Goal: Task Accomplishment & Management: Manage account settings

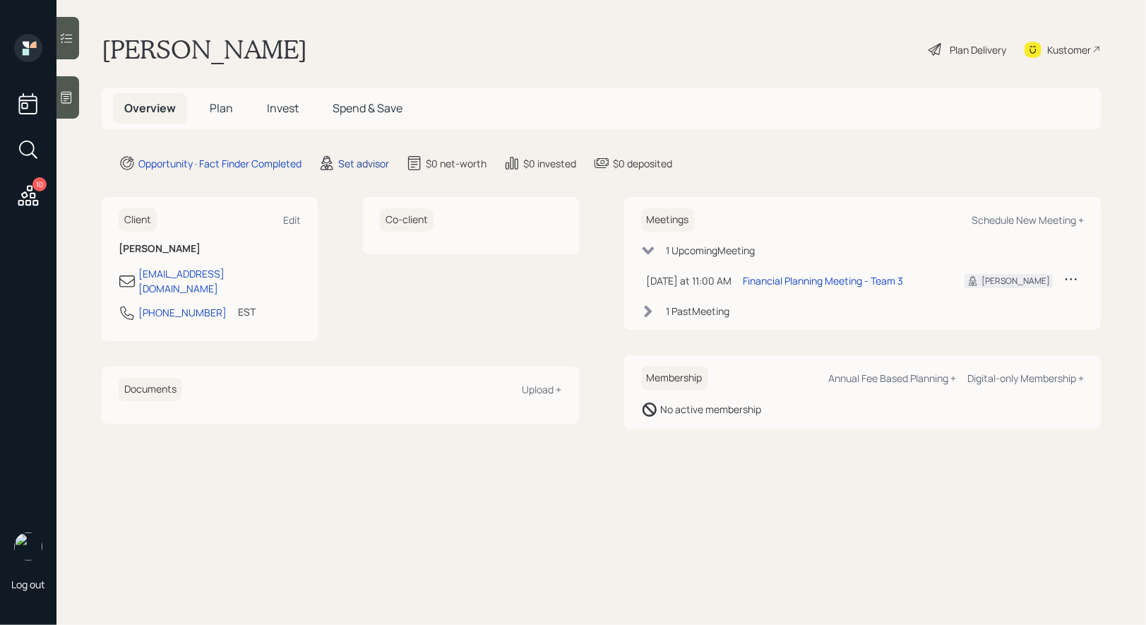
click at [361, 157] on div "Set advisor" at bounding box center [363, 163] width 51 height 15
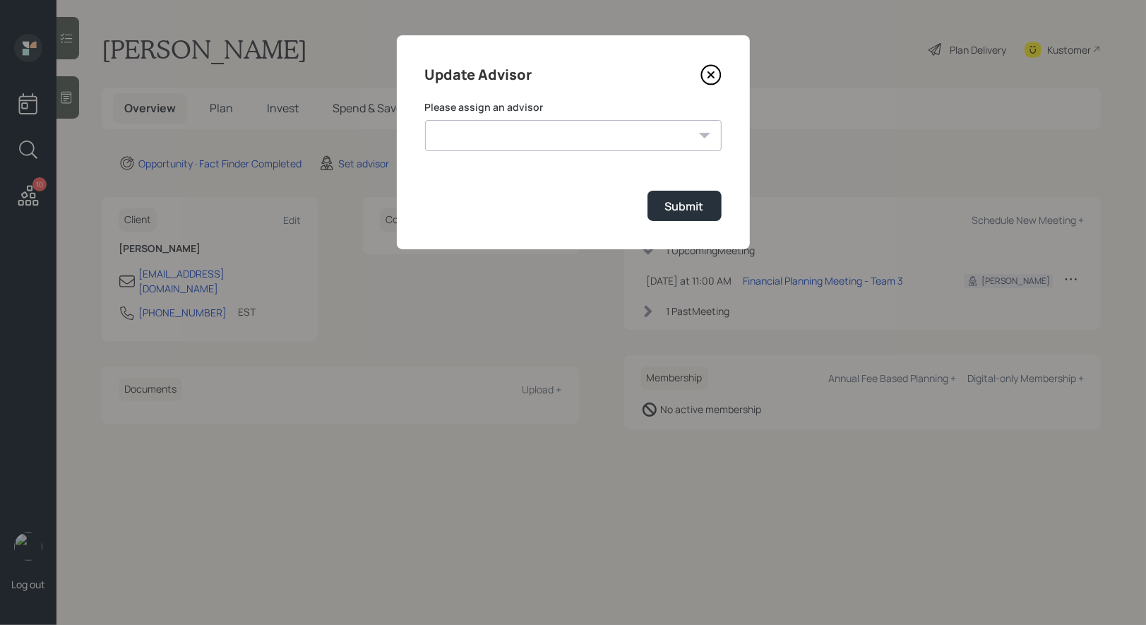
click at [612, 133] on select "[PERSON_NAME] [PERSON_NAME] End [PERSON_NAME] [PERSON_NAME] [PERSON_NAME] [PERS…" at bounding box center [573, 135] width 297 height 31
select select "8b79112e-3cfb-44f9-89e7-15267fe946c1"
click at [425, 120] on select "[PERSON_NAME] [PERSON_NAME] End [PERSON_NAME] [PERSON_NAME] [PERSON_NAME] [PERS…" at bounding box center [573, 135] width 297 height 31
click at [667, 212] on div "Submit" at bounding box center [684, 206] width 39 height 16
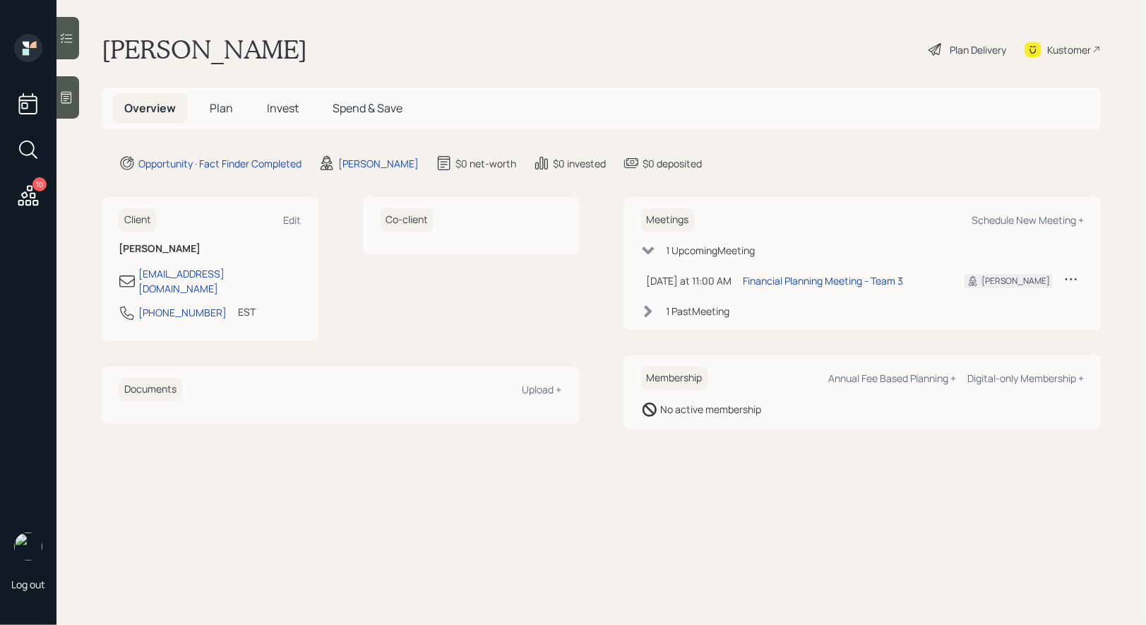
click at [220, 104] on span "Plan" at bounding box center [221, 108] width 23 height 16
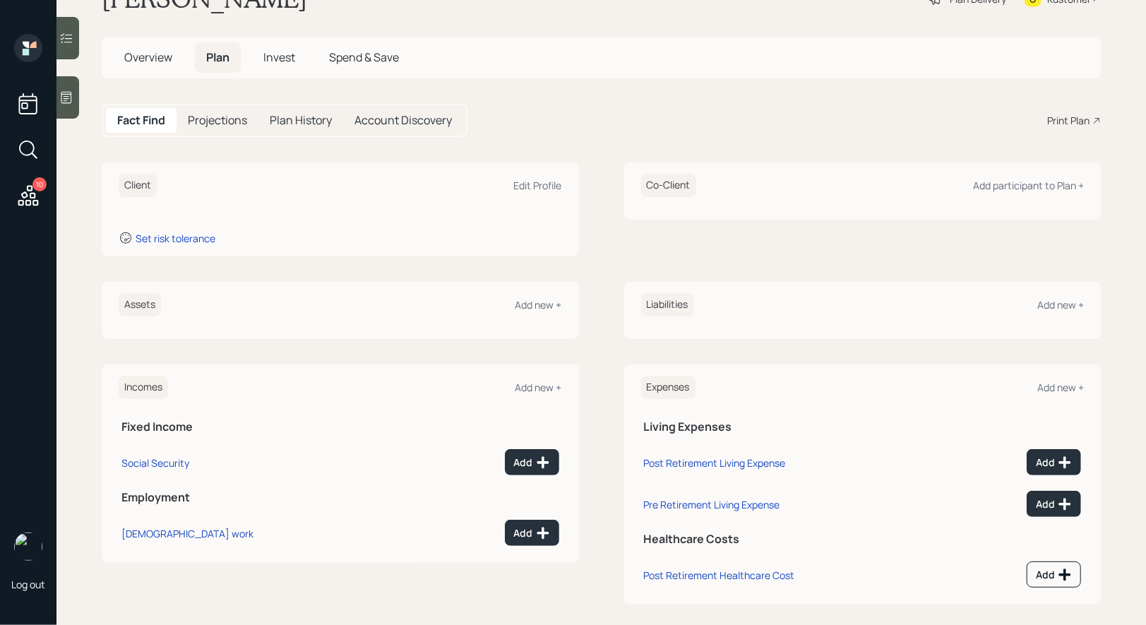
scroll to position [61, 0]
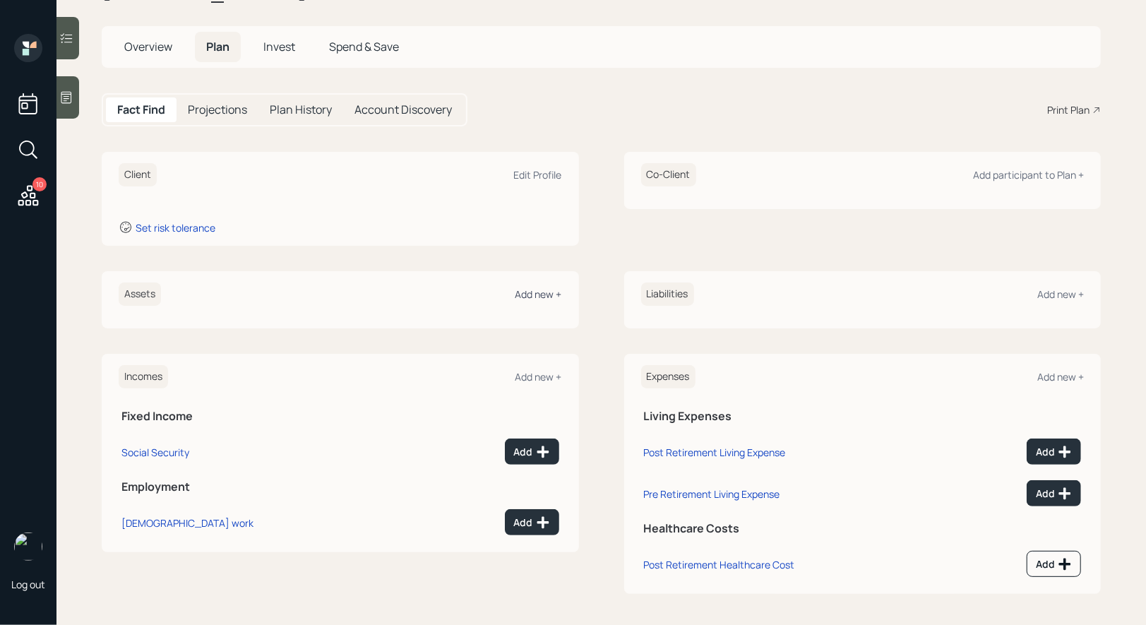
click at [534, 292] on div "Add new +" at bounding box center [539, 293] width 47 height 13
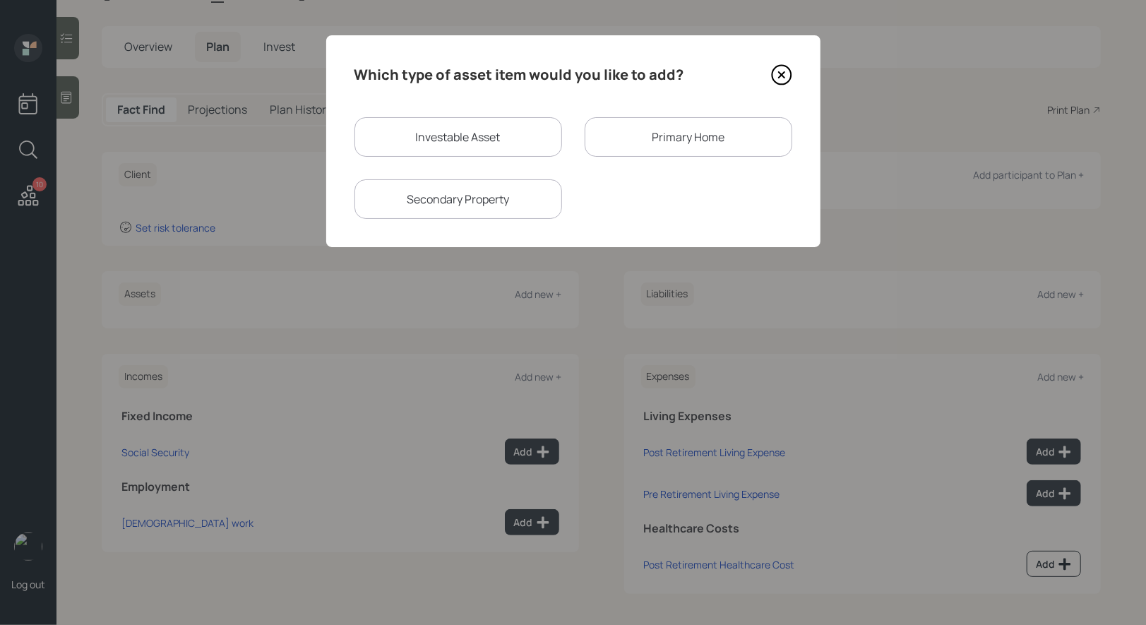
click at [415, 131] on div "Investable Asset" at bounding box center [459, 137] width 208 height 40
select select "taxable"
select select "balanced"
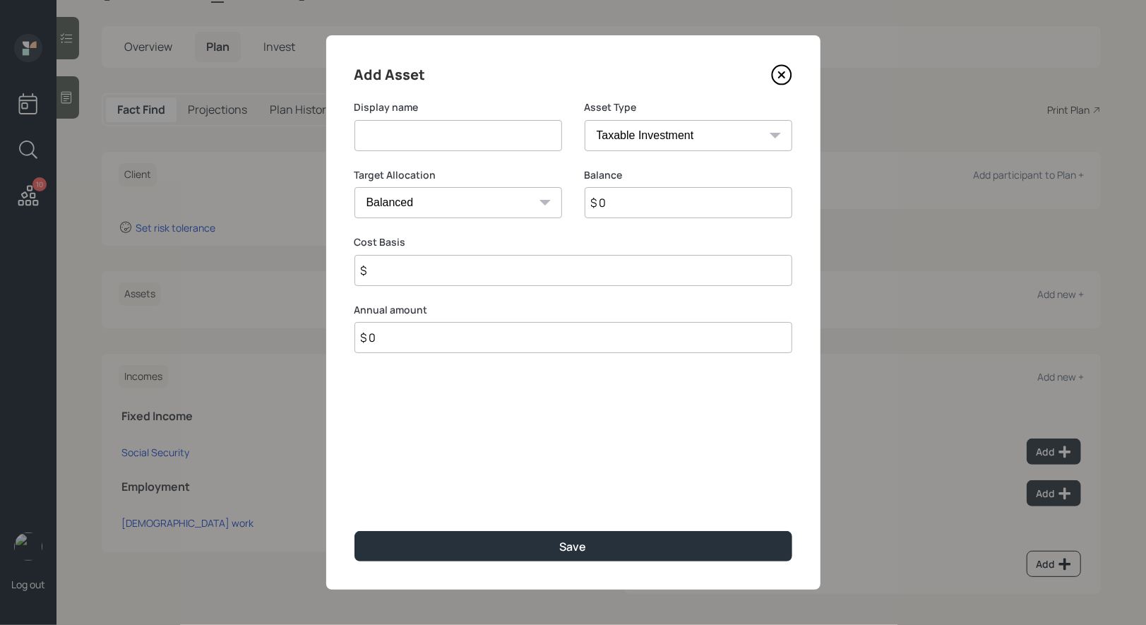
click at [454, 145] on input at bounding box center [459, 135] width 208 height 31
type input "401k"
click at [696, 124] on select "SEP [PERSON_NAME] IRA 401(k) [PERSON_NAME] 401(k) 403(b) [PERSON_NAME] 403(b) 4…" at bounding box center [689, 135] width 208 height 31
select select "company_sponsored"
click at [585, 120] on select "SEP [PERSON_NAME] IRA 401(k) [PERSON_NAME] 401(k) 403(b) [PERSON_NAME] 403(b) 4…" at bounding box center [689, 135] width 208 height 31
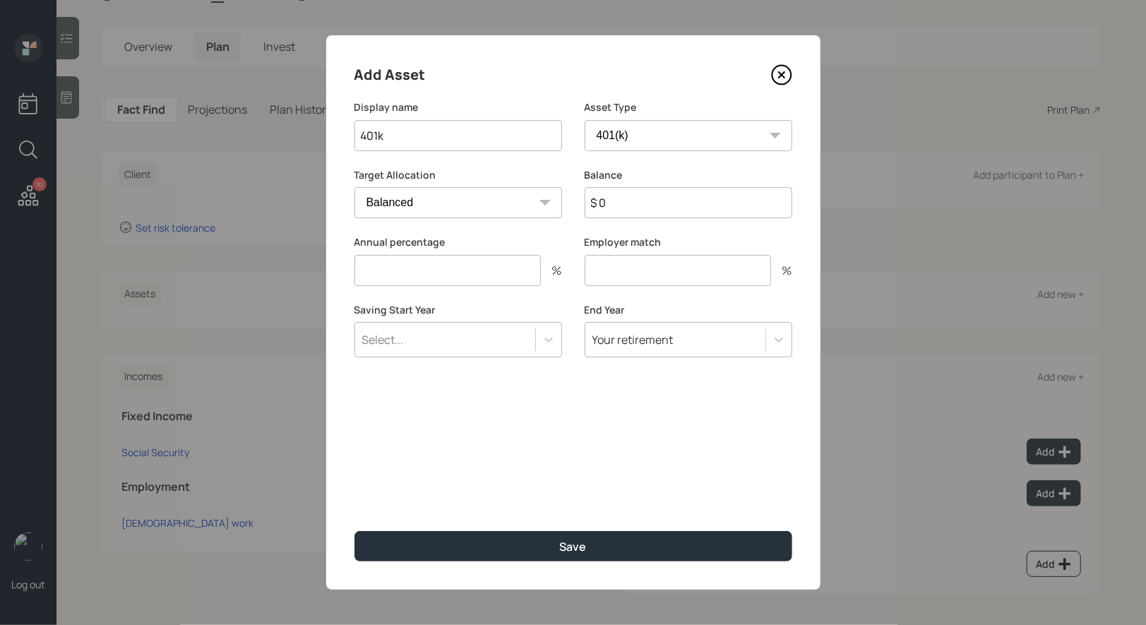
click at [634, 205] on input "$ 0" at bounding box center [689, 202] width 208 height 31
type input "$ 27,000"
click at [398, 262] on input "number" at bounding box center [448, 270] width 186 height 31
type input "0"
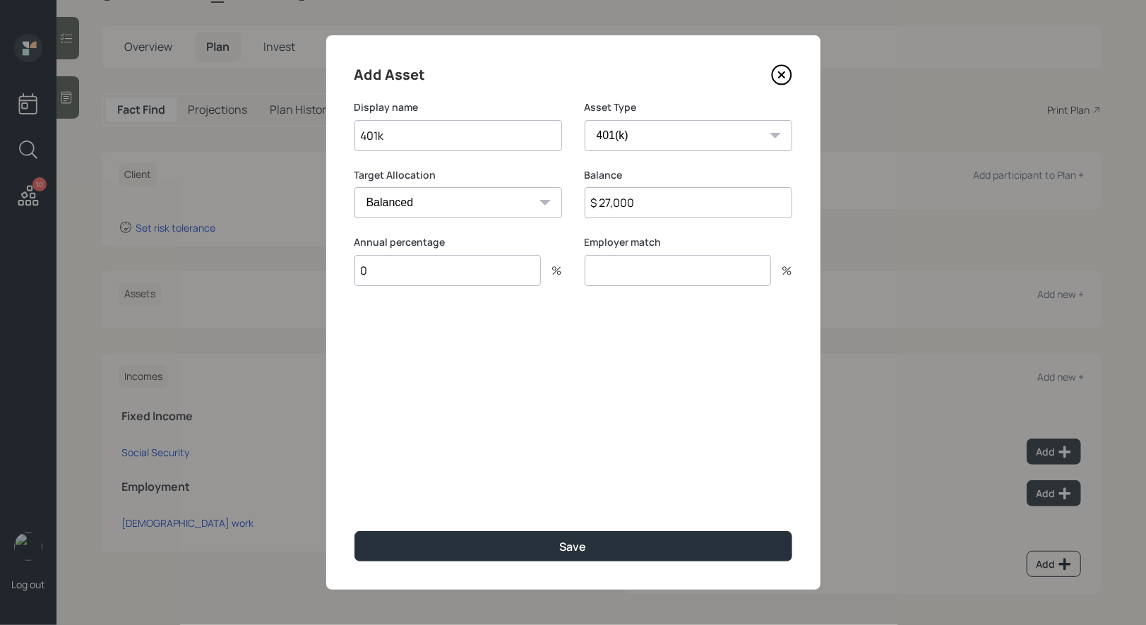
click at [666, 270] on input "number" at bounding box center [678, 270] width 186 height 31
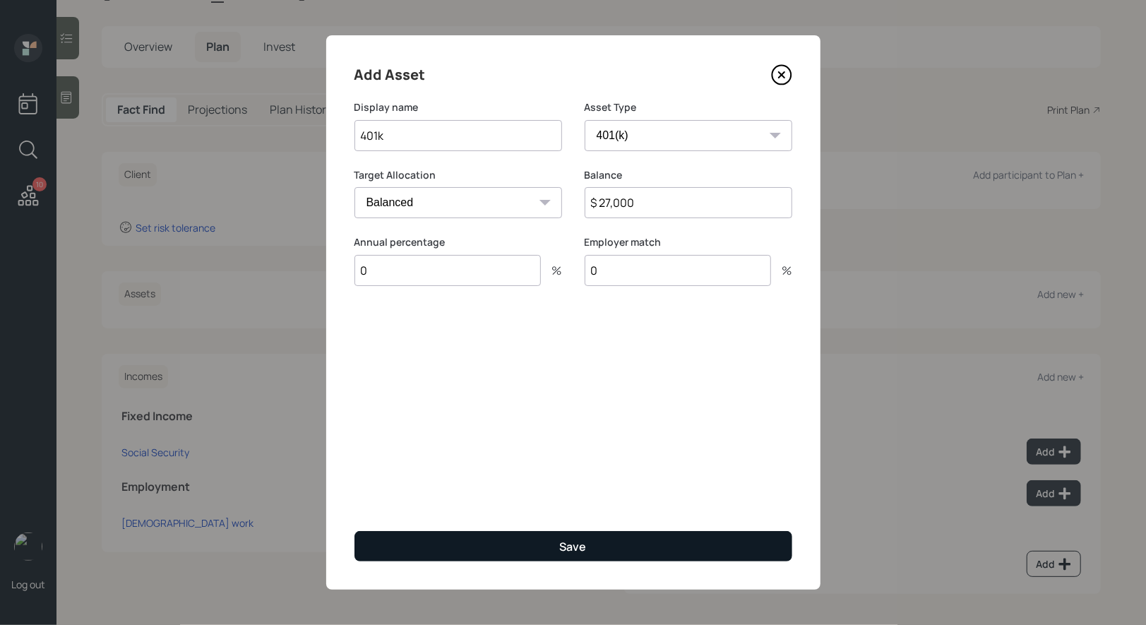
type input "0"
click at [544, 548] on button "Save" at bounding box center [574, 546] width 438 height 30
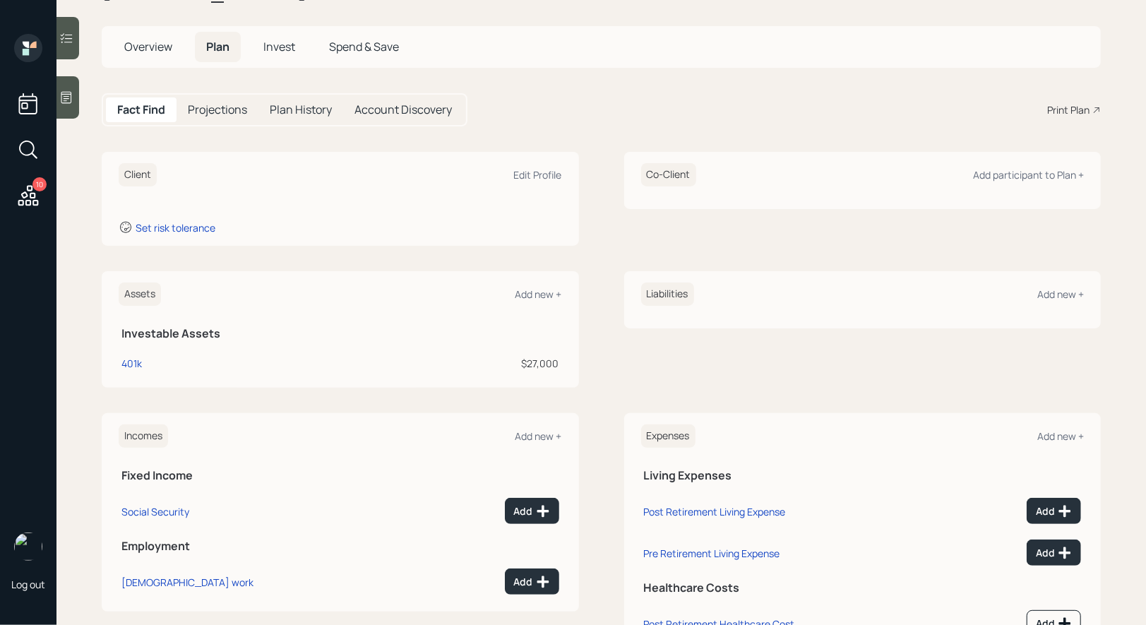
click at [532, 167] on div "Client Edit Profile" at bounding box center [340, 174] width 443 height 23
click at [531, 179] on div "Edit Profile" at bounding box center [538, 174] width 48 height 13
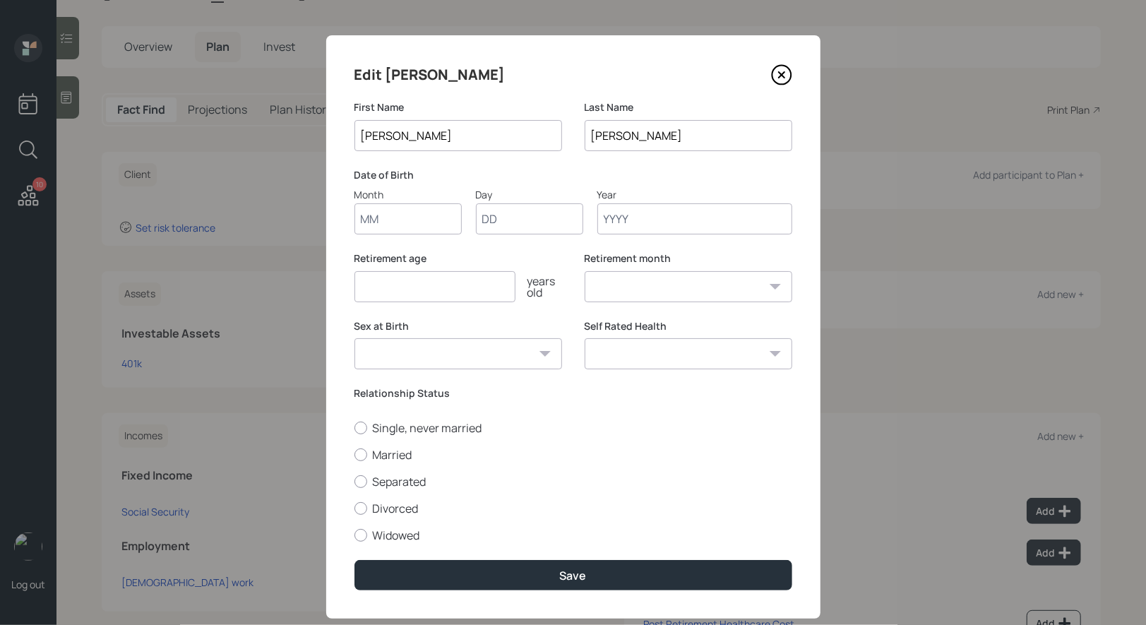
click at [394, 221] on input "Month" at bounding box center [408, 218] width 107 height 31
type input "01"
type input "1960"
select select "1"
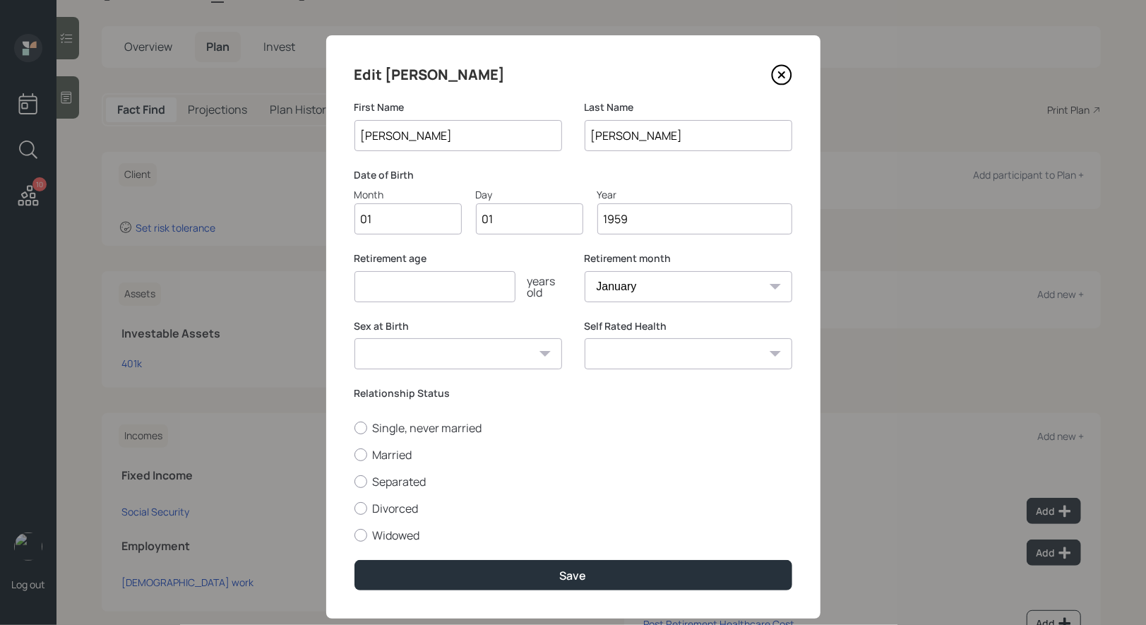
type input "1959"
click at [439, 297] on input "number" at bounding box center [435, 286] width 161 height 31
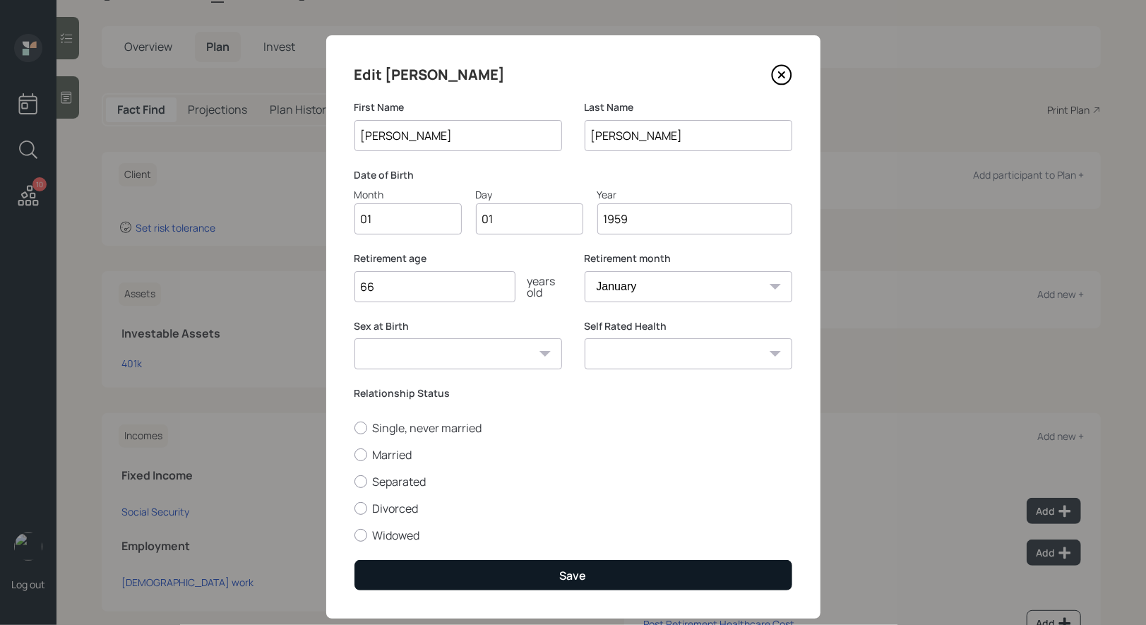
type input "66"
click at [474, 570] on button "Save" at bounding box center [574, 575] width 438 height 30
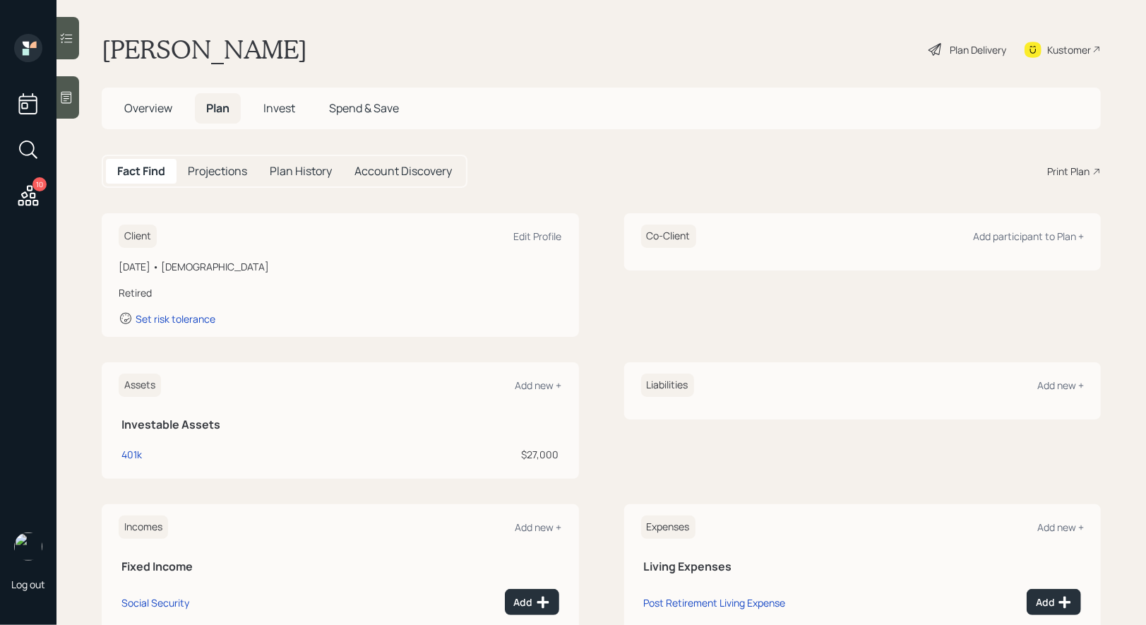
click at [954, 52] on div "Plan Delivery" at bounding box center [978, 49] width 56 height 15
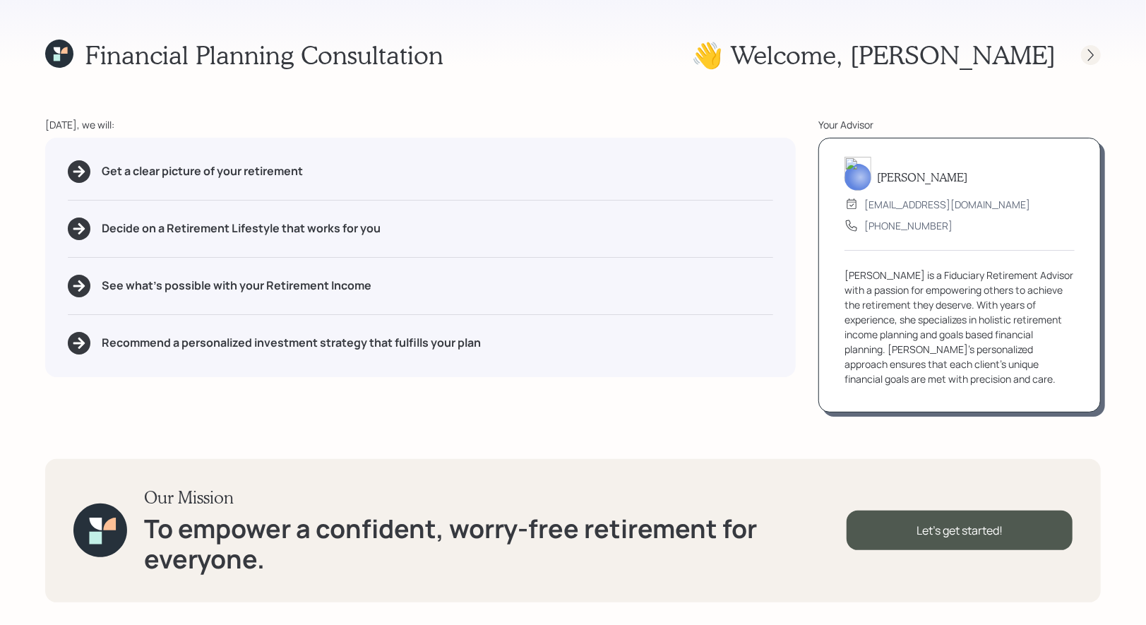
click at [1095, 56] on icon at bounding box center [1091, 55] width 14 height 14
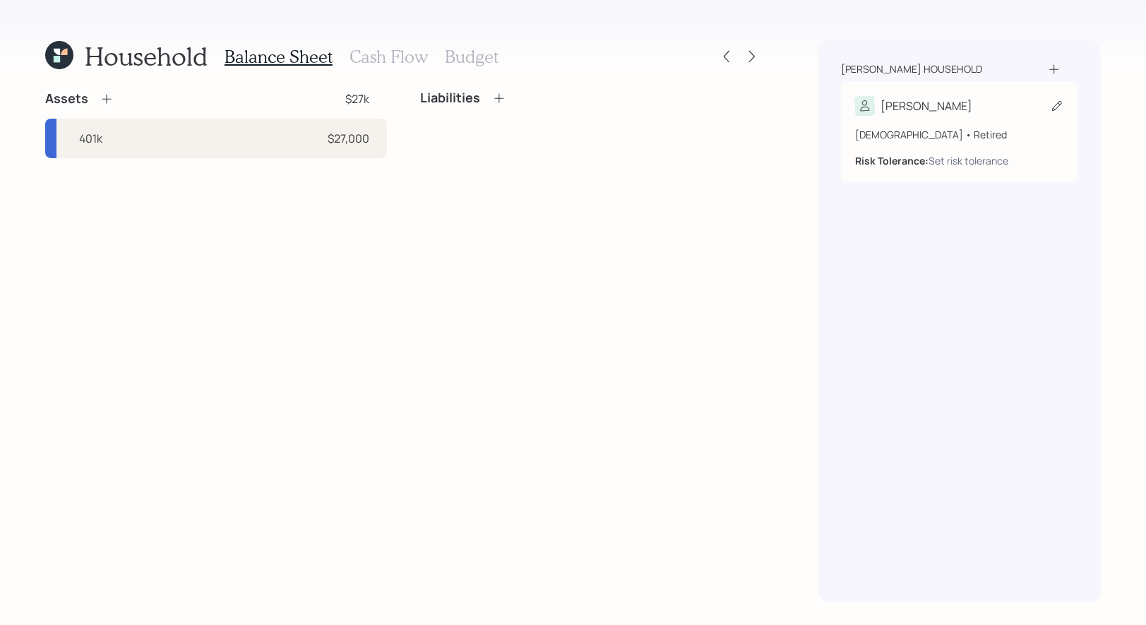
click at [1051, 108] on icon at bounding box center [1057, 106] width 14 height 14
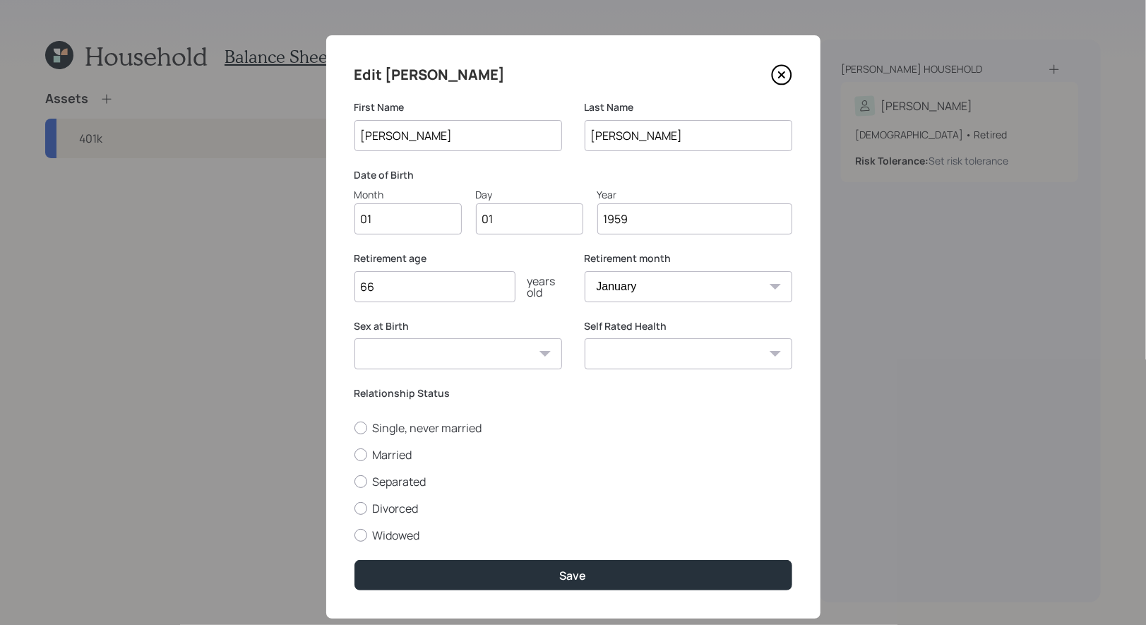
click at [414, 218] on input "01" at bounding box center [408, 218] width 107 height 31
type input "09"
type input "0"
type input "10"
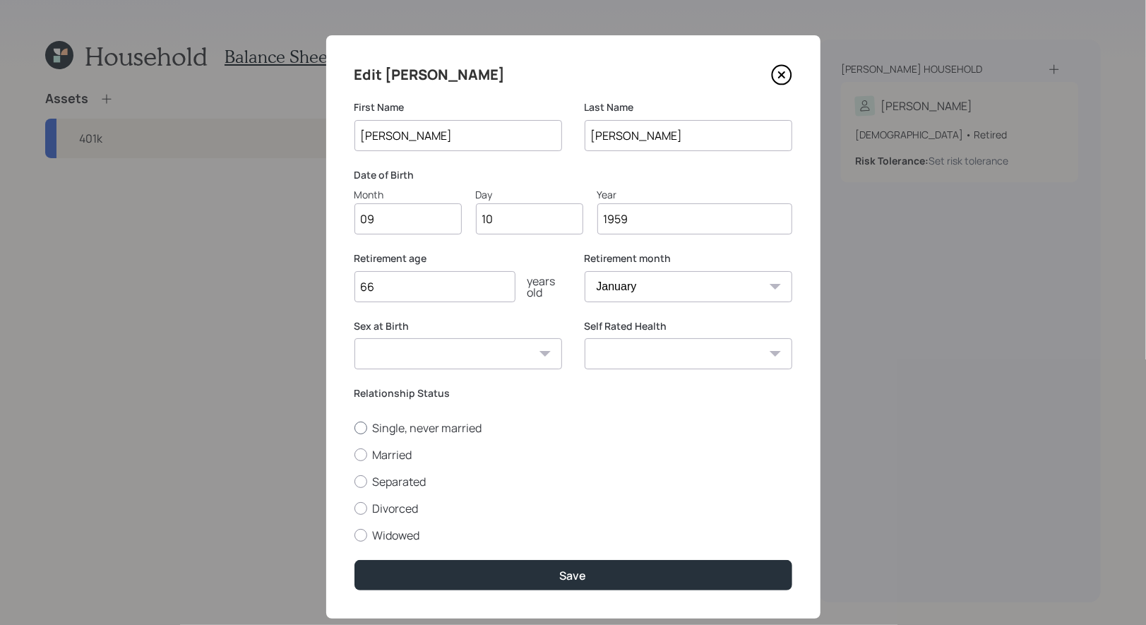
click at [357, 424] on div at bounding box center [361, 428] width 13 height 13
click at [355, 427] on input "Single, never married" at bounding box center [354, 427] width 1 height 1
radio input "true"
click at [492, 348] on select "[DEMOGRAPHIC_DATA] [DEMOGRAPHIC_DATA] Other / Prefer not to say" at bounding box center [459, 353] width 208 height 31
select select "[DEMOGRAPHIC_DATA]"
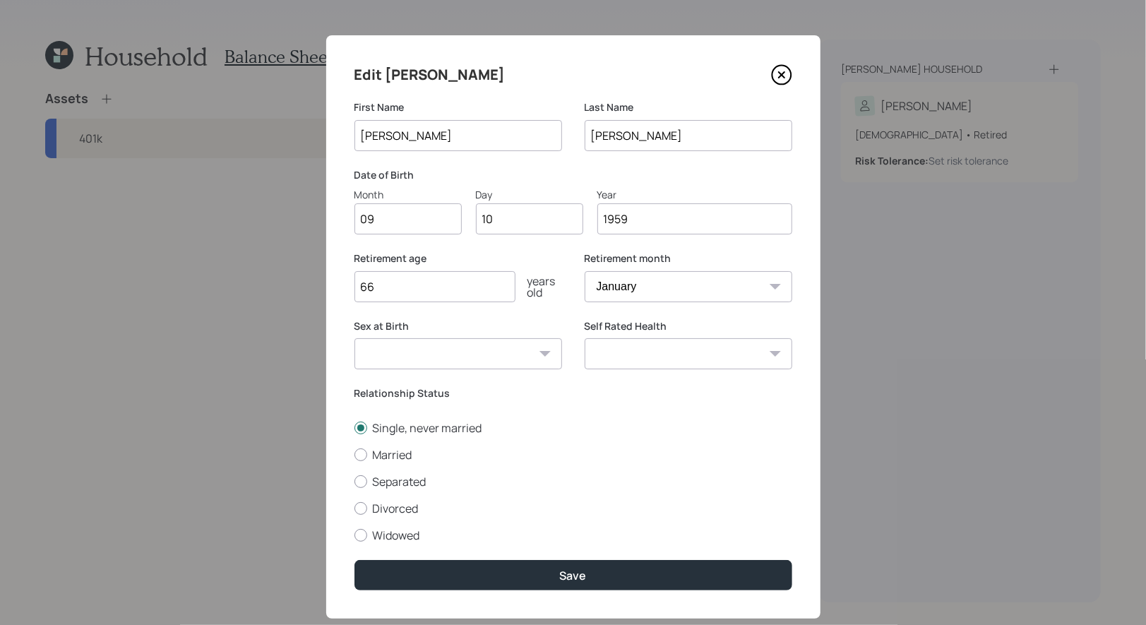
click at [355, 338] on select "[DEMOGRAPHIC_DATA] [DEMOGRAPHIC_DATA] Other / Prefer not to say" at bounding box center [459, 353] width 208 height 31
click at [629, 353] on select "Excellent Very Good Good Fair Poor" at bounding box center [689, 353] width 208 height 31
select select "very_good"
click at [585, 338] on select "Excellent Very Good Good Fair Poor" at bounding box center [689, 353] width 208 height 31
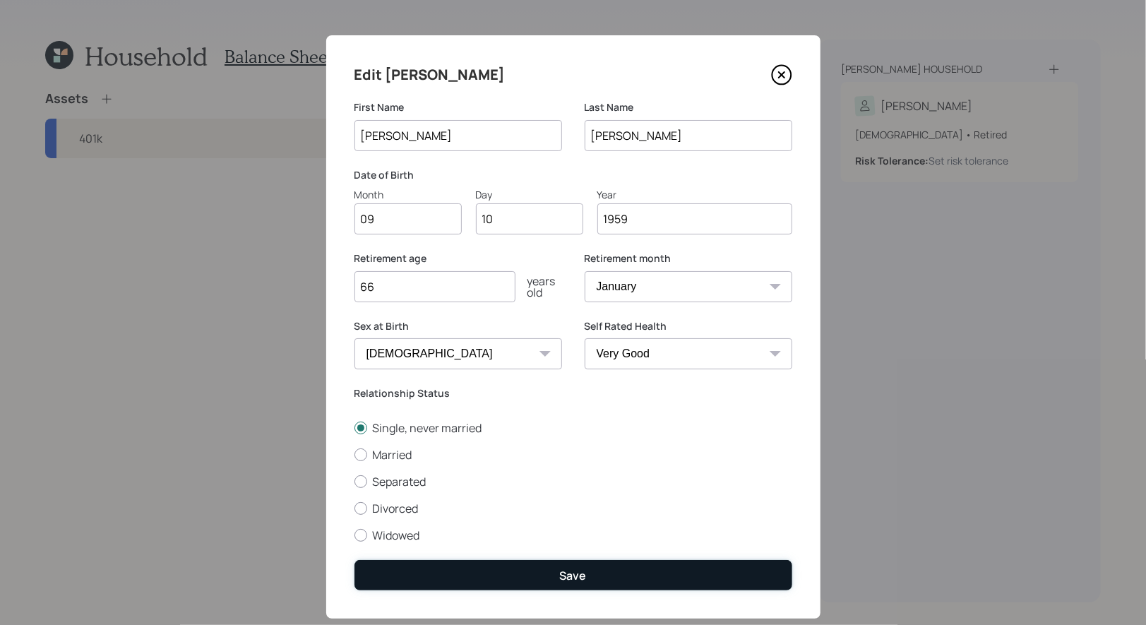
click at [566, 576] on div "Save" at bounding box center [573, 576] width 27 height 16
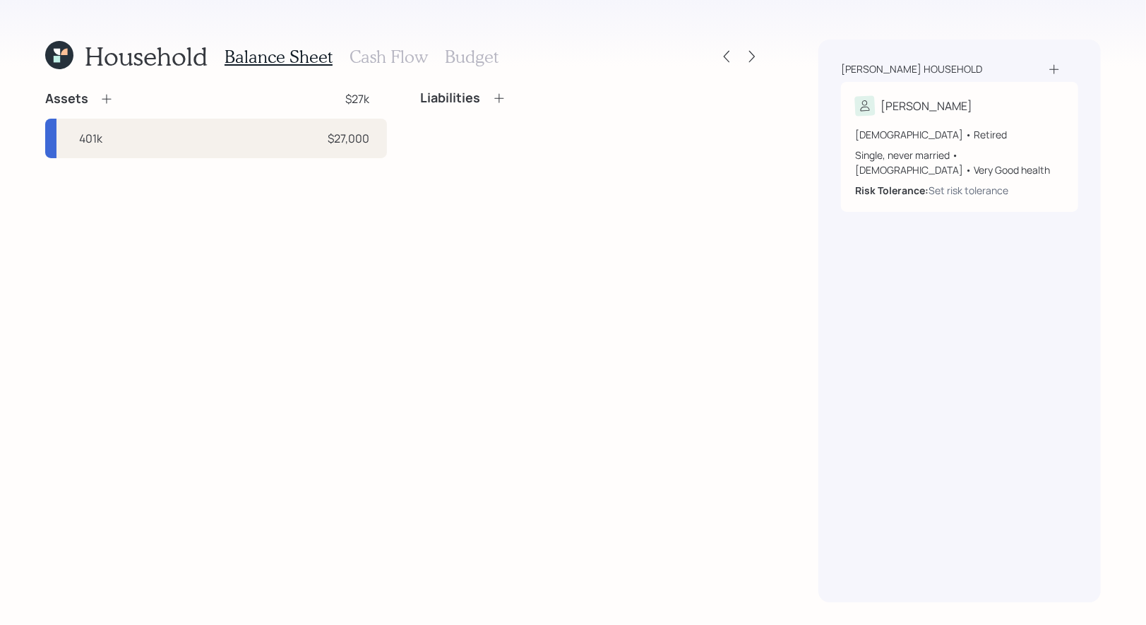
click at [110, 100] on icon at bounding box center [107, 99] width 14 height 14
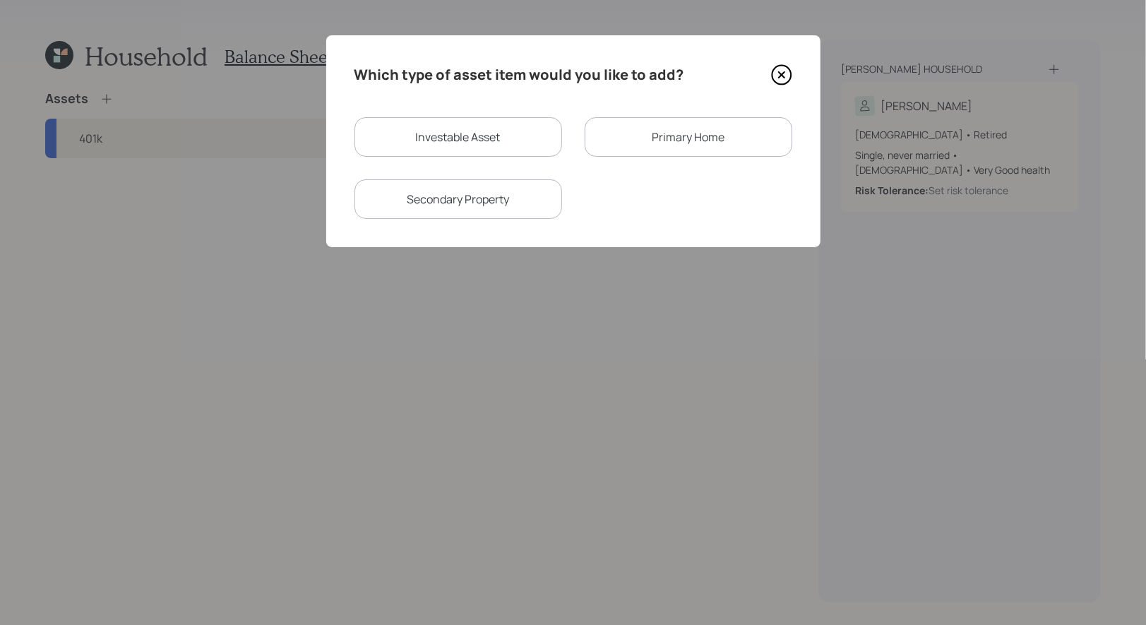
click at [407, 136] on div "Investable Asset" at bounding box center [459, 137] width 208 height 40
select select "taxable"
select select "balanced"
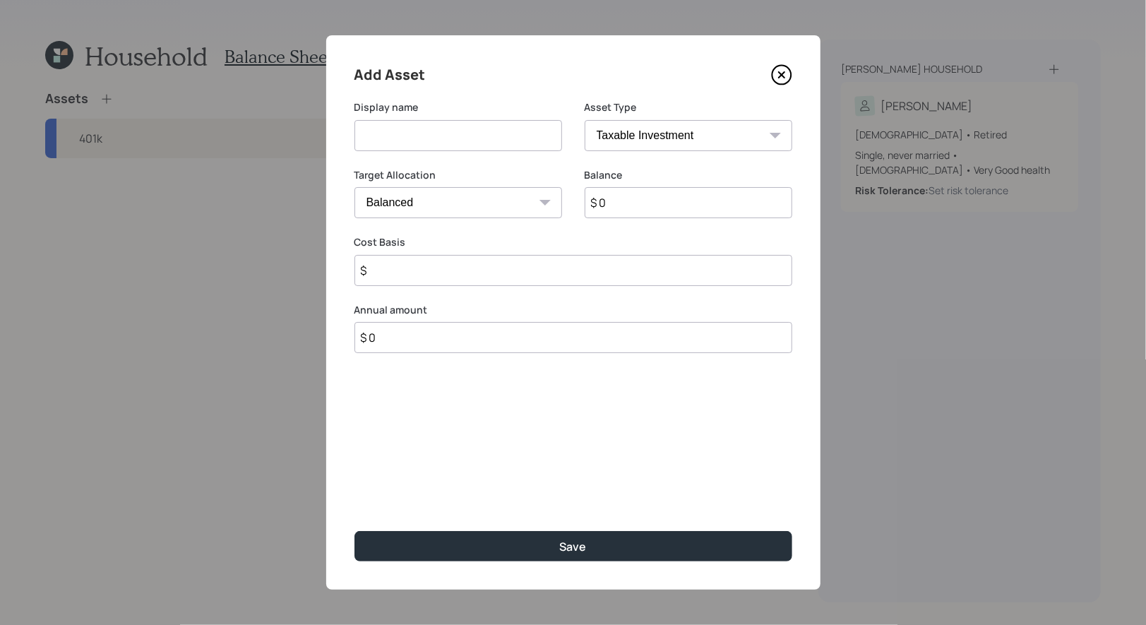
click at [713, 140] on select "SEP [PERSON_NAME] IRA 401(k) [PERSON_NAME] 401(k) 403(b) [PERSON_NAME] 403(b) 4…" at bounding box center [689, 135] width 208 height 31
select select "emergency_fund"
click at [585, 120] on select "SEP [PERSON_NAME] IRA 401(k) [PERSON_NAME] 401(k) 403(b) [PERSON_NAME] 403(b) 4…" at bounding box center [689, 135] width 208 height 31
click at [407, 137] on input at bounding box center [459, 135] width 208 height 31
click at [403, 203] on input "$ 0" at bounding box center [574, 202] width 438 height 31
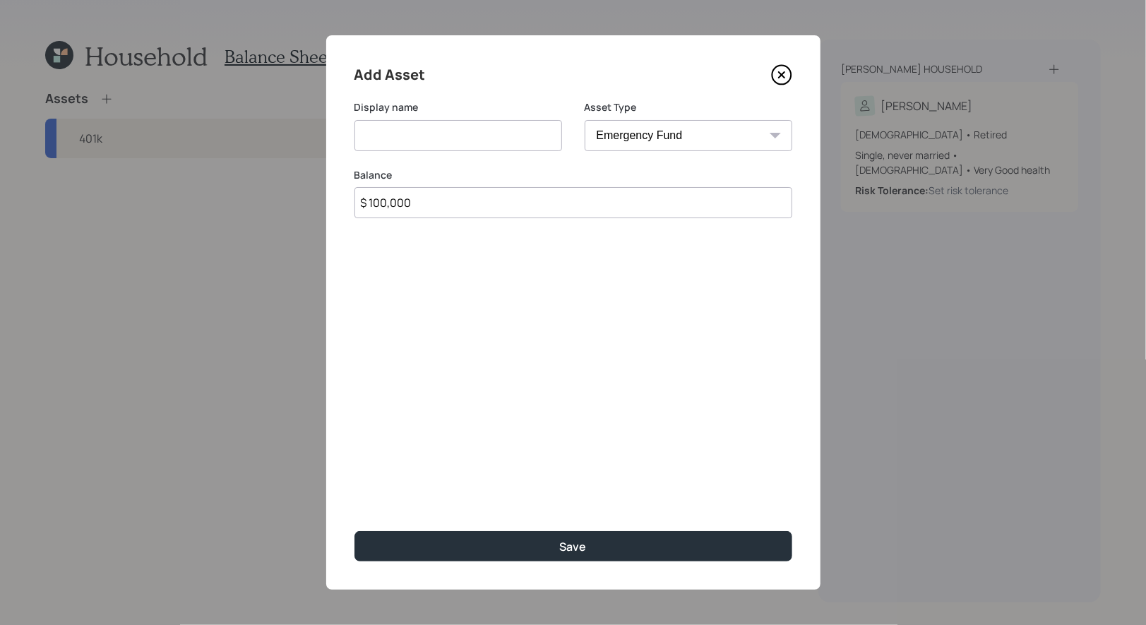
type input "$ 100,000"
click at [378, 139] on input at bounding box center [459, 135] width 208 height 31
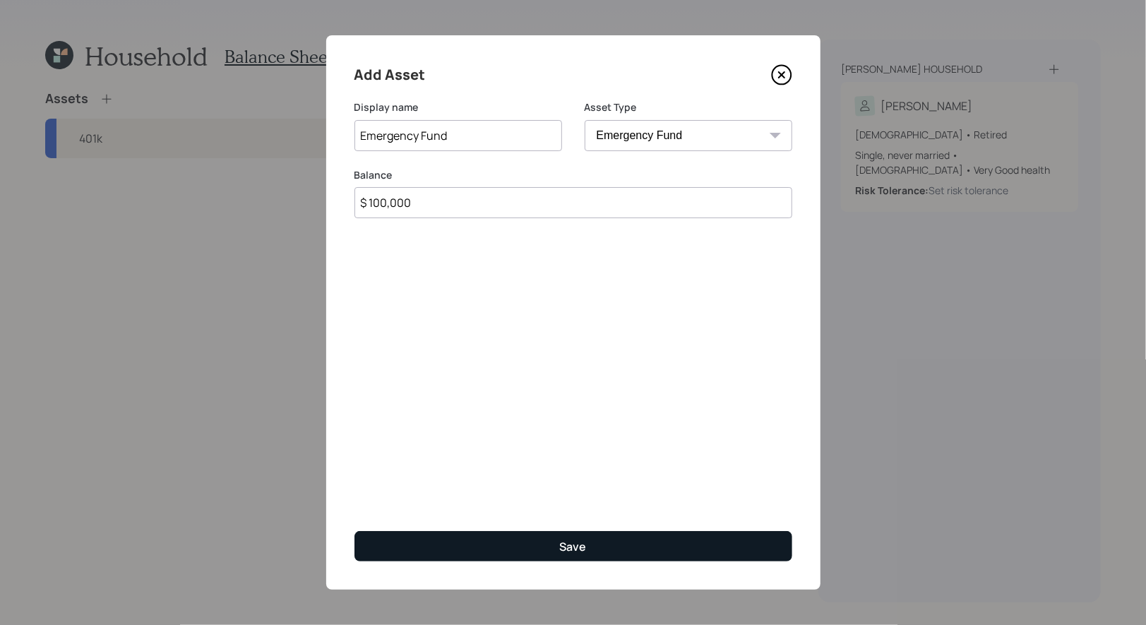
type input "Emergency Fund"
click at [449, 551] on button "Save" at bounding box center [574, 546] width 438 height 30
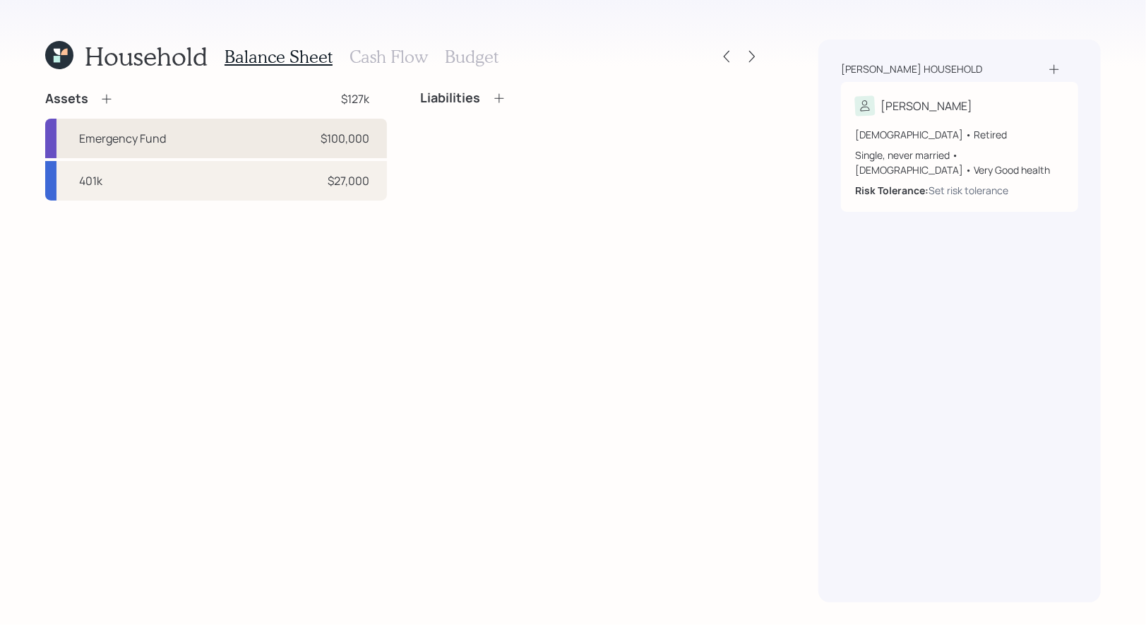
click at [217, 135] on div "Emergency Fund $100,000" at bounding box center [216, 139] width 342 height 40
select select "emergency_fund"
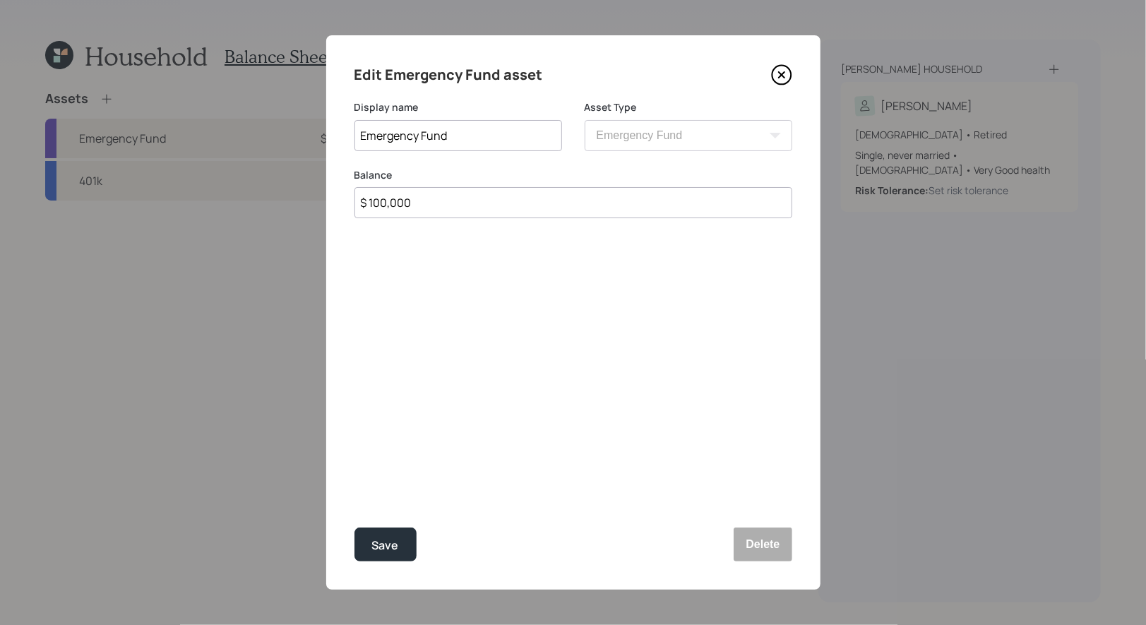
click at [432, 197] on input "$ 100,000" at bounding box center [574, 202] width 438 height 31
type input "$ 3,000"
click at [391, 545] on div "Save" at bounding box center [385, 545] width 27 height 19
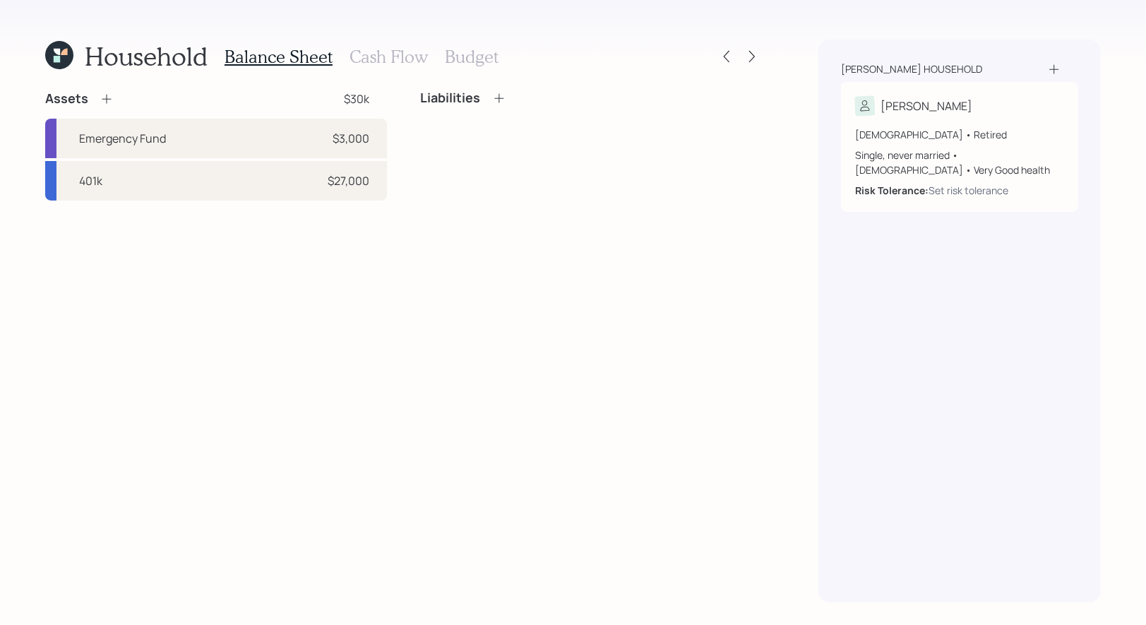
click at [107, 95] on icon at bounding box center [107, 99] width 14 height 14
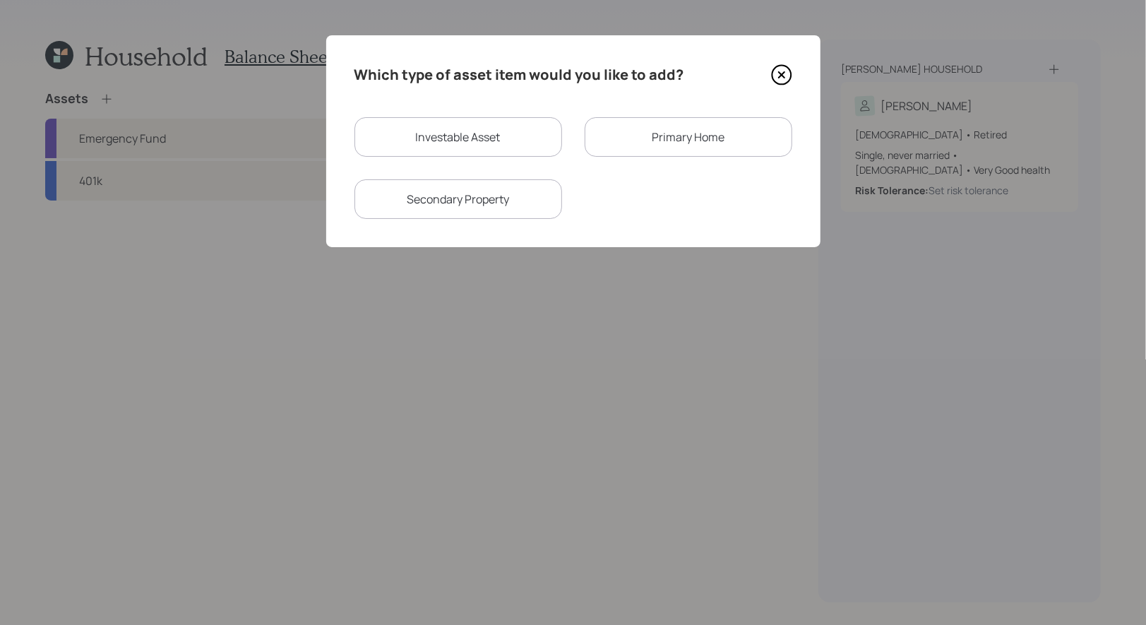
click at [649, 141] on div "Primary Home" at bounding box center [689, 137] width 208 height 40
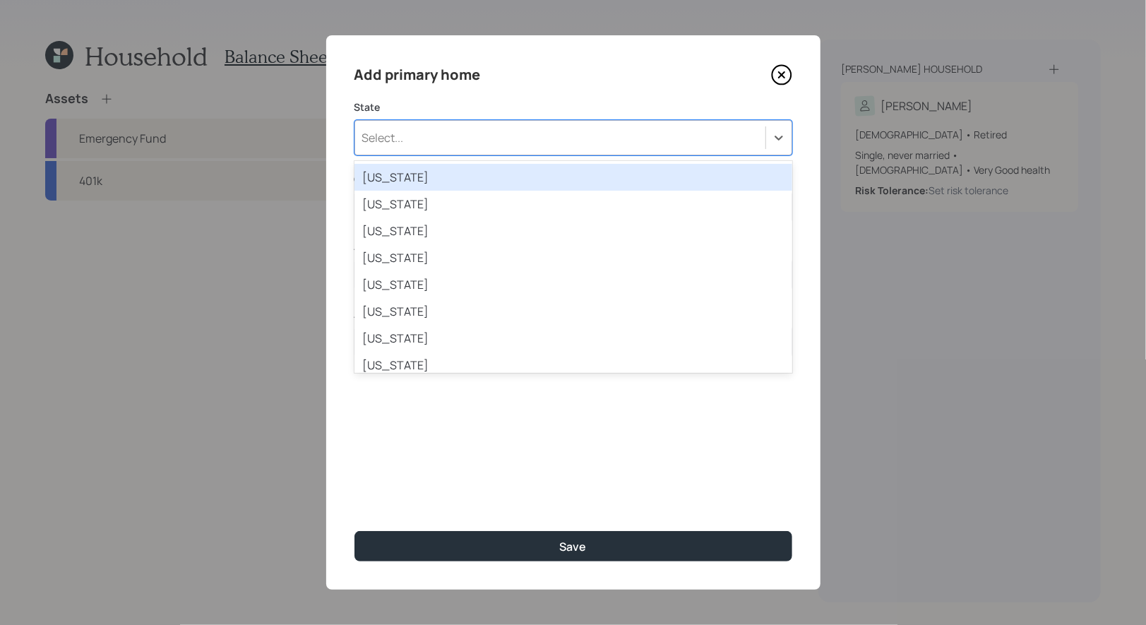
click at [519, 145] on div "Select..." at bounding box center [560, 138] width 410 height 24
type input "g"
click at [566, 179] on div "[US_STATE]" at bounding box center [574, 177] width 438 height 27
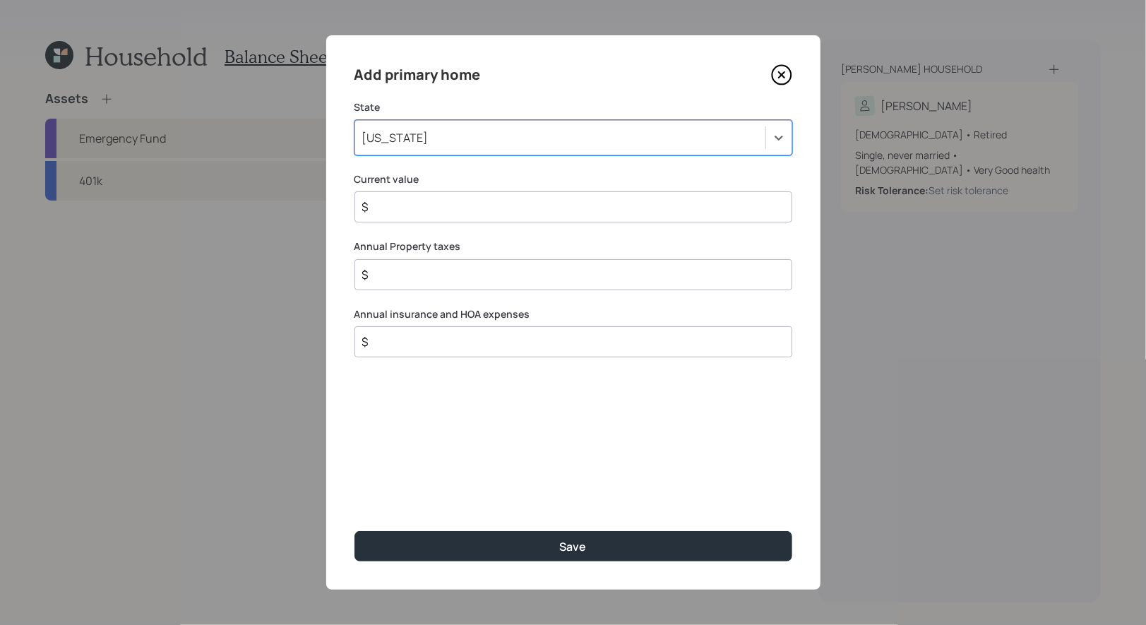
click at [455, 210] on input "$" at bounding box center [568, 206] width 414 height 17
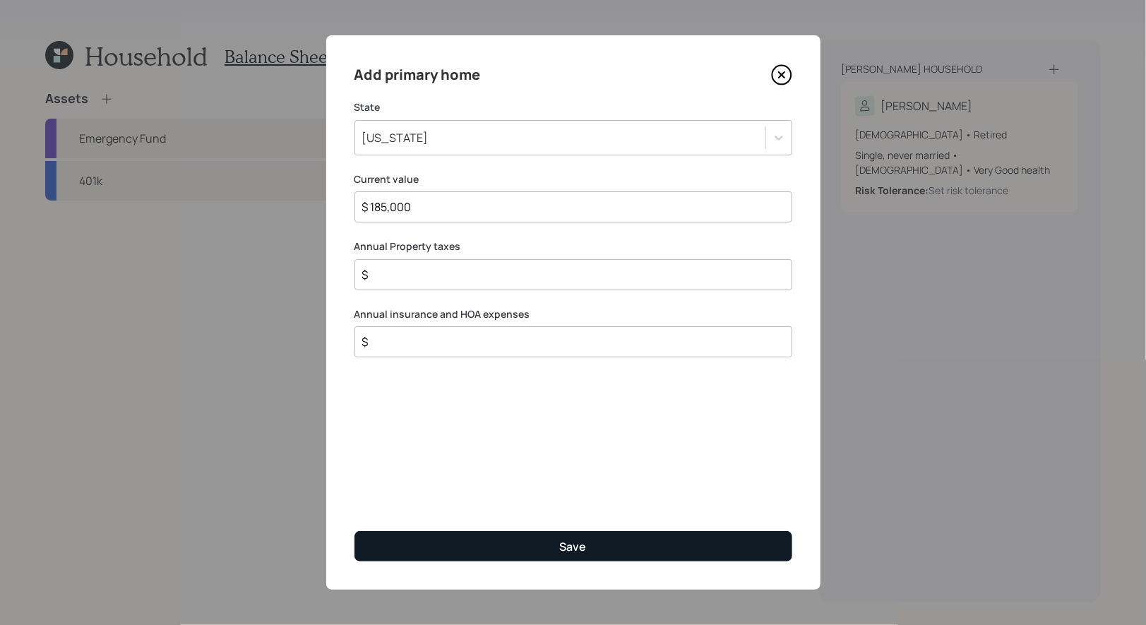
type input "$ 185,000"
click at [444, 546] on button "Save" at bounding box center [574, 546] width 438 height 30
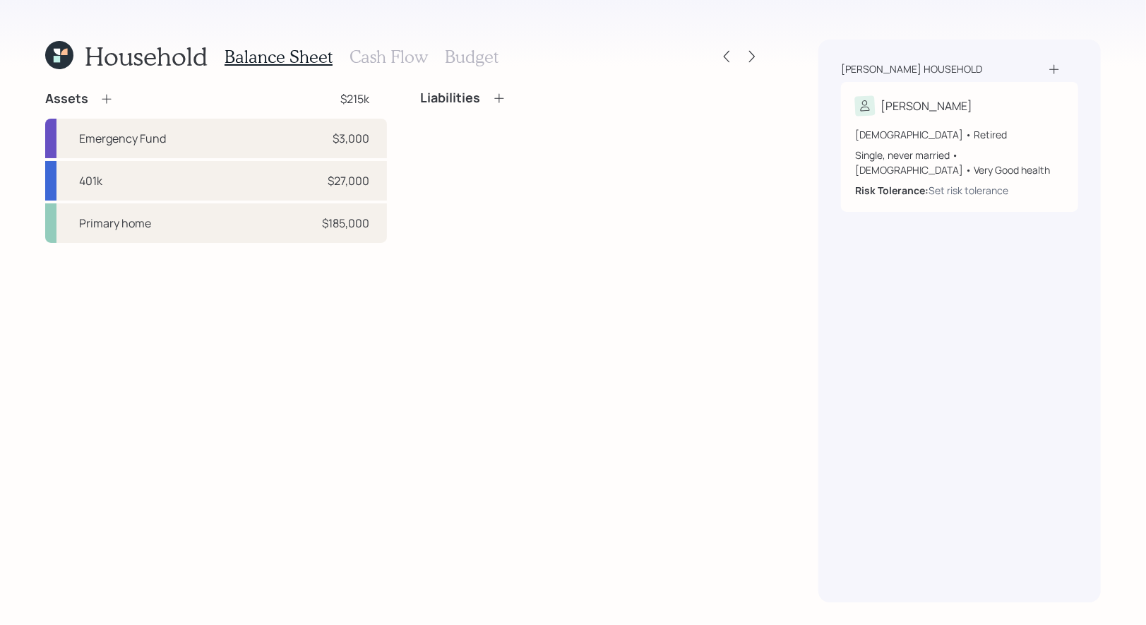
click at [500, 100] on icon at bounding box center [499, 98] width 14 height 14
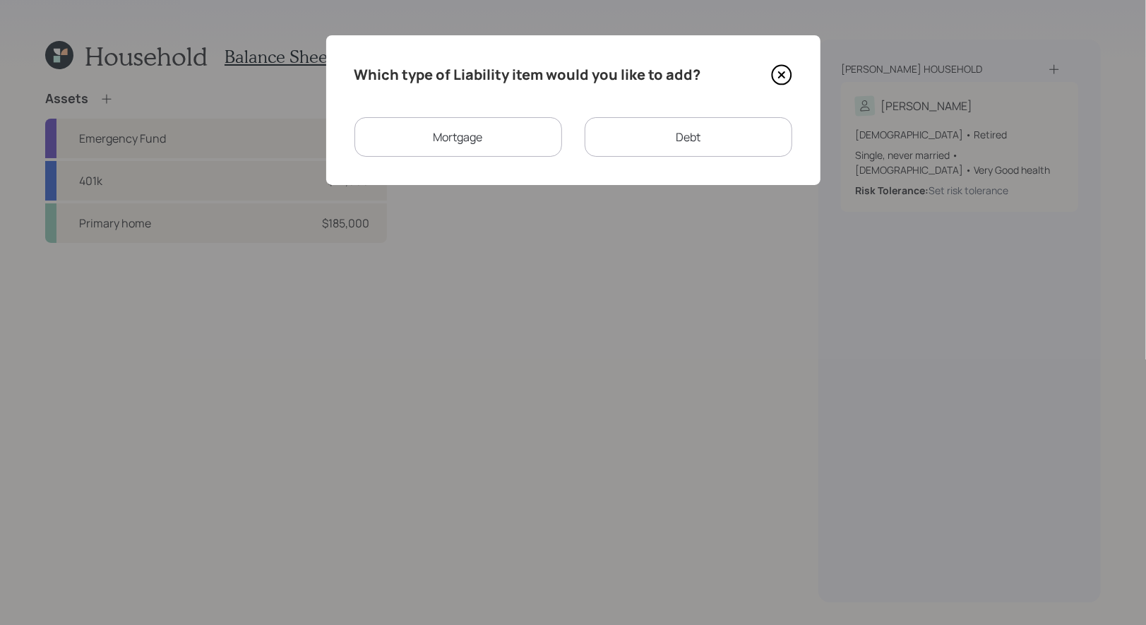
click at [504, 138] on div "Mortgage" at bounding box center [459, 137] width 208 height 40
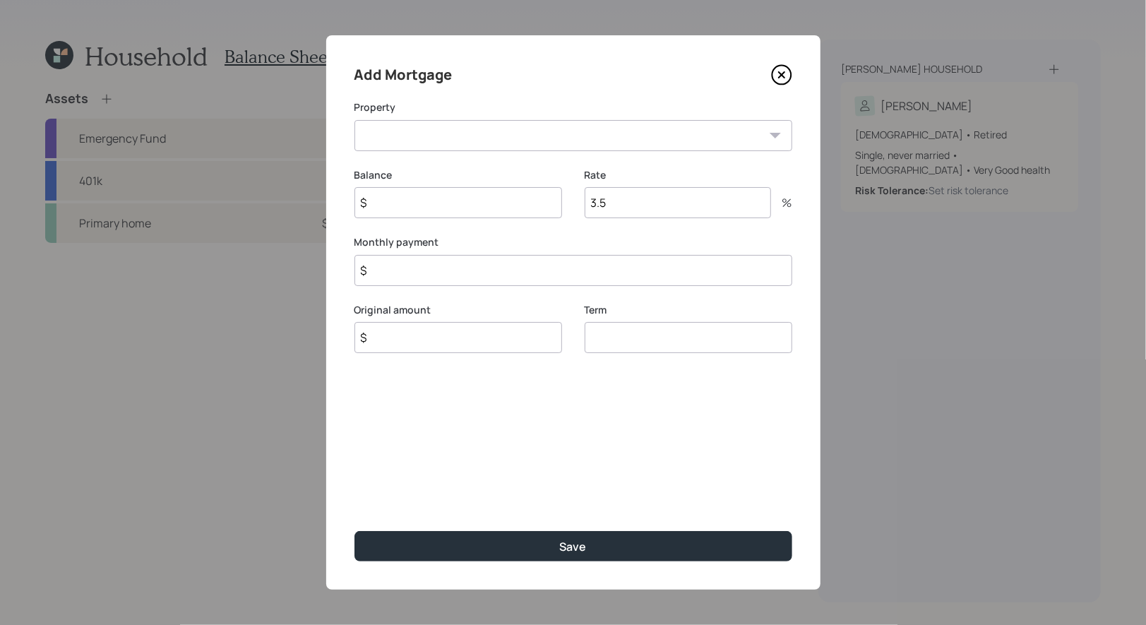
click at [443, 139] on select "GA Primary home" at bounding box center [574, 135] width 438 height 31
select select "0e6399f5-4ddd-49a2-85b4-23fe14c9eff6"
click at [355, 120] on select "GA Primary home" at bounding box center [574, 135] width 438 height 31
click at [403, 206] on input "$" at bounding box center [459, 202] width 208 height 31
type input "$ 88,000"
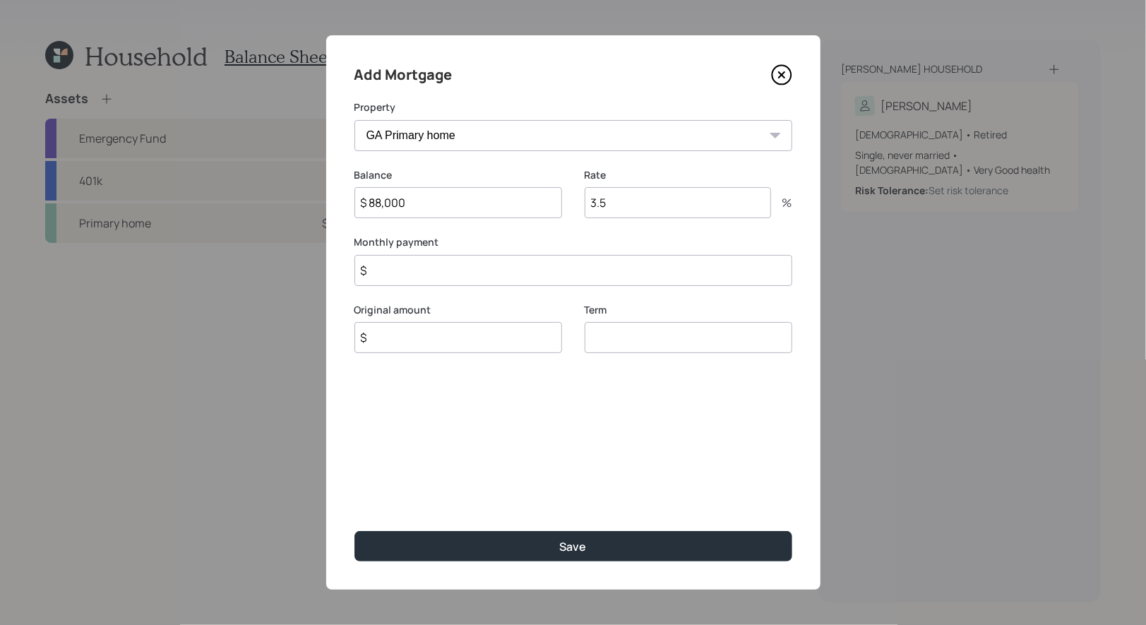
click at [642, 208] on input "3.5" at bounding box center [678, 202] width 186 height 31
type input "6.625"
click at [405, 268] on input "$" at bounding box center [574, 270] width 438 height 31
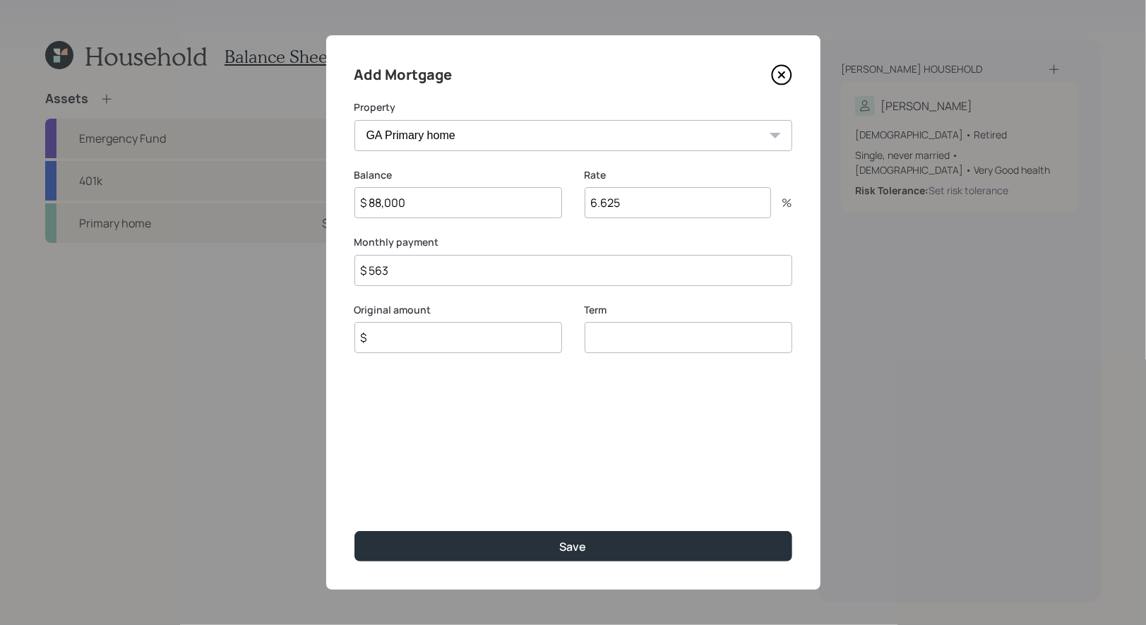
type input "$ 563"
click at [383, 347] on input "$" at bounding box center [459, 337] width 208 height 31
type input "$ 88,000"
click at [627, 344] on input "number" at bounding box center [689, 337] width 208 height 31
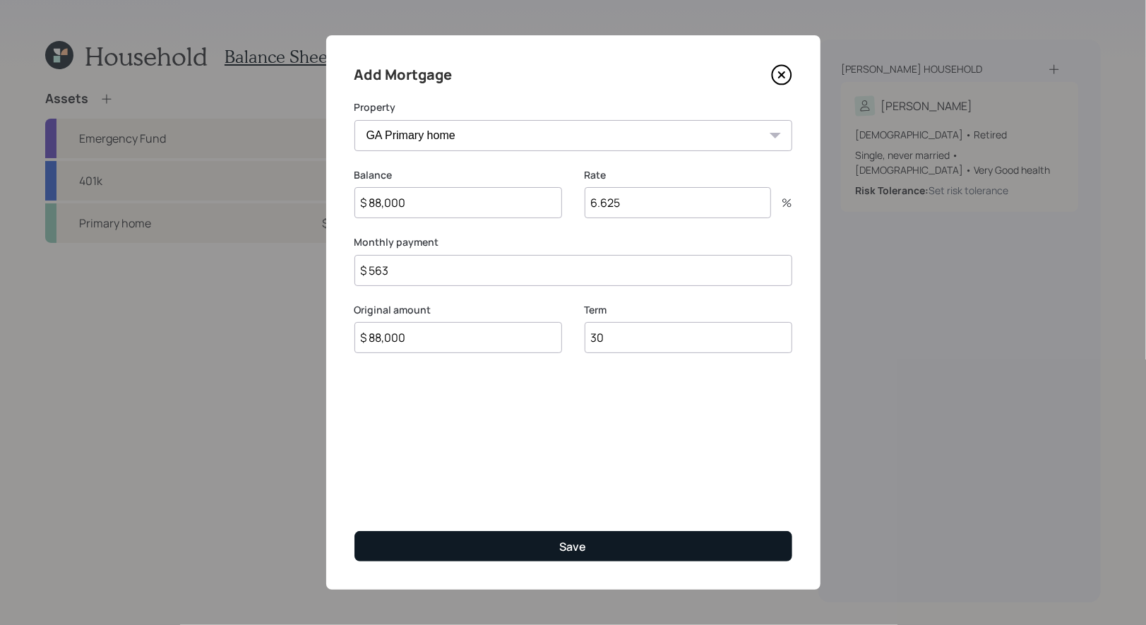
type input "30"
click at [532, 554] on button "Save" at bounding box center [574, 546] width 438 height 30
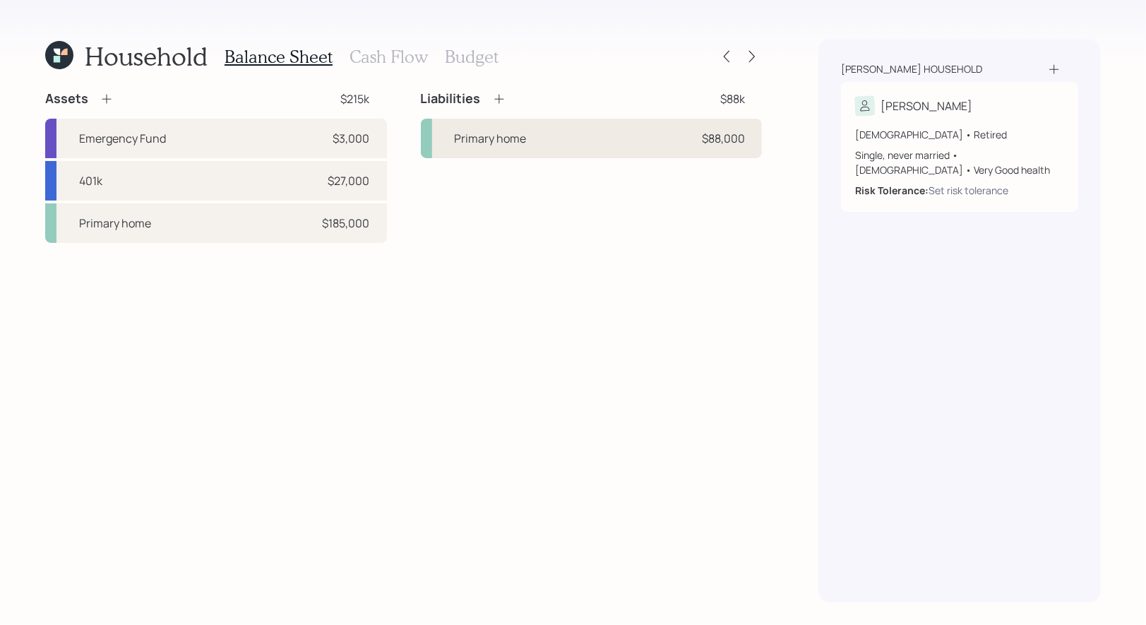
click at [552, 141] on div "Primary home $88,000" at bounding box center [592, 139] width 342 height 40
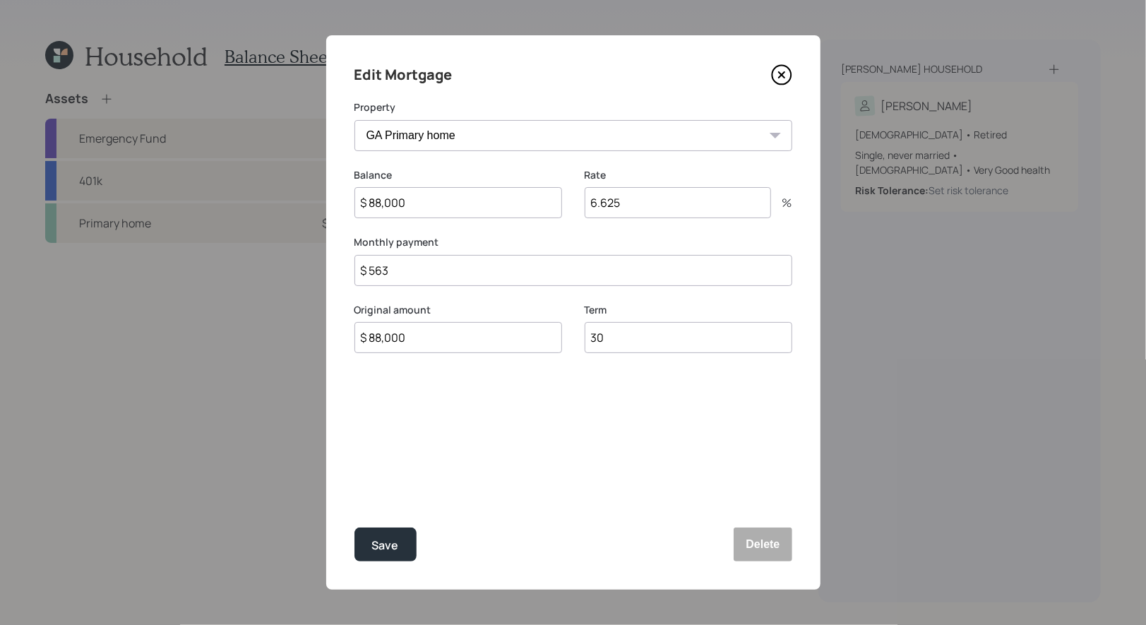
click at [445, 275] on input "$ 563" at bounding box center [574, 270] width 438 height 31
click at [390, 544] on div "Save" at bounding box center [385, 545] width 27 height 19
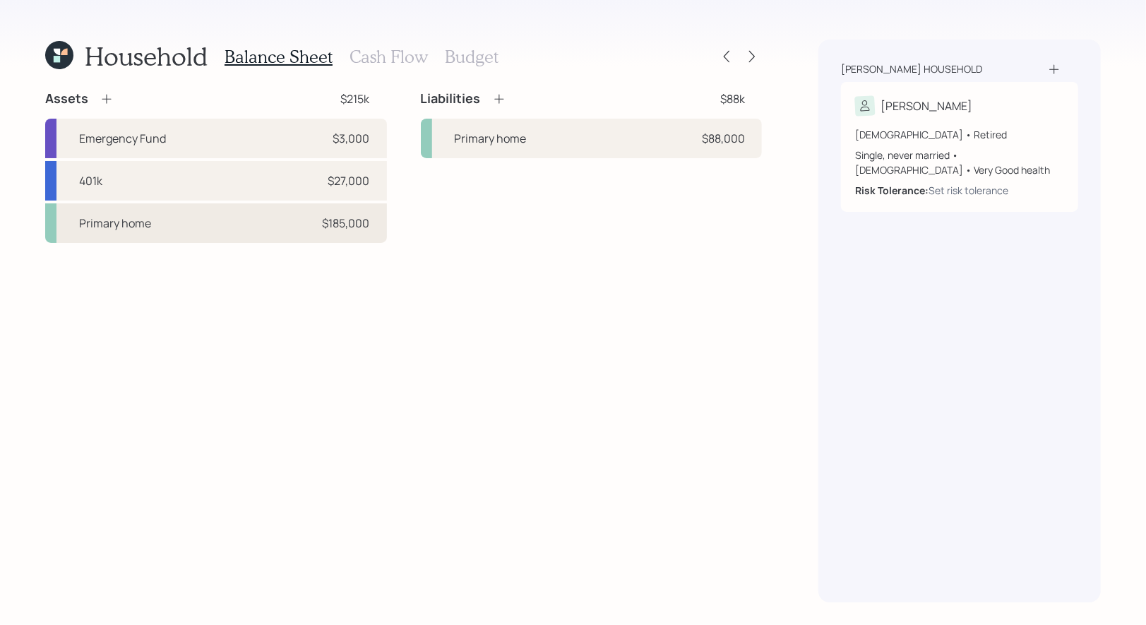
click at [137, 231] on div "Primary home" at bounding box center [115, 223] width 72 height 17
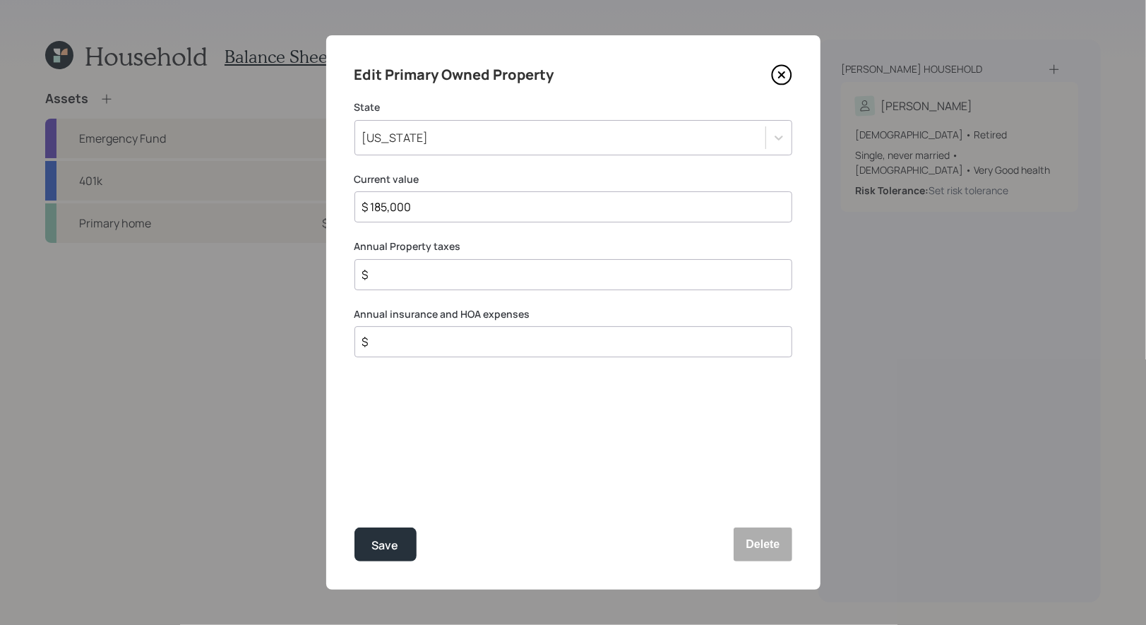
click at [785, 76] on icon at bounding box center [781, 74] width 21 height 21
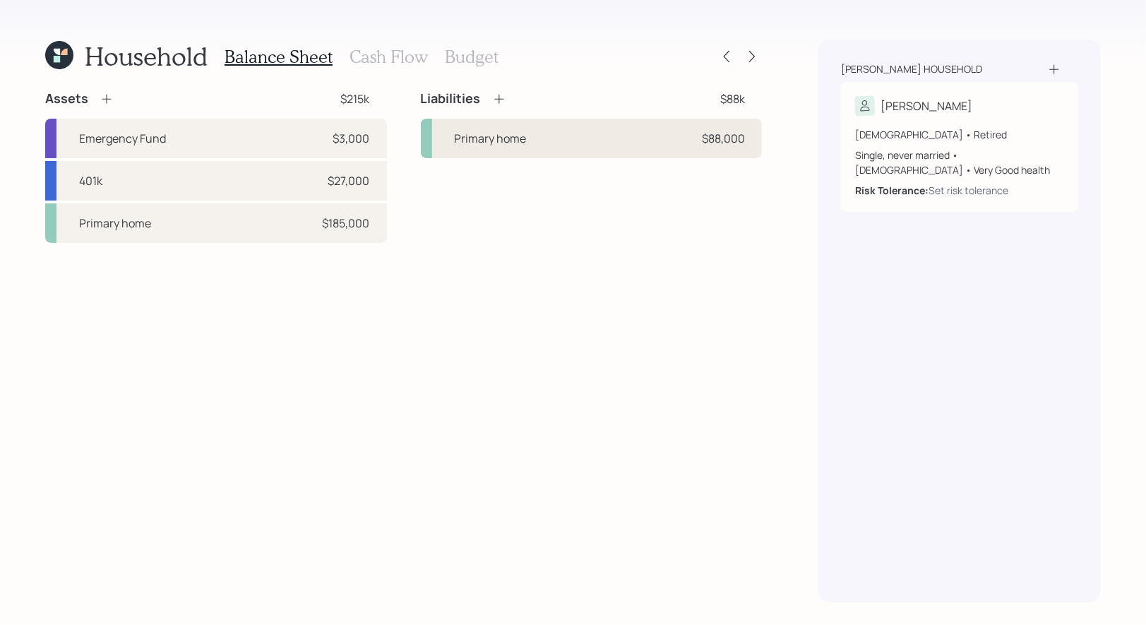
click at [550, 150] on div "Primary home $88,000" at bounding box center [592, 139] width 342 height 40
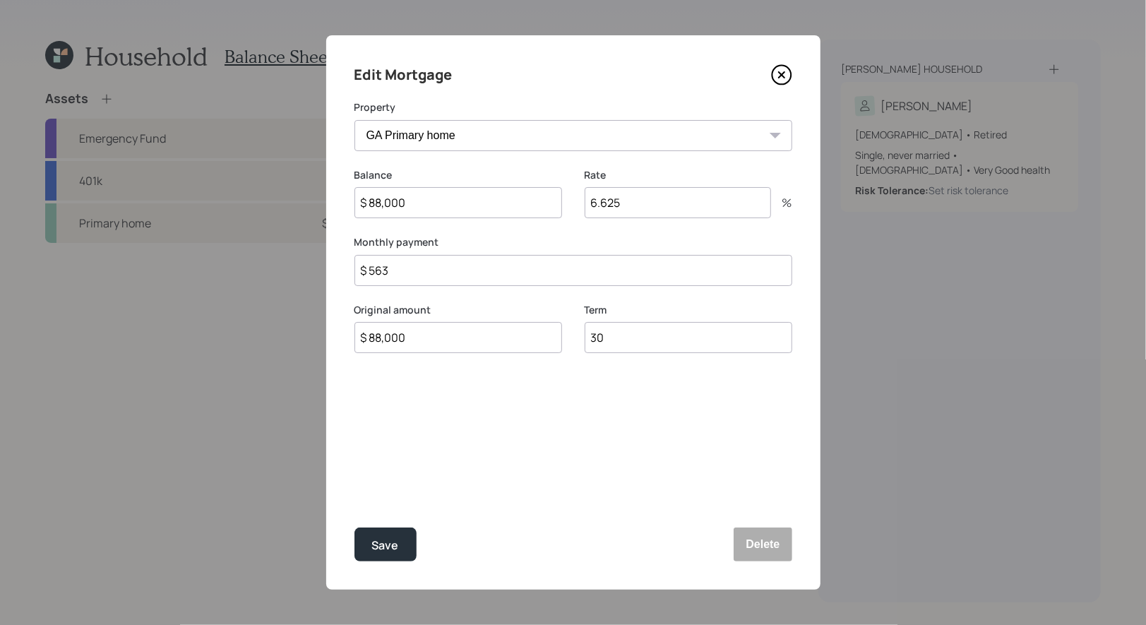
click at [411, 273] on input "$ 563" at bounding box center [574, 270] width 438 height 31
type input "$ 919"
click at [395, 546] on div "Save" at bounding box center [385, 545] width 27 height 19
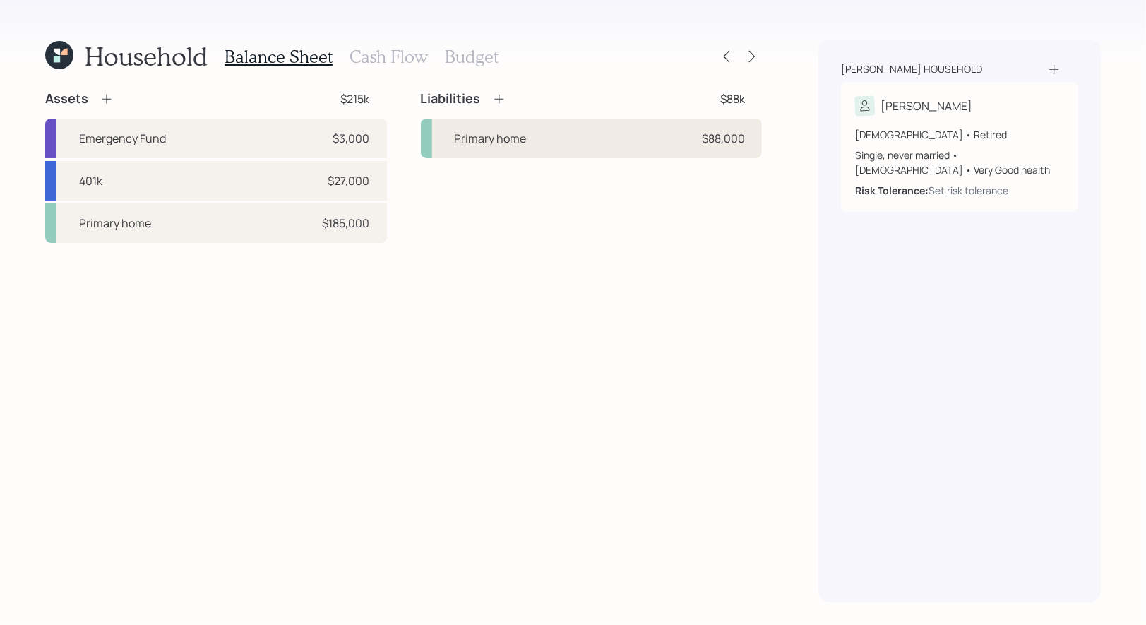
click at [526, 129] on div "Primary home $88,000" at bounding box center [592, 139] width 342 height 40
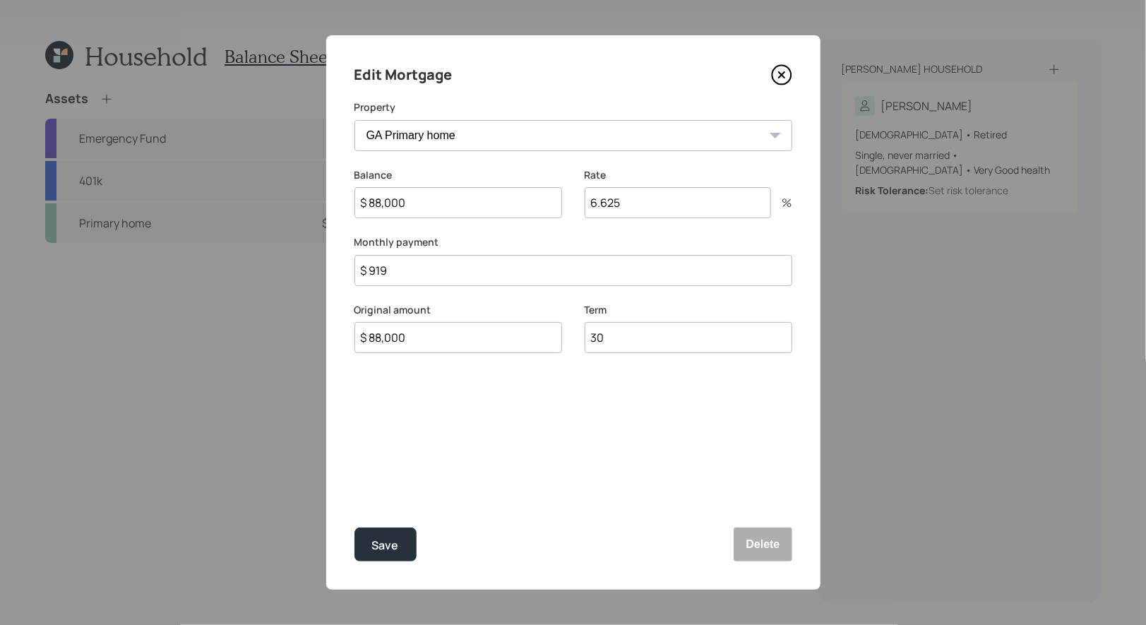
click at [407, 272] on input "$ 919" at bounding box center [574, 270] width 438 height 31
type input "$ 563"
click at [379, 549] on div "Save" at bounding box center [385, 545] width 27 height 19
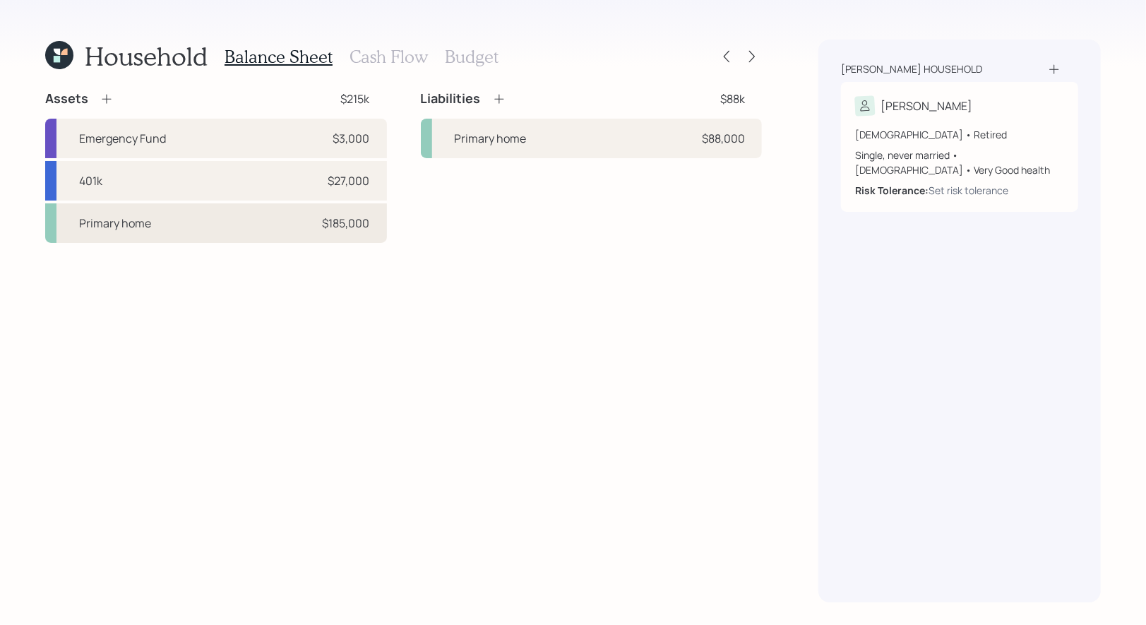
click at [211, 229] on div "Primary home $185,000" at bounding box center [216, 223] width 342 height 40
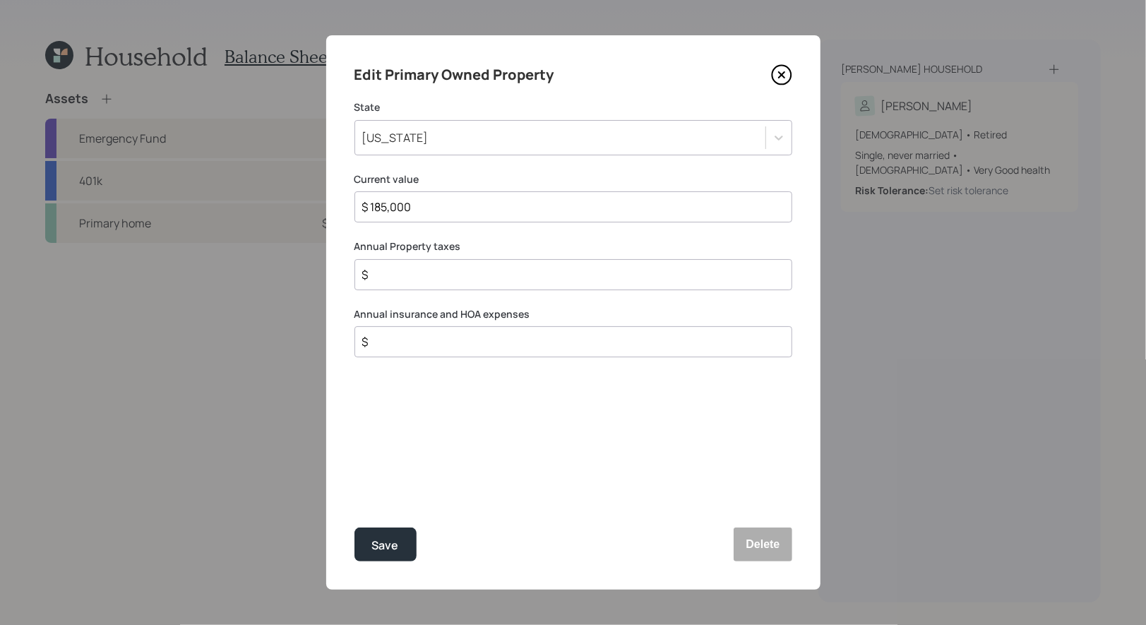
click at [402, 280] on input "$" at bounding box center [568, 274] width 414 height 17
type input "$ 4,272"
click at [388, 554] on div "Save" at bounding box center [385, 545] width 27 height 19
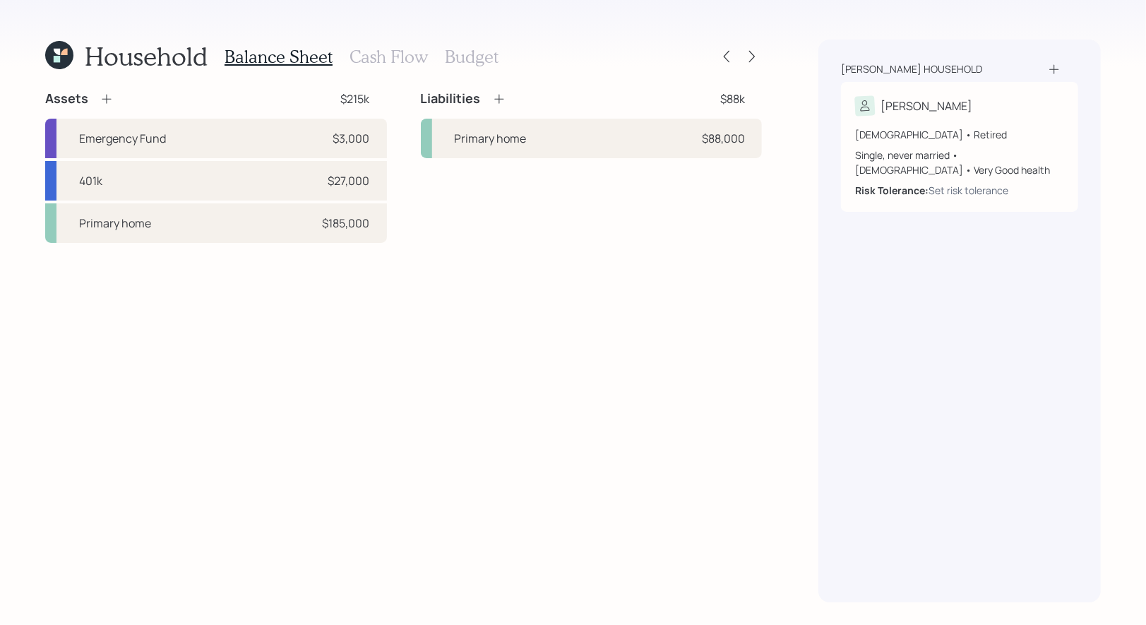
click at [367, 54] on h3 "Cash Flow" at bounding box center [389, 57] width 78 height 20
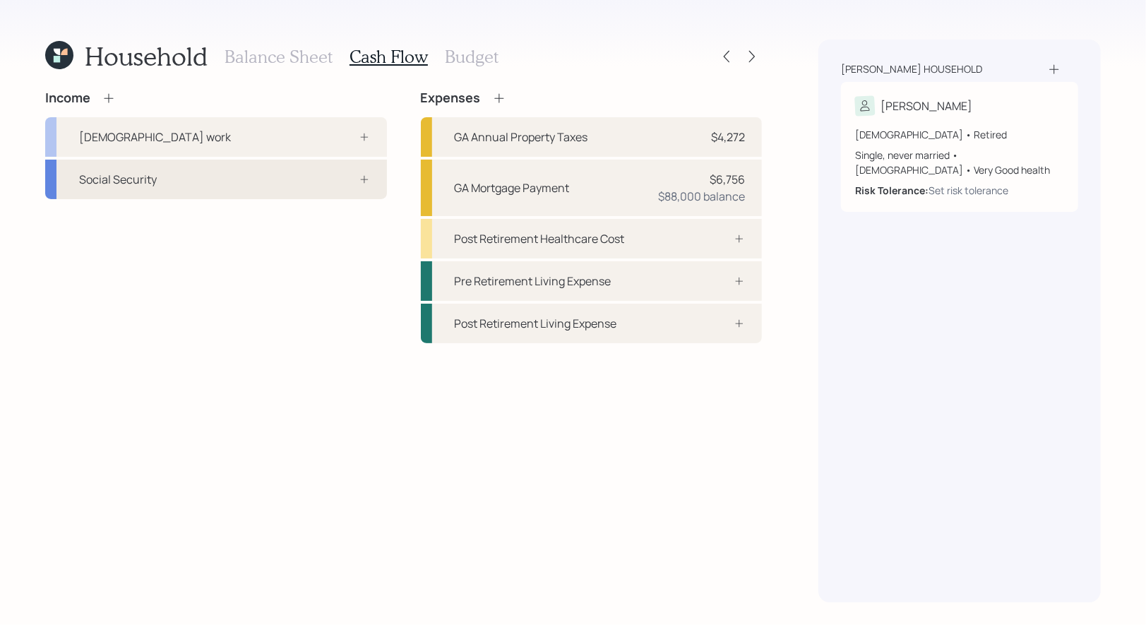
click at [314, 179] on div "Social Security" at bounding box center [216, 180] width 342 height 40
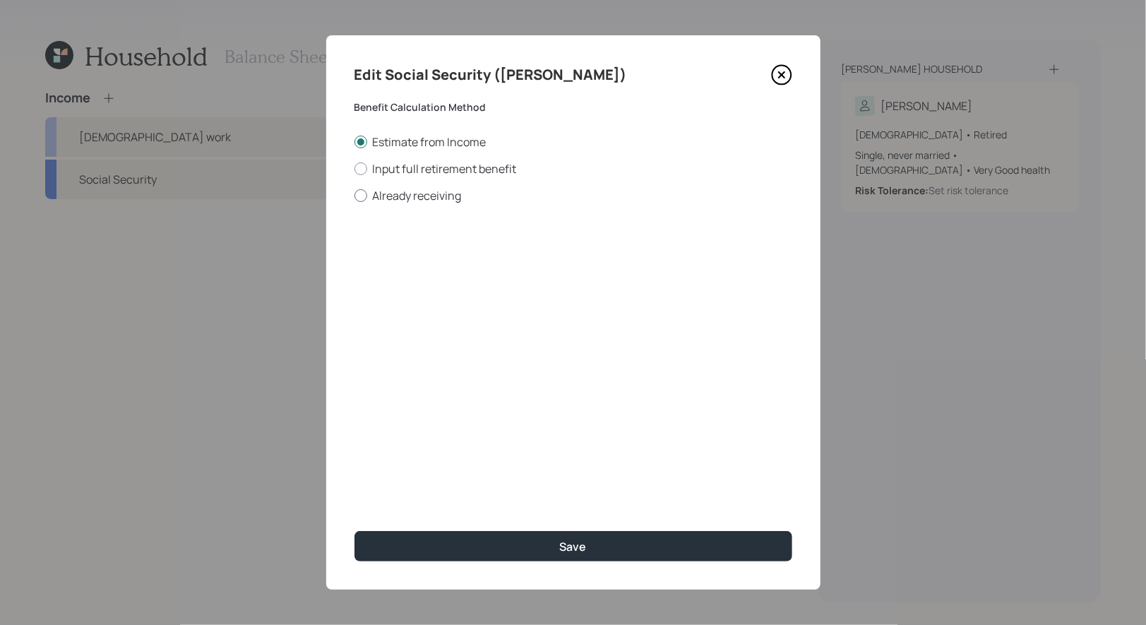
click at [362, 193] on div at bounding box center [361, 195] width 13 height 13
click at [355, 195] on input "Already receiving" at bounding box center [354, 195] width 1 height 1
radio input "true"
click at [395, 342] on input "number" at bounding box center [435, 339] width 161 height 31
type input "65"
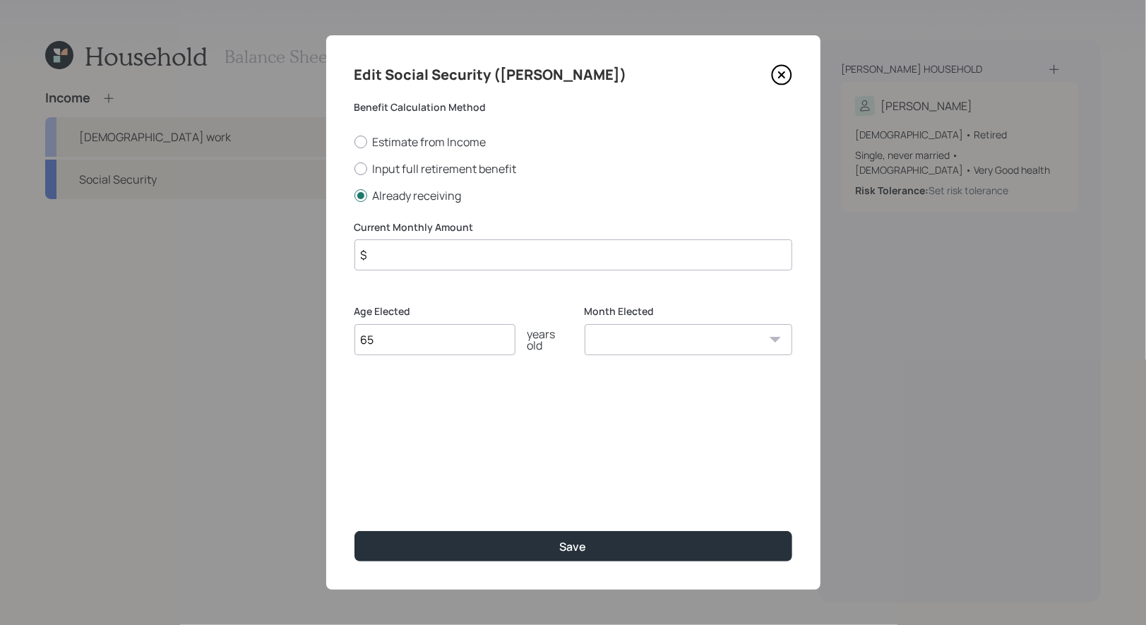
click at [644, 342] on select "January February March April May June July August September October November De…" at bounding box center [689, 339] width 208 height 31
select select "1"
click at [585, 324] on select "January February March April May June July August September October November De…" at bounding box center [689, 339] width 208 height 31
click at [417, 254] on input "$" at bounding box center [574, 254] width 438 height 31
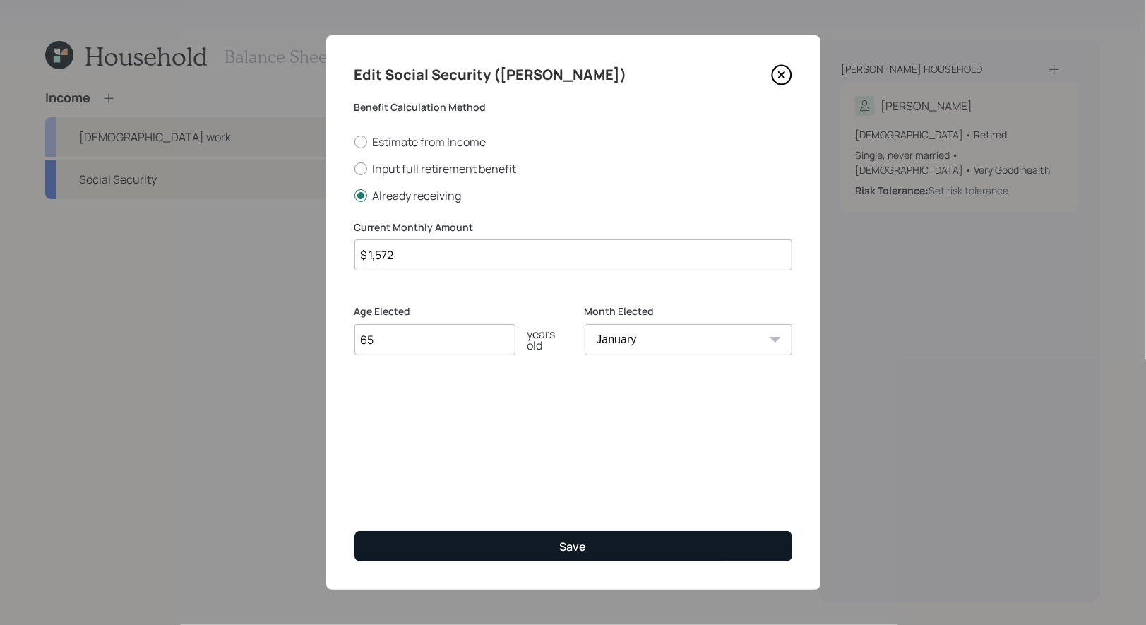
type input "$ 1,572"
click at [417, 542] on button "Save" at bounding box center [574, 546] width 438 height 30
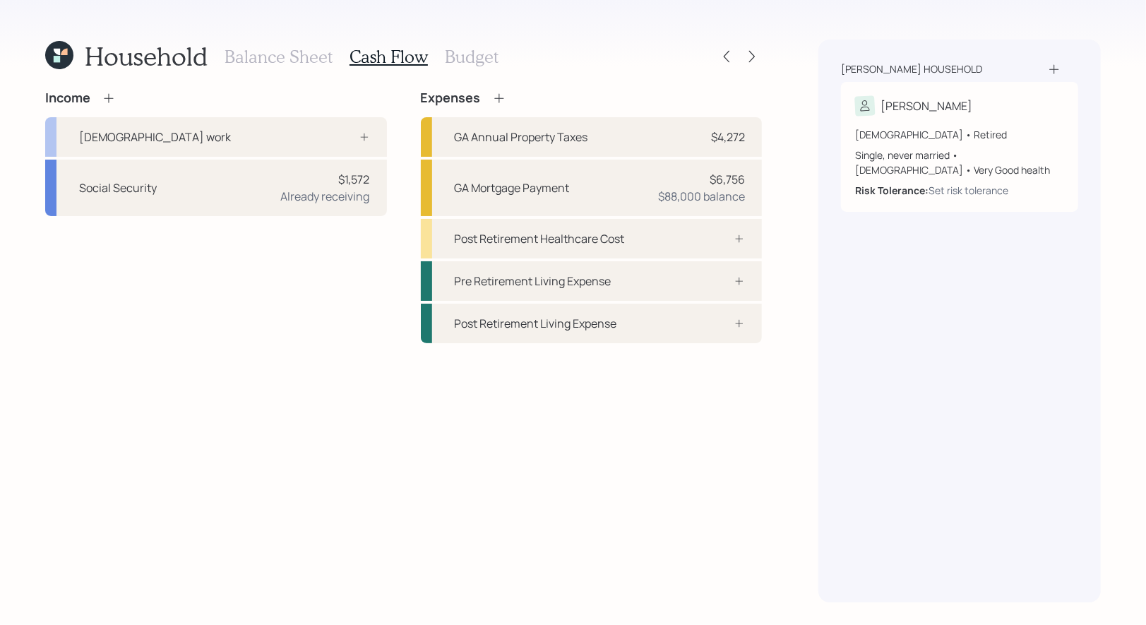
click at [463, 56] on h3 "Budget" at bounding box center [472, 57] width 54 height 20
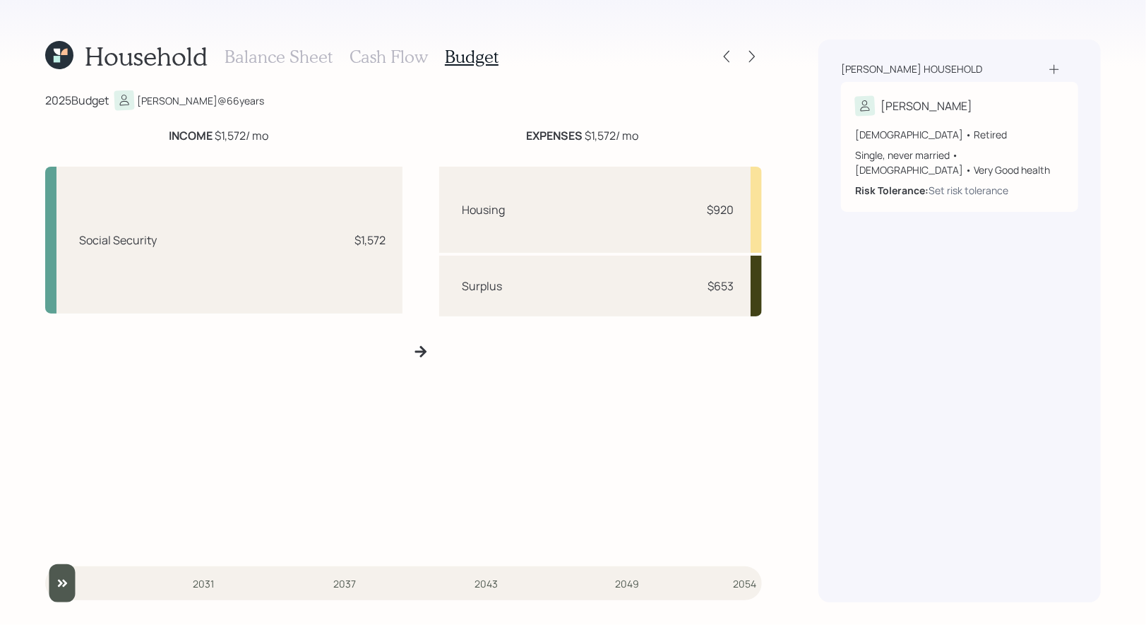
click at [371, 55] on h3 "Cash Flow" at bounding box center [389, 57] width 78 height 20
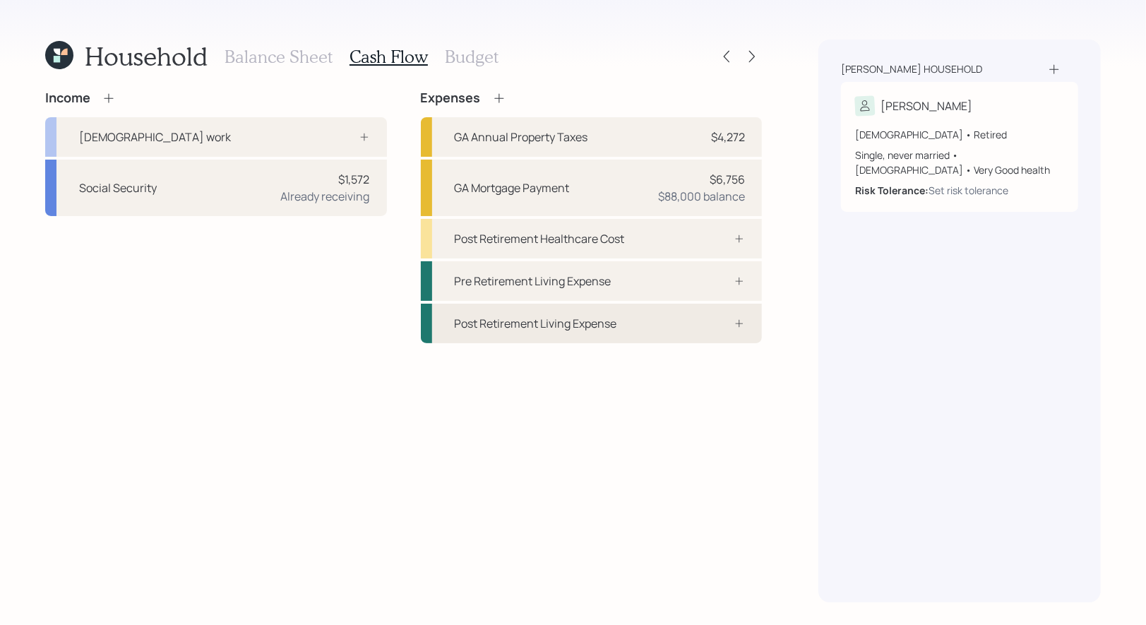
click at [561, 323] on div "Post Retirement Living Expense" at bounding box center [536, 323] width 162 height 17
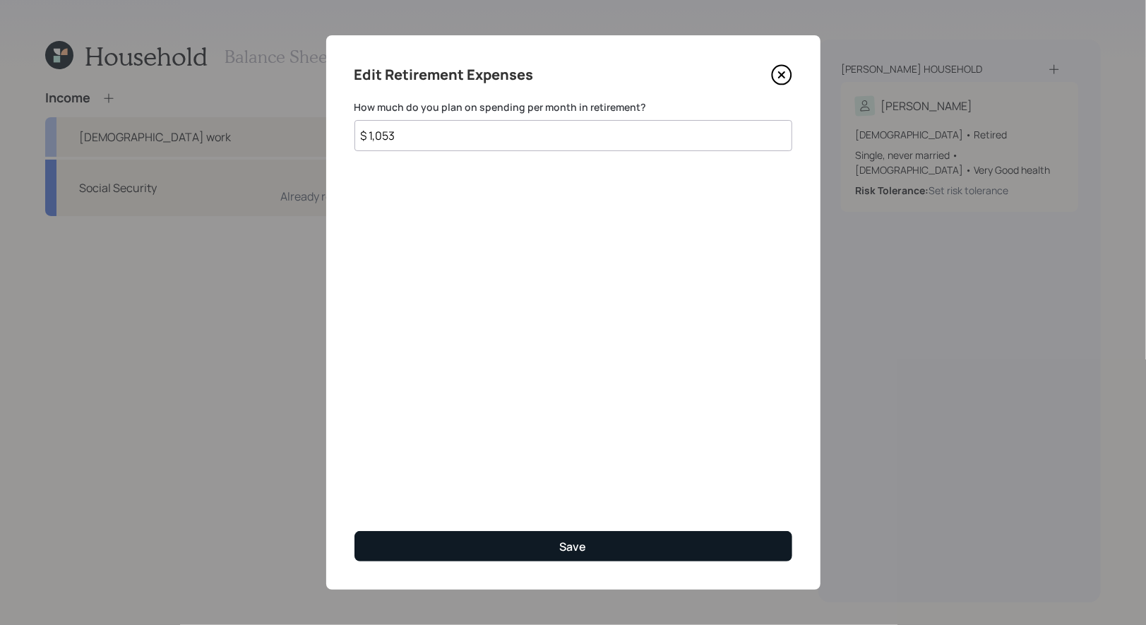
type input "$ 1,053"
click at [479, 534] on button "Save" at bounding box center [574, 546] width 438 height 30
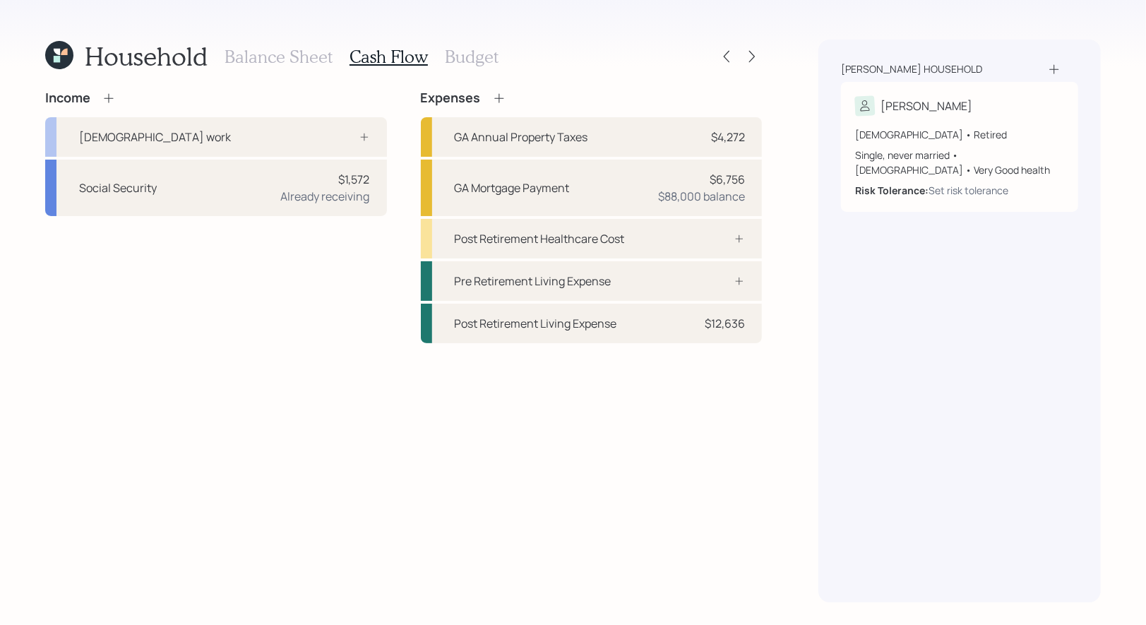
click at [258, 50] on h3 "Balance Sheet" at bounding box center [279, 57] width 108 height 20
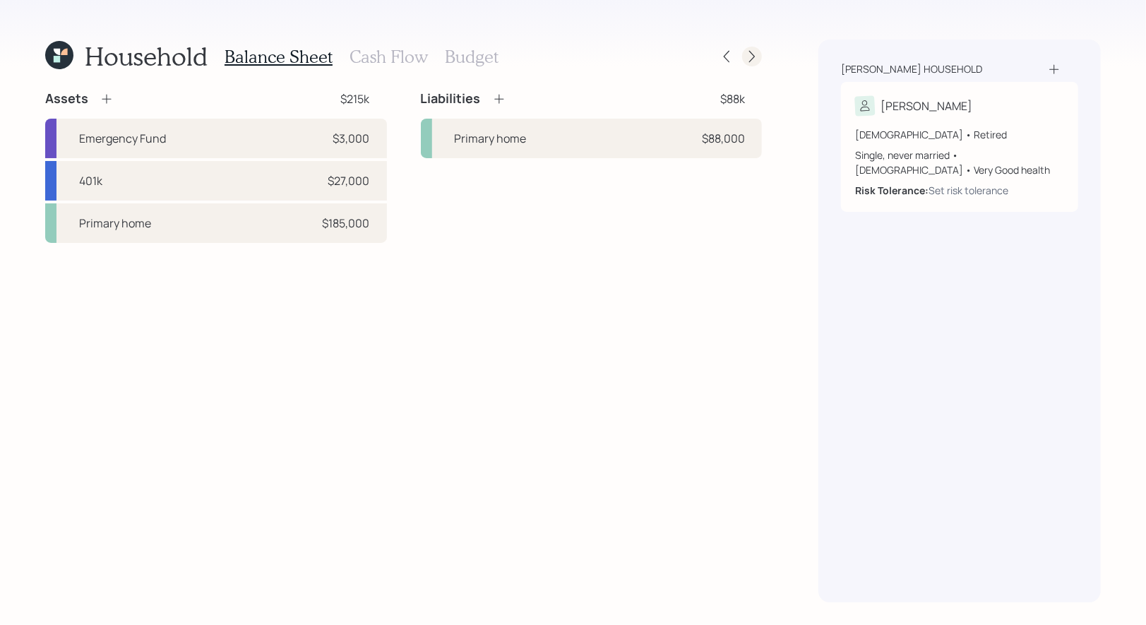
click at [754, 56] on icon at bounding box center [752, 57] width 6 height 12
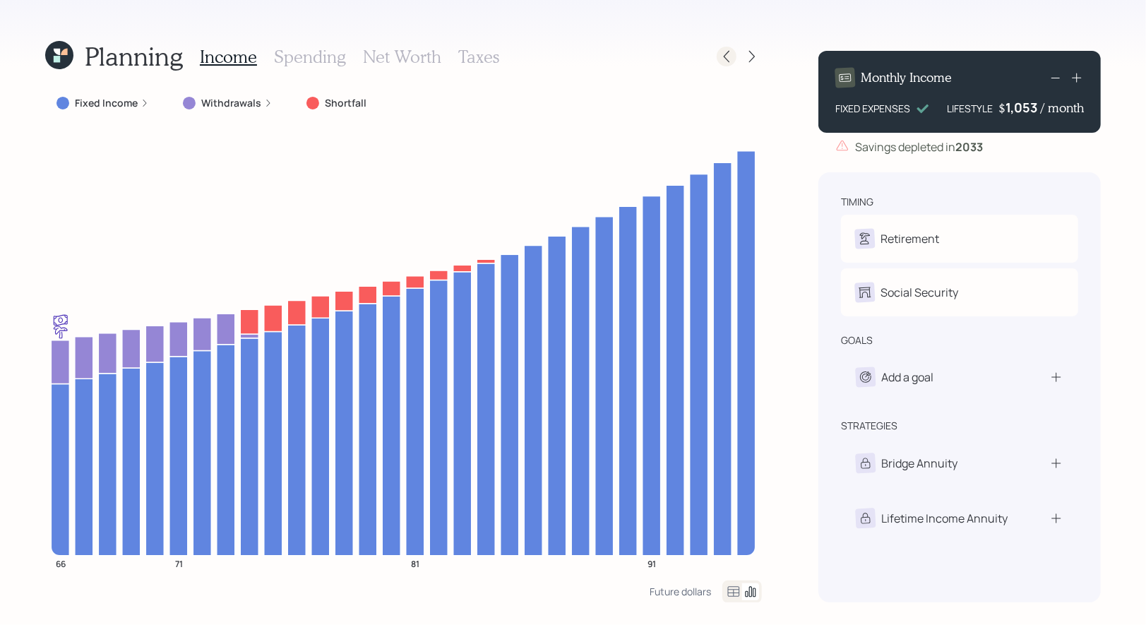
click at [728, 57] on icon at bounding box center [727, 56] width 14 height 14
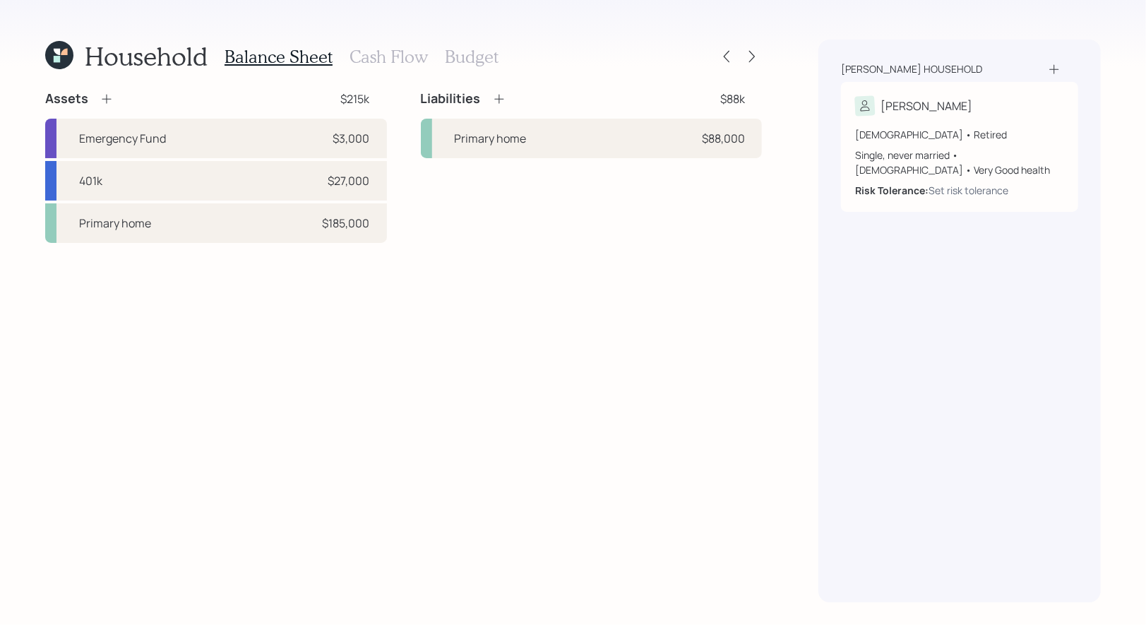
click at [106, 96] on icon at bounding box center [106, 99] width 9 height 9
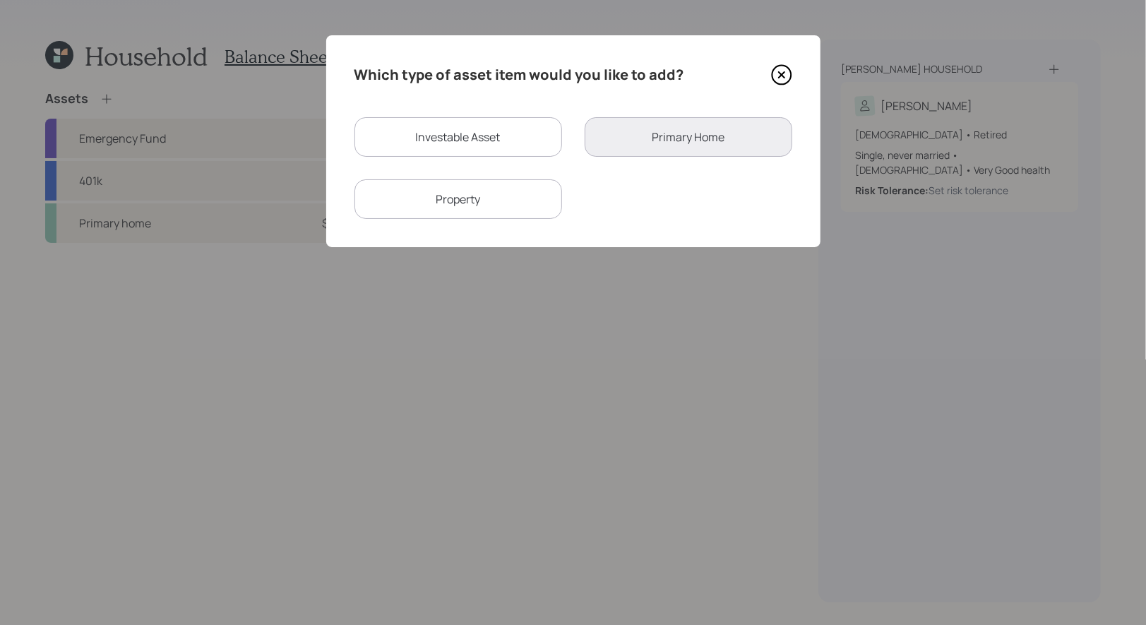
click at [779, 74] on icon at bounding box center [781, 74] width 21 height 21
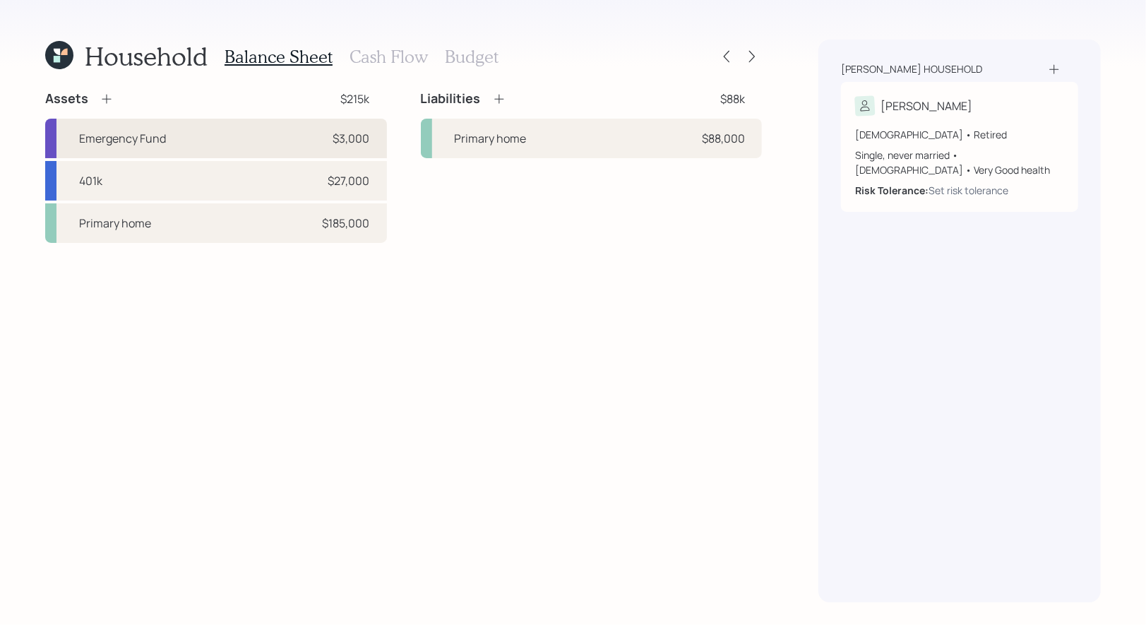
click at [208, 148] on div "Emergency Fund $3,000" at bounding box center [216, 139] width 342 height 40
select select "emergency_fund"
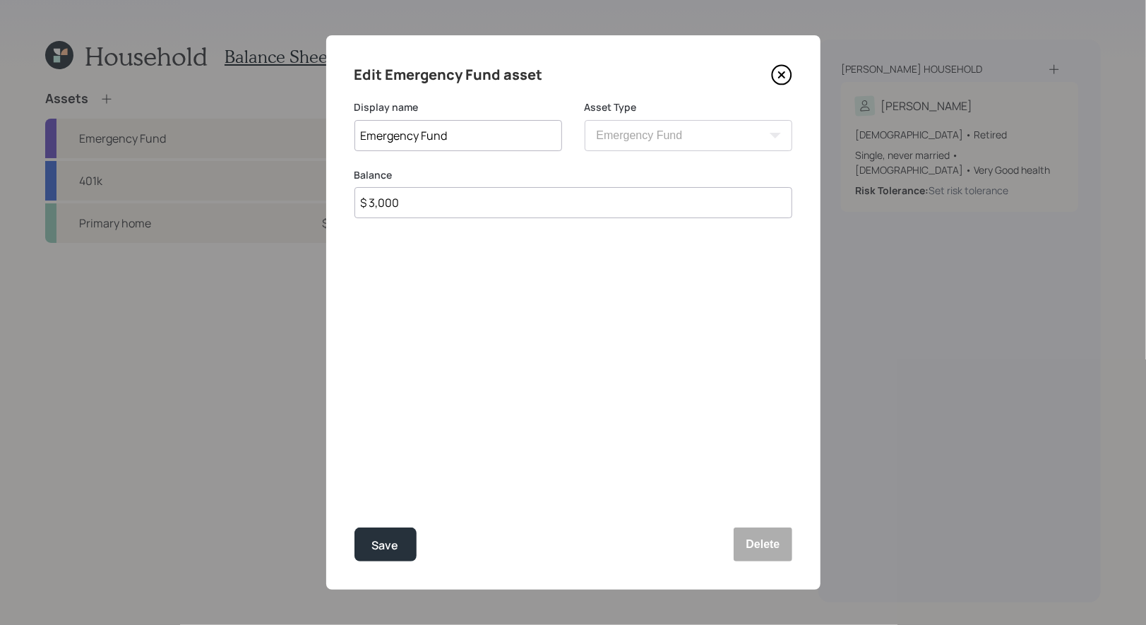
click at [464, 203] on input "$ 3,000" at bounding box center [574, 202] width 438 height 31
type input "$ 53,000"
click at [394, 544] on div "Save" at bounding box center [385, 545] width 27 height 19
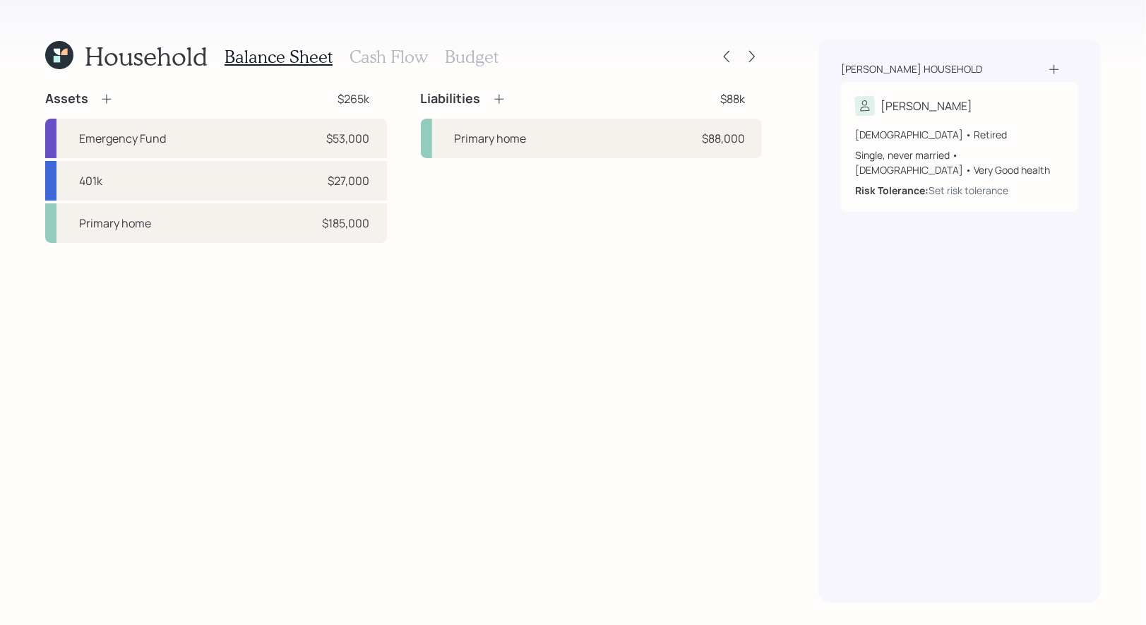
click at [105, 98] on icon at bounding box center [107, 99] width 14 height 14
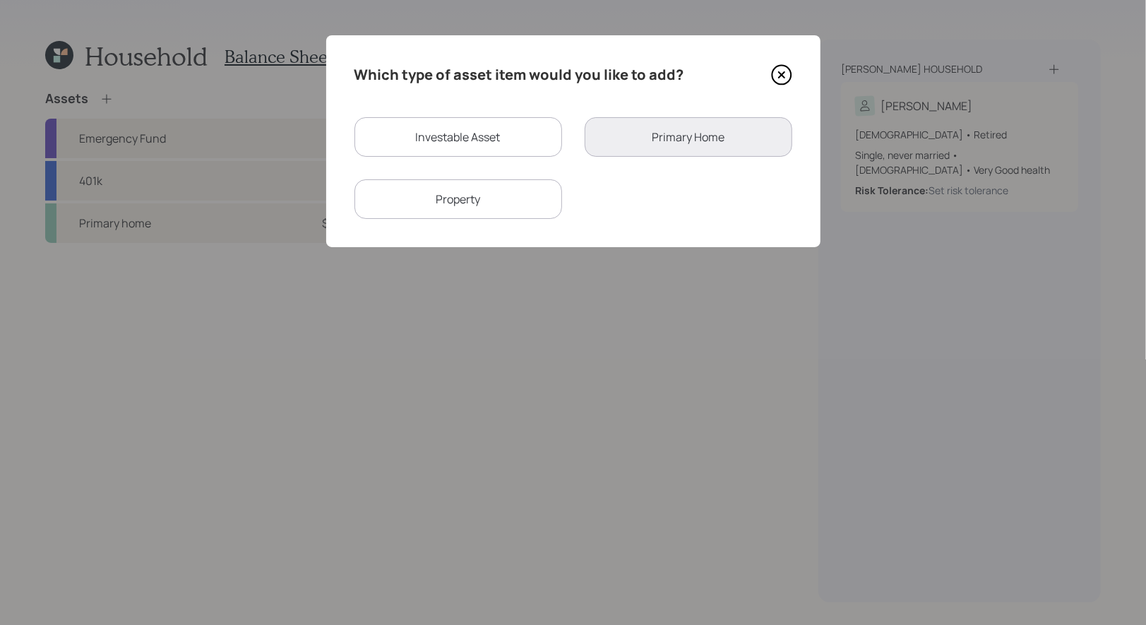
click at [405, 133] on div "Investable Asset" at bounding box center [459, 137] width 208 height 40
select select "taxable"
select select "balanced"
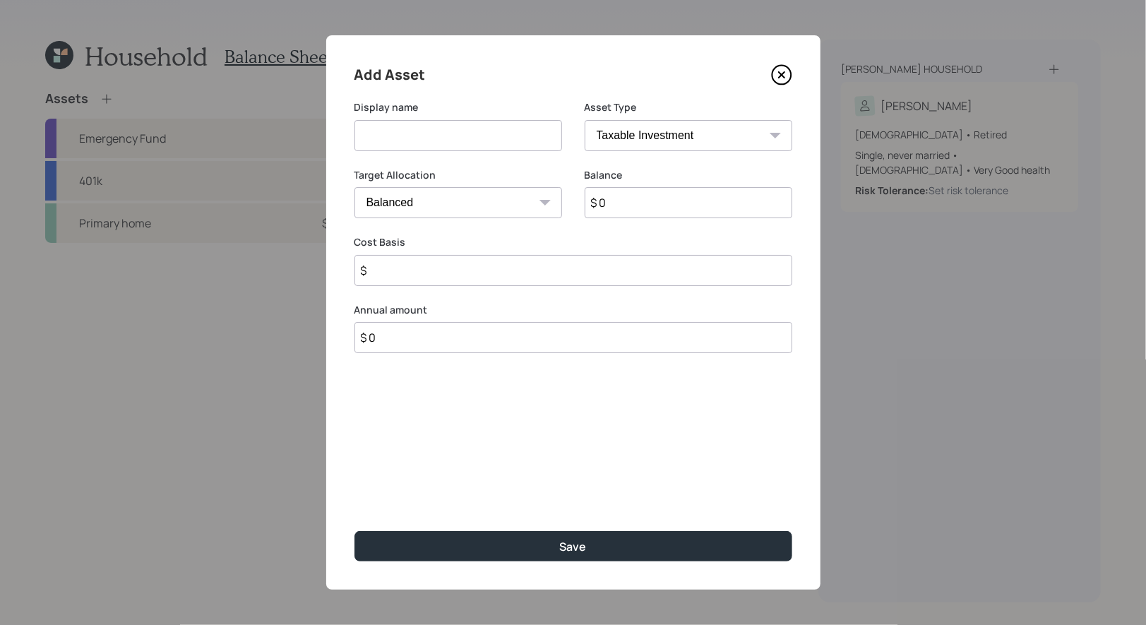
click at [443, 141] on input at bounding box center [459, 135] width 208 height 31
type input "Brokerage"
click at [662, 211] on input "$ 0" at bounding box center [689, 202] width 208 height 31
type input "$ 50,000"
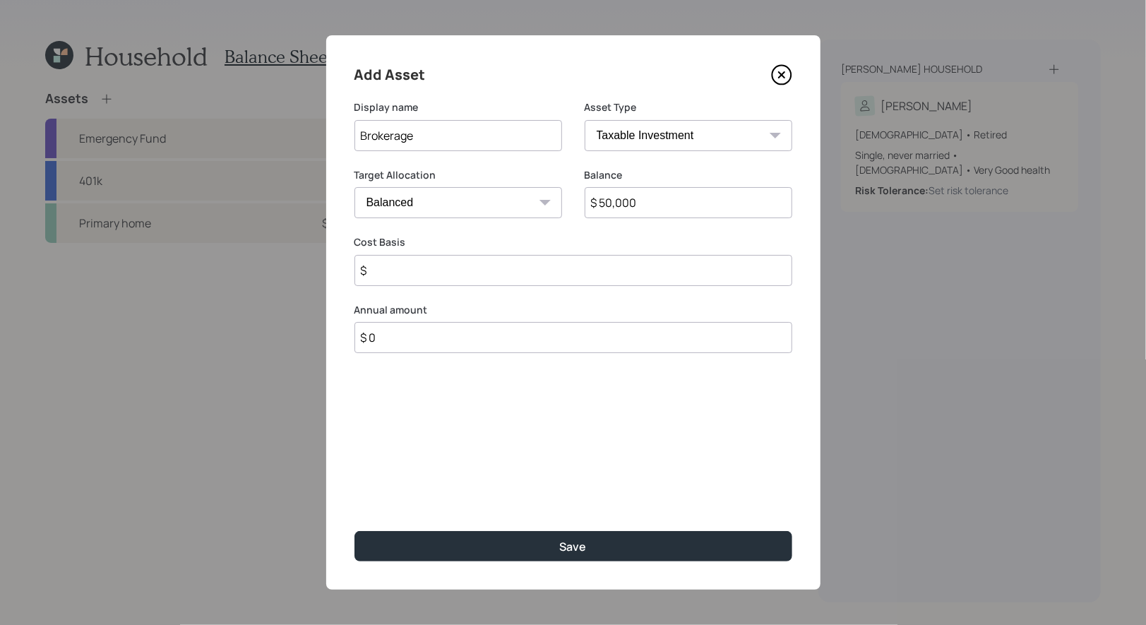
click at [449, 270] on input "$" at bounding box center [574, 270] width 438 height 31
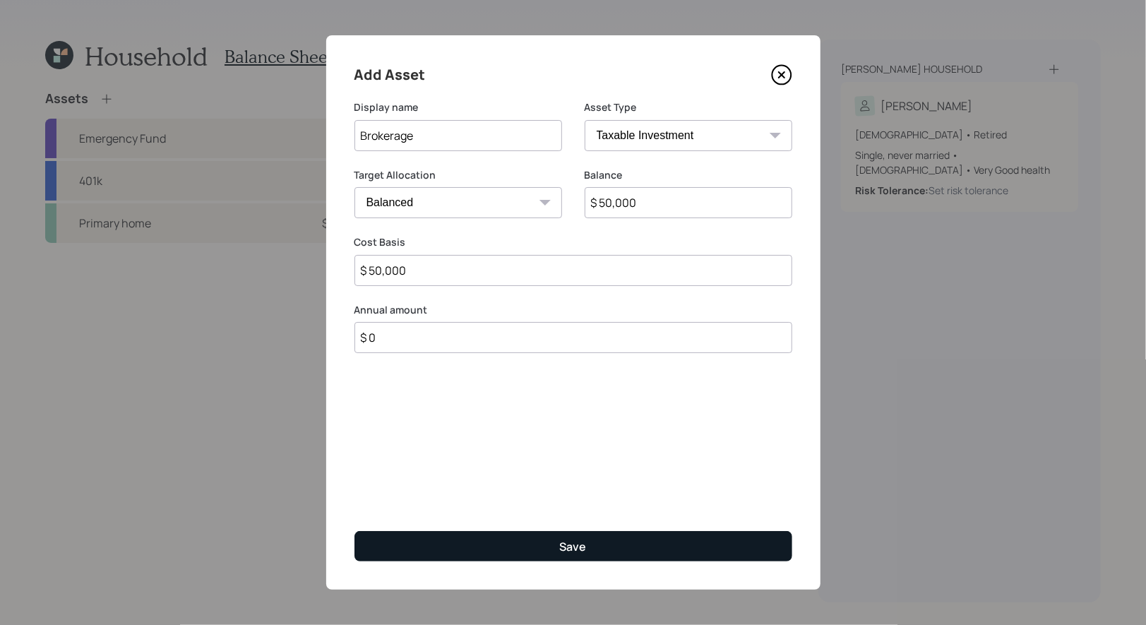
type input "$ 50,000"
click at [538, 542] on button "Save" at bounding box center [574, 546] width 438 height 30
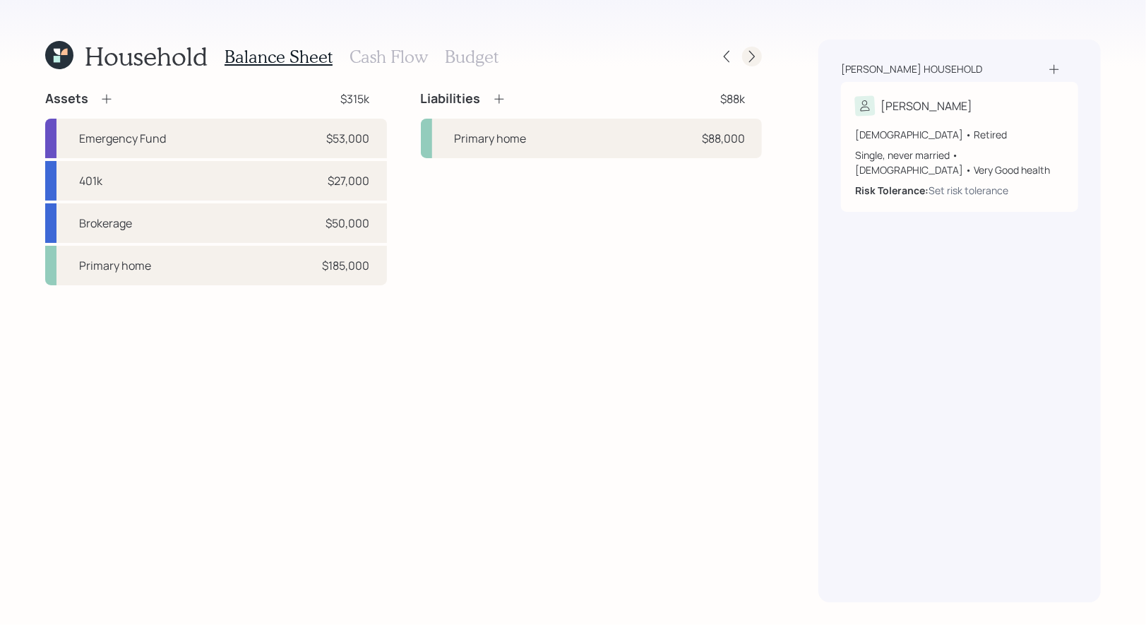
click at [748, 59] on icon at bounding box center [752, 56] width 14 height 14
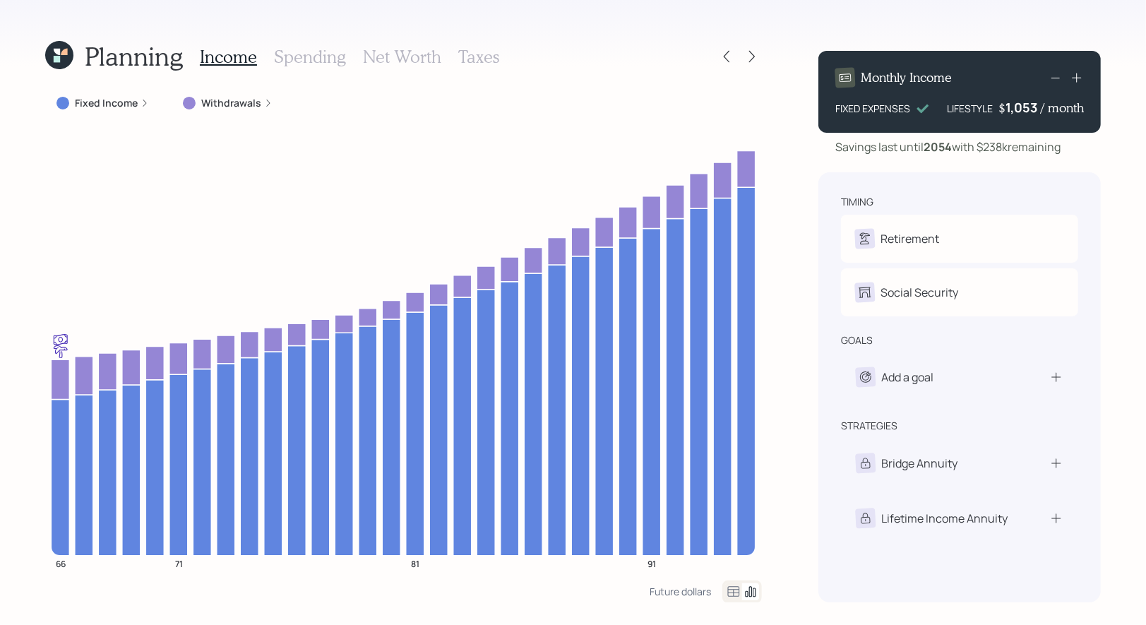
click at [407, 55] on h3 "Net Worth" at bounding box center [402, 57] width 78 height 20
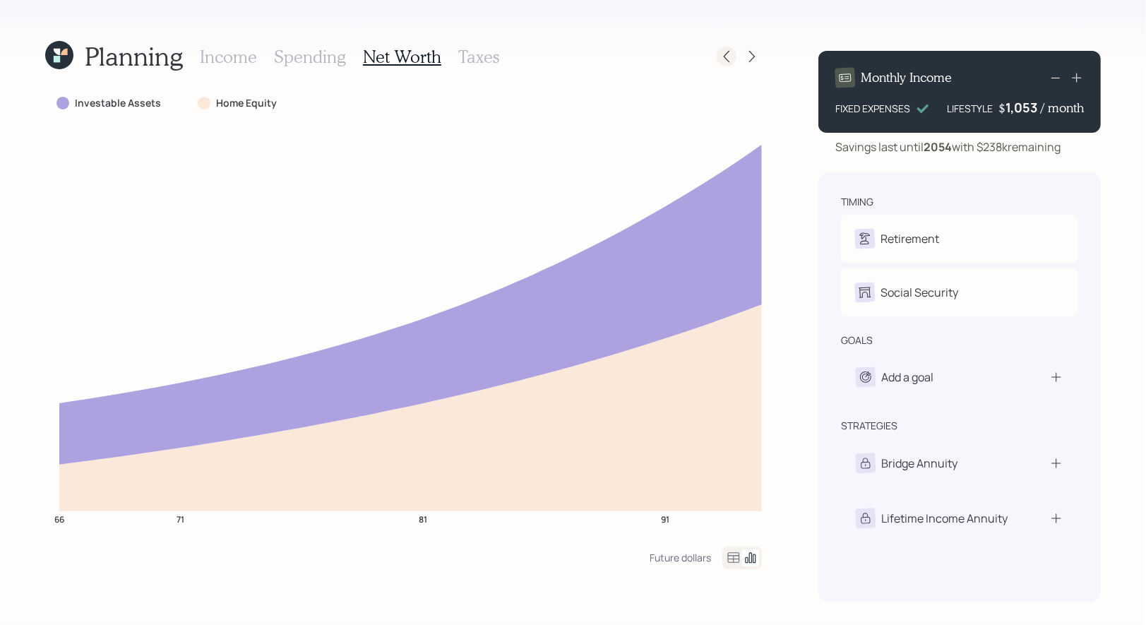
click at [730, 60] on icon at bounding box center [727, 56] width 14 height 14
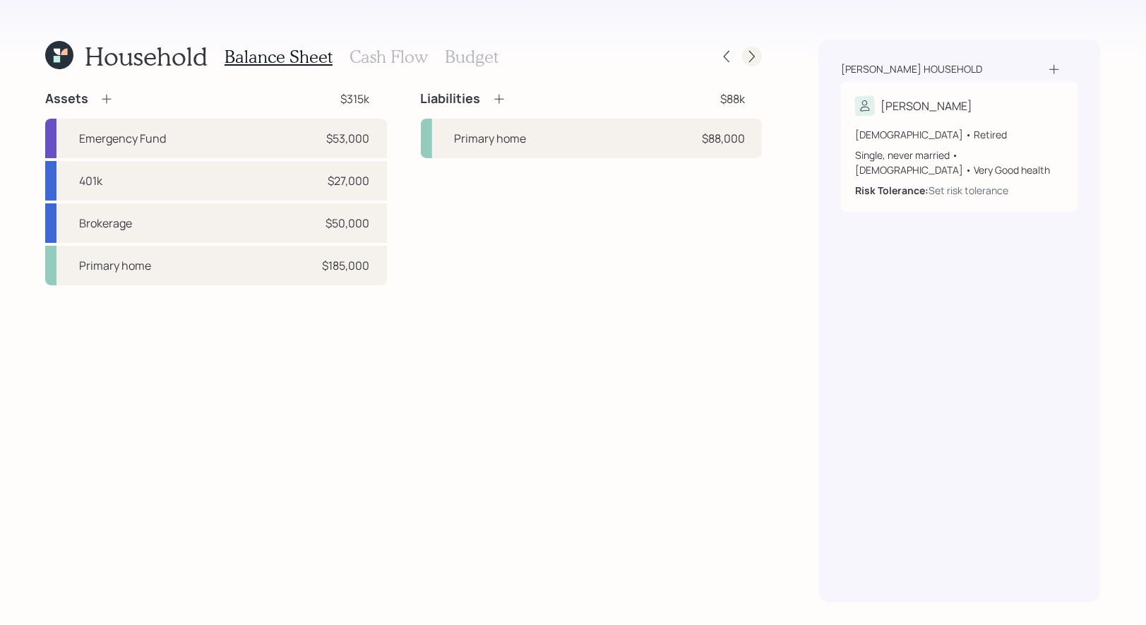
click at [752, 56] on icon at bounding box center [752, 56] width 14 height 14
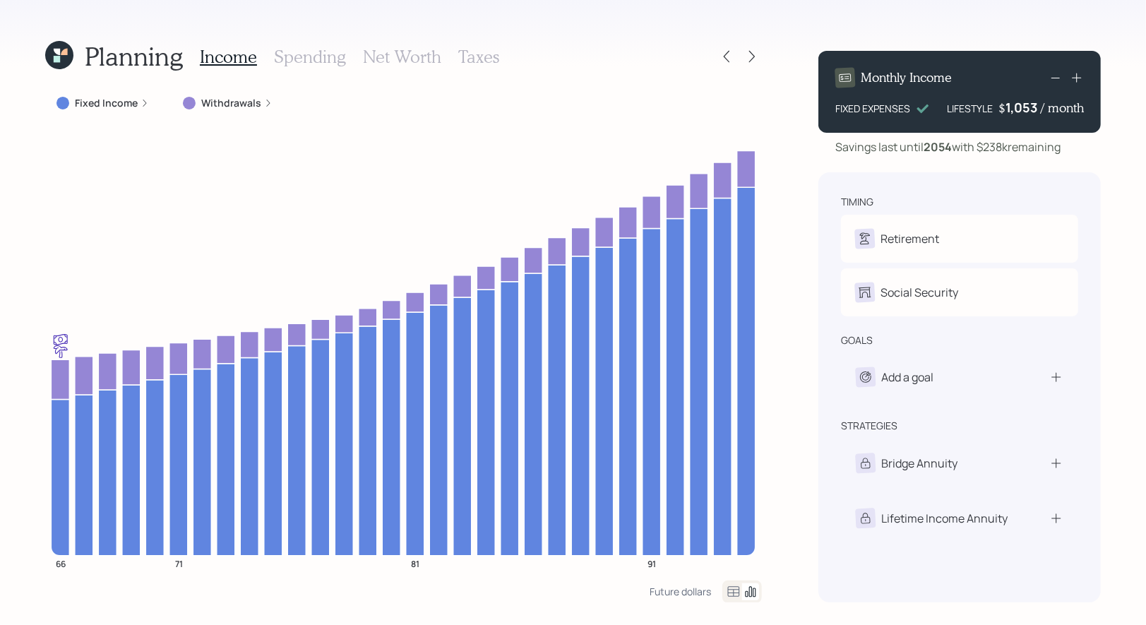
click at [398, 56] on h3 "Net Worth" at bounding box center [402, 57] width 78 height 20
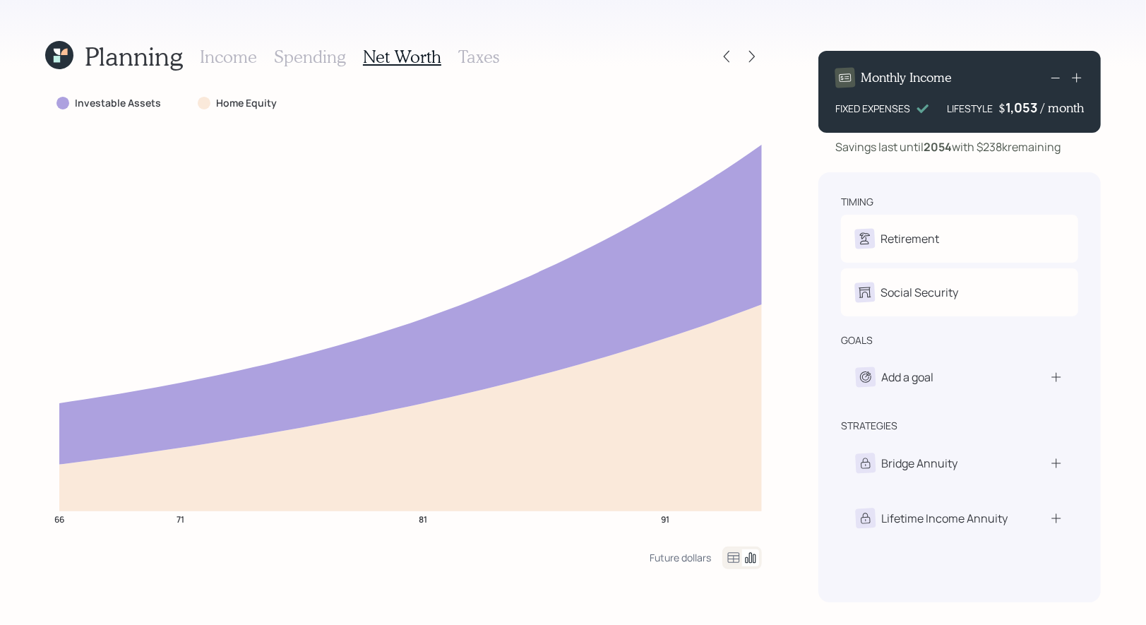
click at [219, 60] on h3 "Income" at bounding box center [228, 57] width 57 height 20
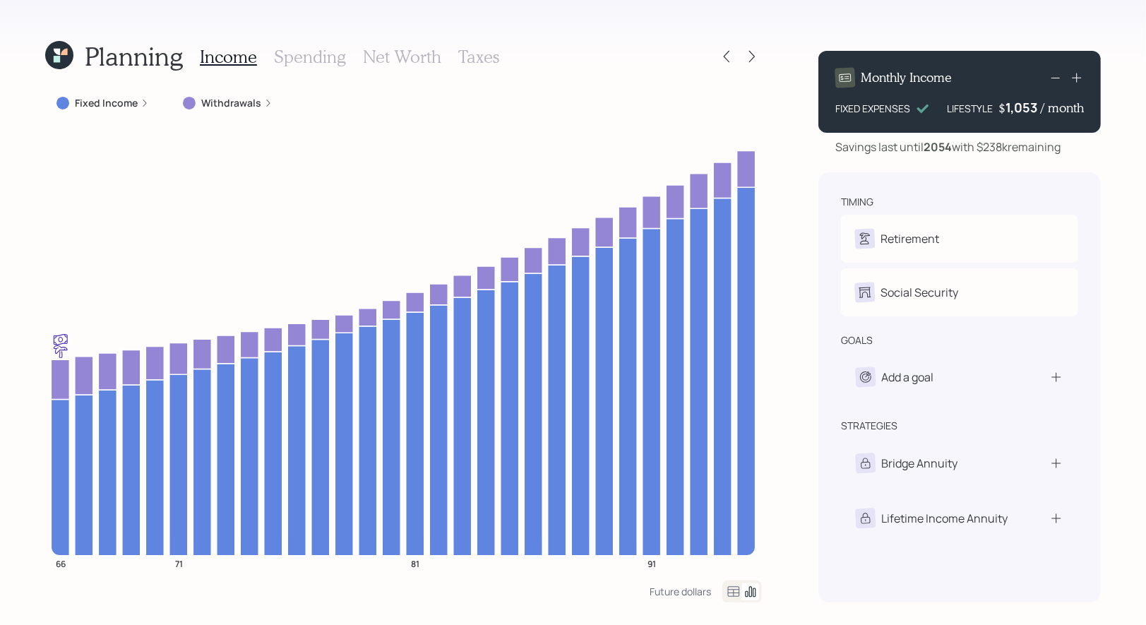
click at [1033, 109] on div "1,053" at bounding box center [1023, 107] width 35 height 17
click at [1117, 160] on div "Planning Income Spending Net Worth Taxes Fixed Income Withdrawals 66 71 81 91 F…" at bounding box center [573, 312] width 1146 height 625
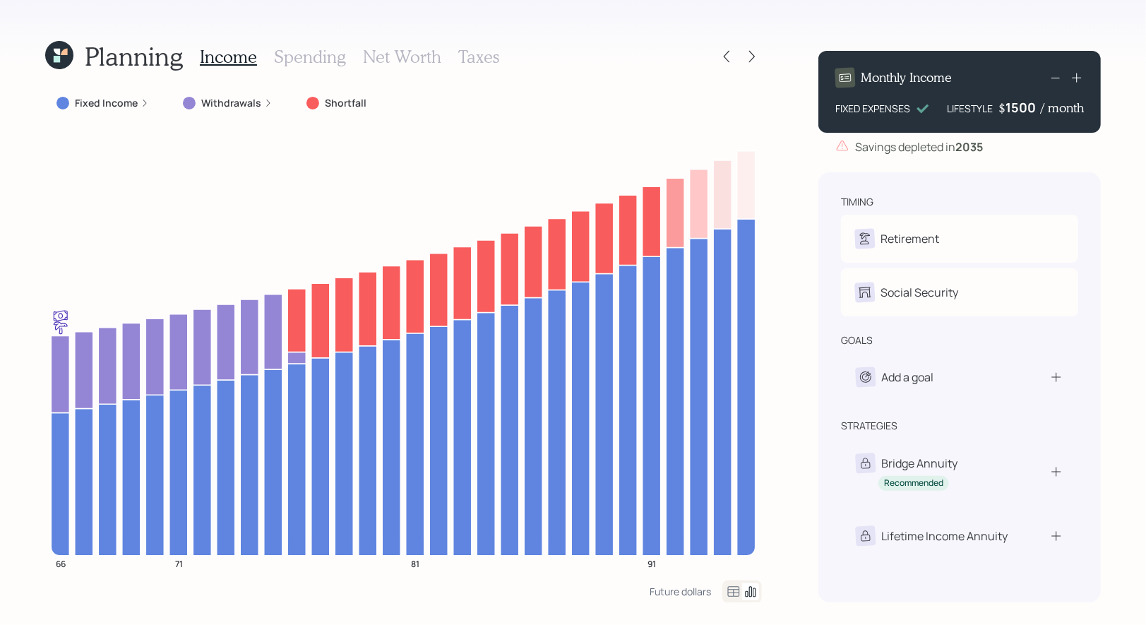
click at [1022, 112] on div "1500" at bounding box center [1023, 107] width 35 height 17
click at [1121, 157] on div "Planning Income Spending Net Worth Taxes Fixed Income Withdrawals Shortfall 66 …" at bounding box center [573, 312] width 1146 height 625
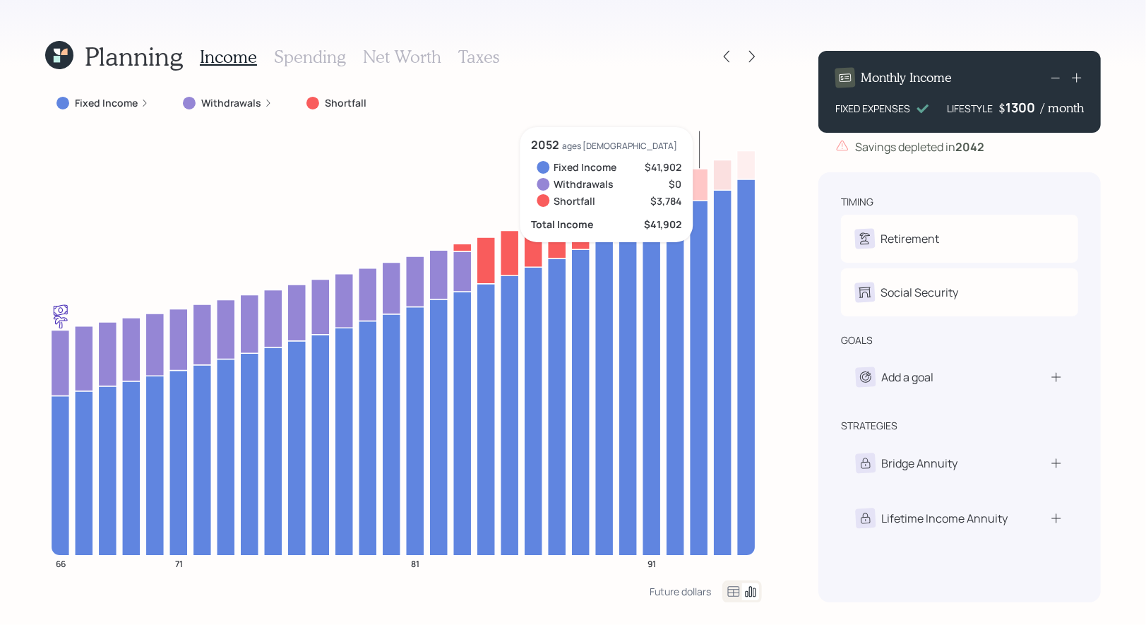
click at [1015, 107] on div "1300" at bounding box center [1023, 107] width 35 height 17
click at [1126, 163] on div "Planning Income Spending Net Worth Taxes Fixed Income Withdrawals Shortfall 66 …" at bounding box center [573, 312] width 1146 height 625
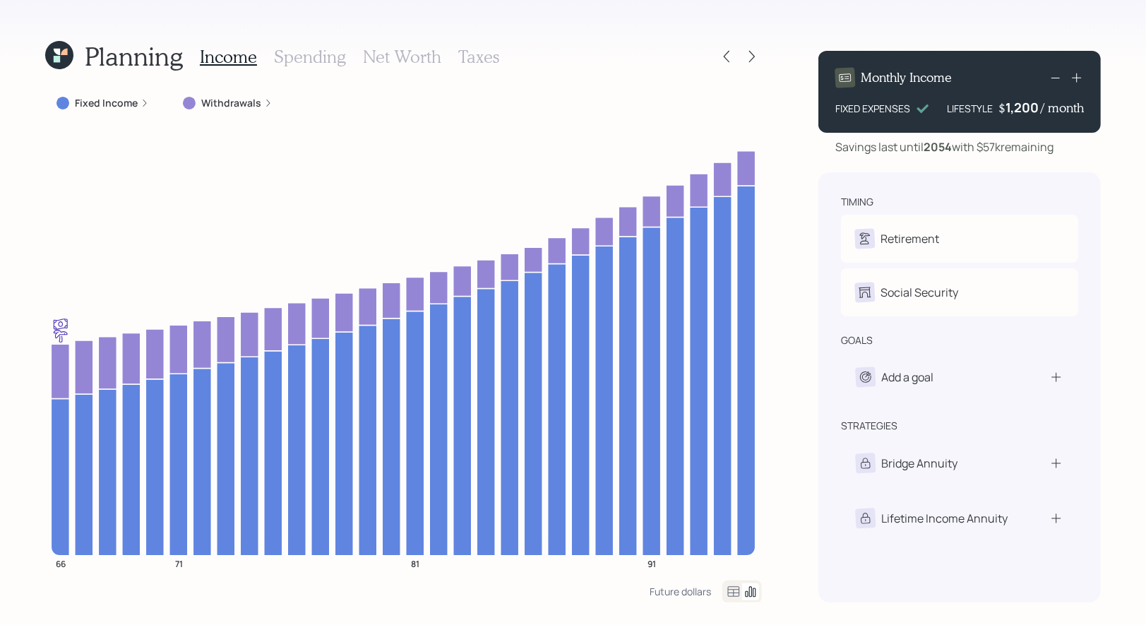
click at [465, 56] on h3 "Taxes" at bounding box center [478, 57] width 41 height 20
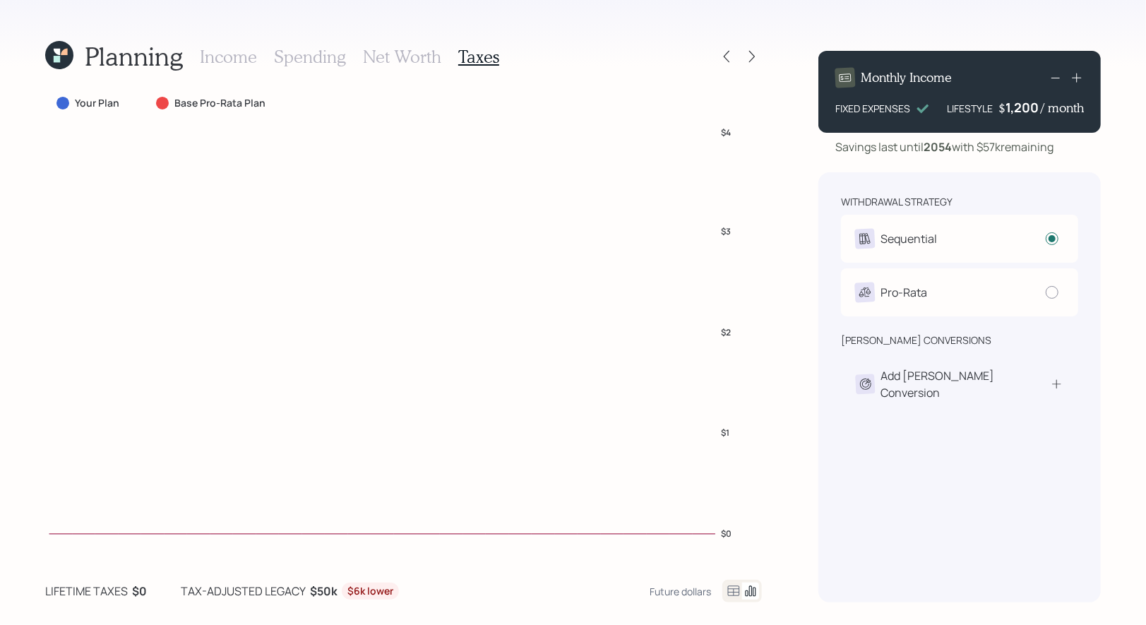
click at [214, 56] on h3 "Income" at bounding box center [228, 57] width 57 height 20
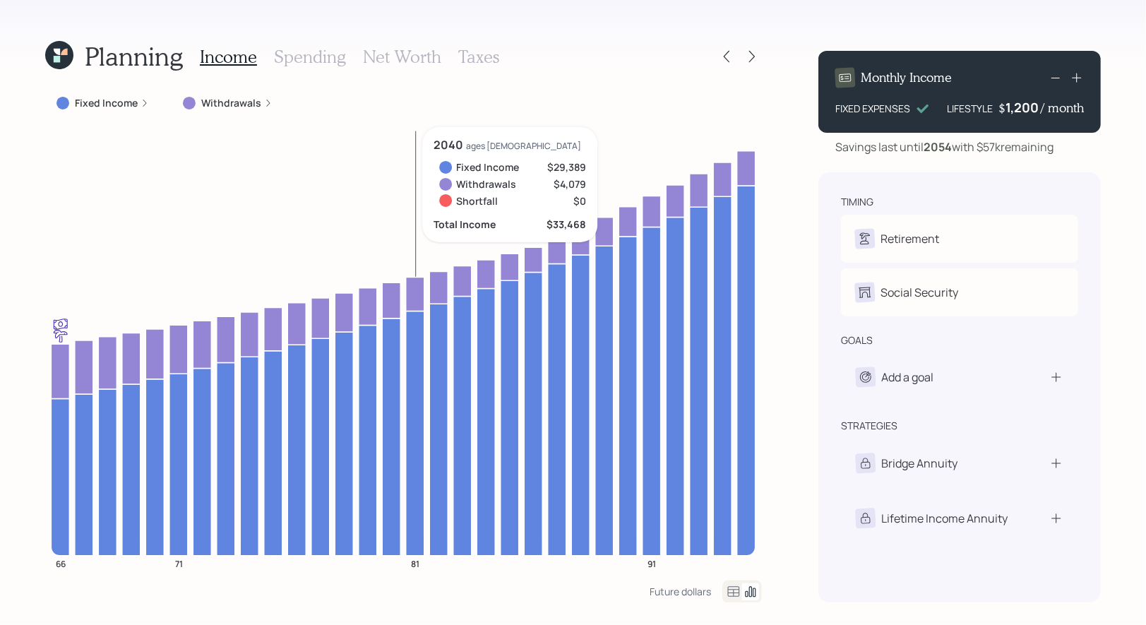
click at [416, 49] on h3 "Net Worth" at bounding box center [402, 57] width 78 height 20
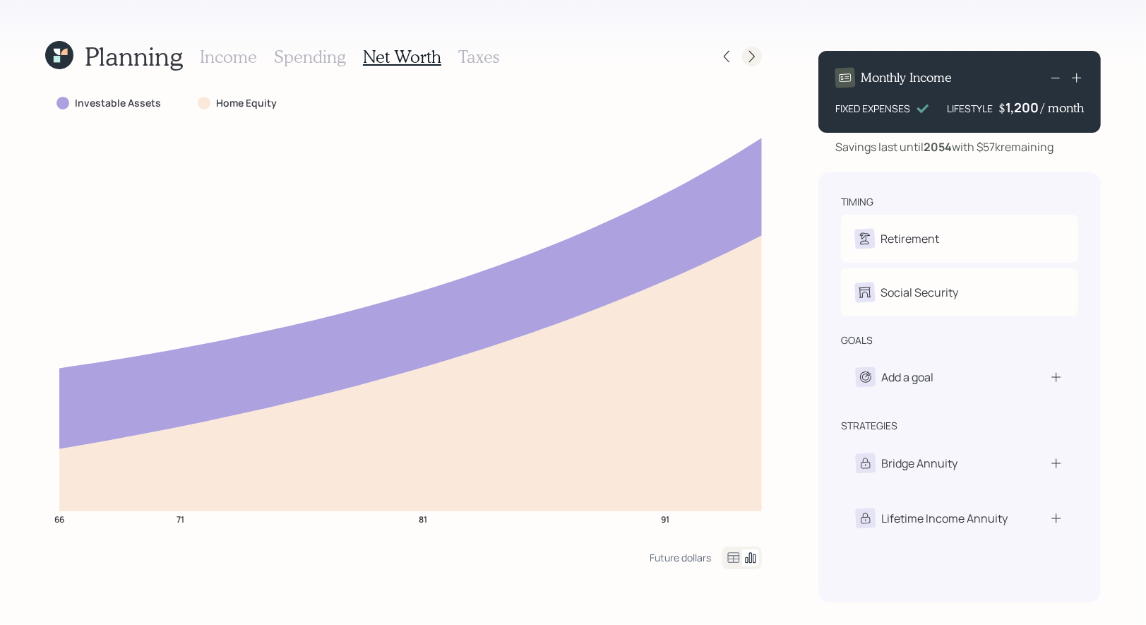
click at [756, 57] on icon at bounding box center [752, 56] width 14 height 14
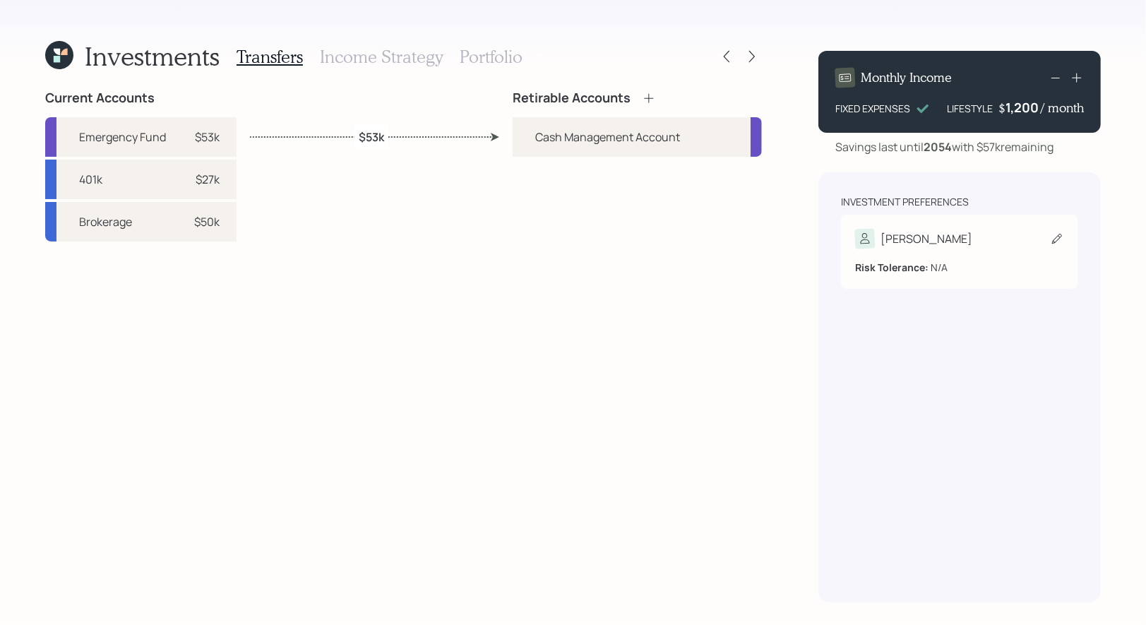
click at [1054, 234] on icon at bounding box center [1057, 239] width 14 height 14
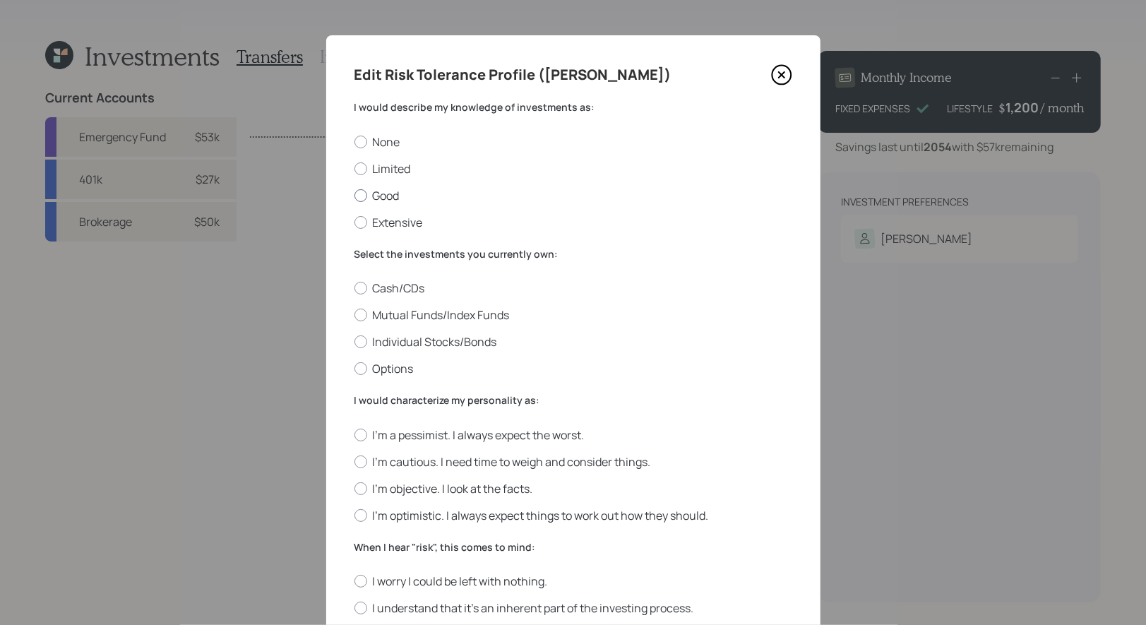
click at [397, 193] on label "Good" at bounding box center [574, 196] width 438 height 16
click at [355, 195] on input "Good" at bounding box center [354, 195] width 1 height 1
radio input "true"
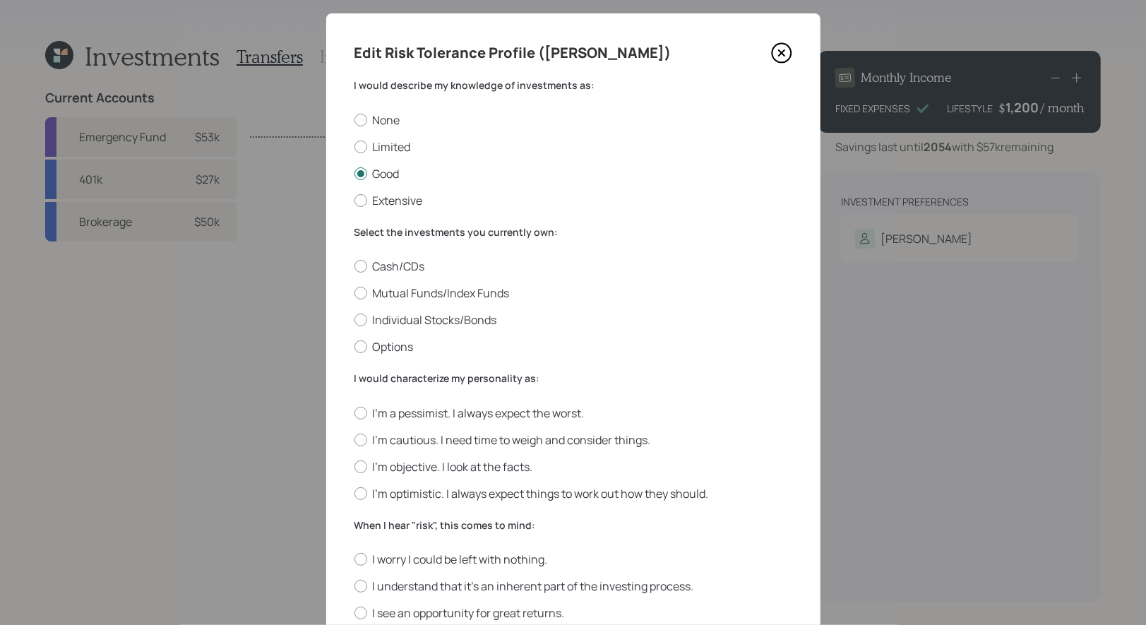
scroll to position [27, 0]
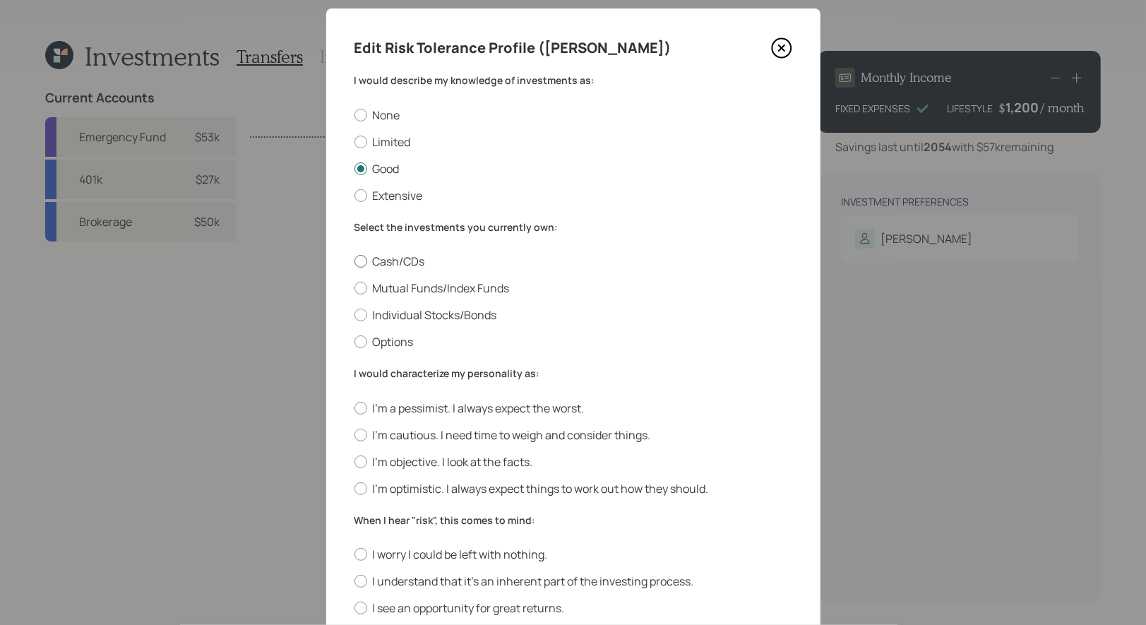
click at [416, 258] on label "Cash/CDs" at bounding box center [574, 262] width 438 height 16
click at [355, 261] on input "Cash/CDs" at bounding box center [354, 261] width 1 height 1
radio input "true"
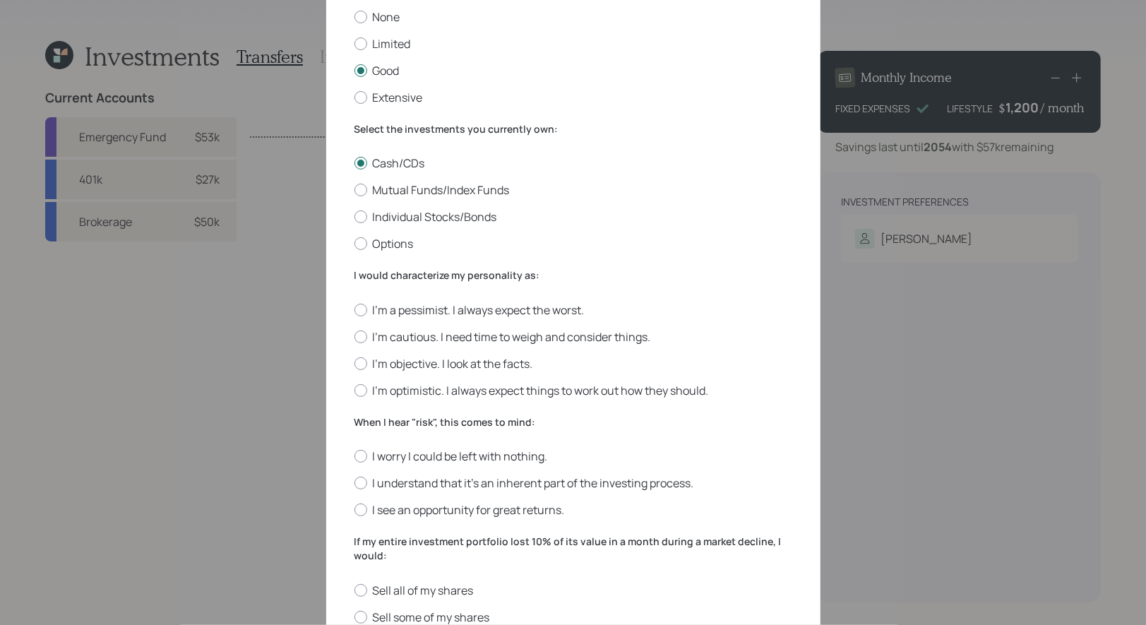
scroll to position [134, 0]
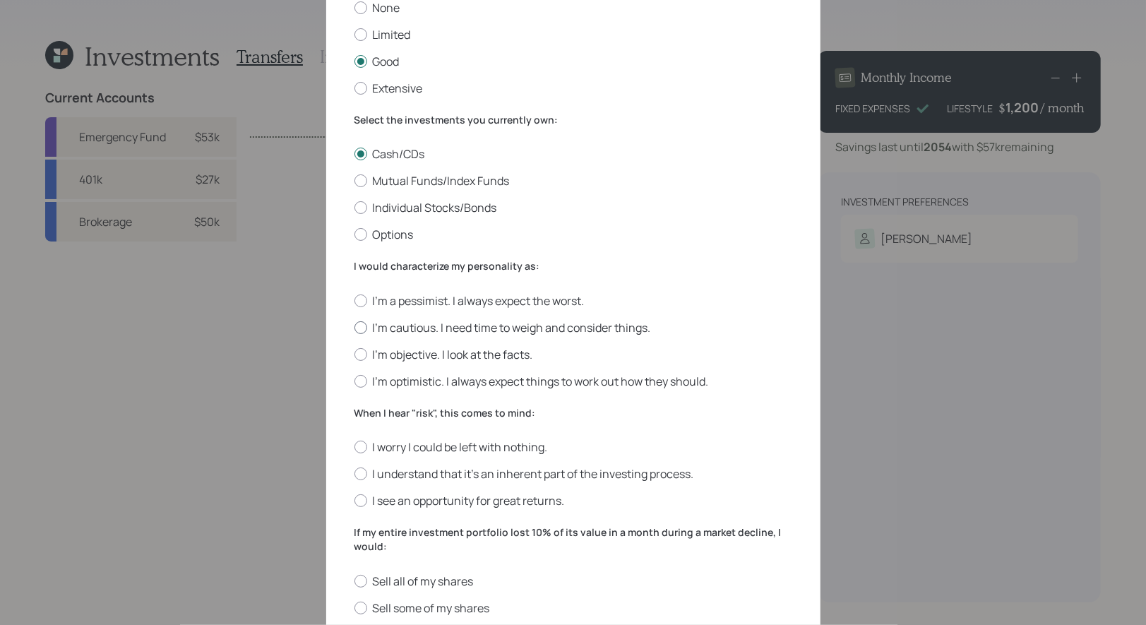
click at [602, 322] on label "I'm cautious. I need time to weigh and consider things." at bounding box center [574, 328] width 438 height 16
click at [355, 327] on input "I'm cautious. I need time to weigh and consider things." at bounding box center [354, 327] width 1 height 1
radio input "true"
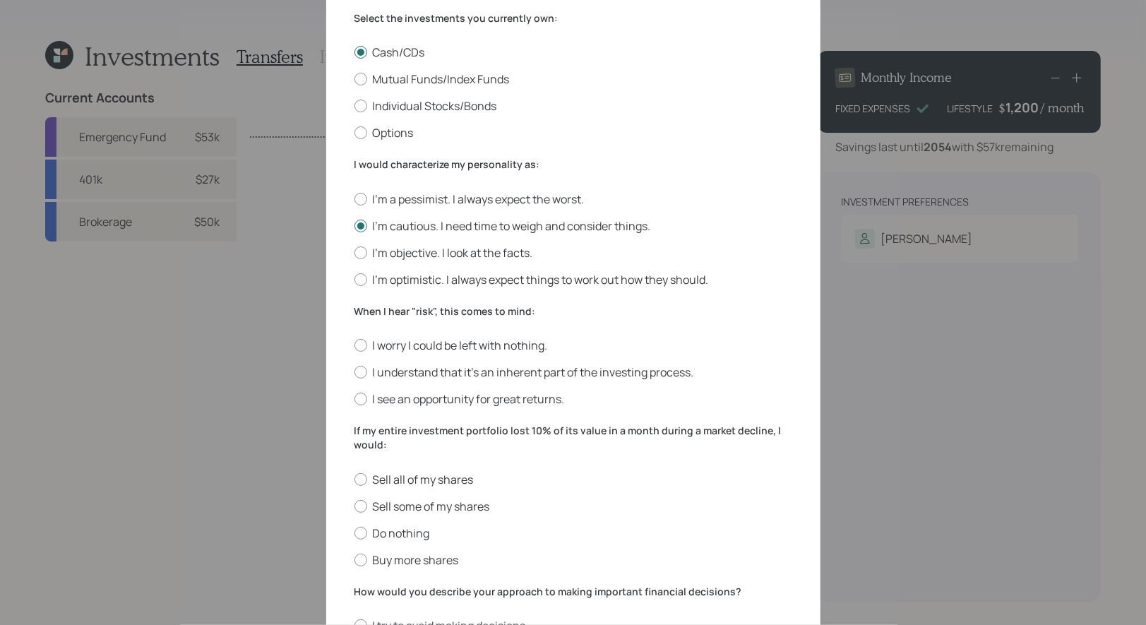
scroll to position [238, 0]
click at [506, 346] on label "I worry I could be left with nothing." at bounding box center [574, 343] width 438 height 16
click at [355, 344] on input "I worry I could be left with nothing." at bounding box center [354, 343] width 1 height 1
radio input "true"
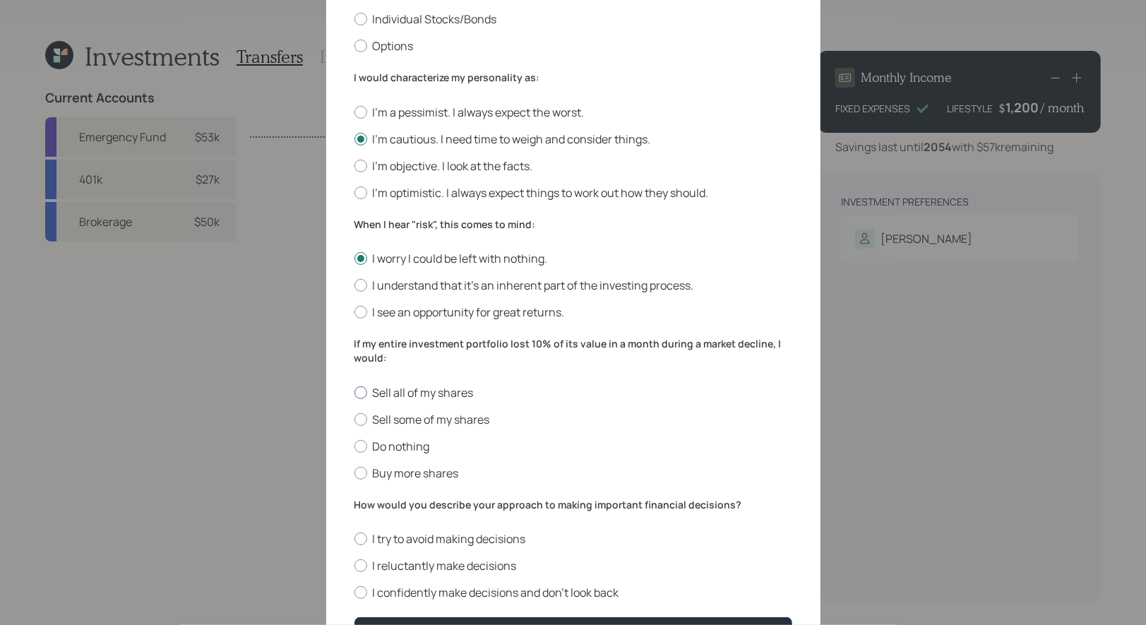
scroll to position [323, 0]
click at [418, 444] on label "Do nothing" at bounding box center [574, 446] width 438 height 16
click at [355, 445] on input "Do nothing" at bounding box center [354, 445] width 1 height 1
radio input "true"
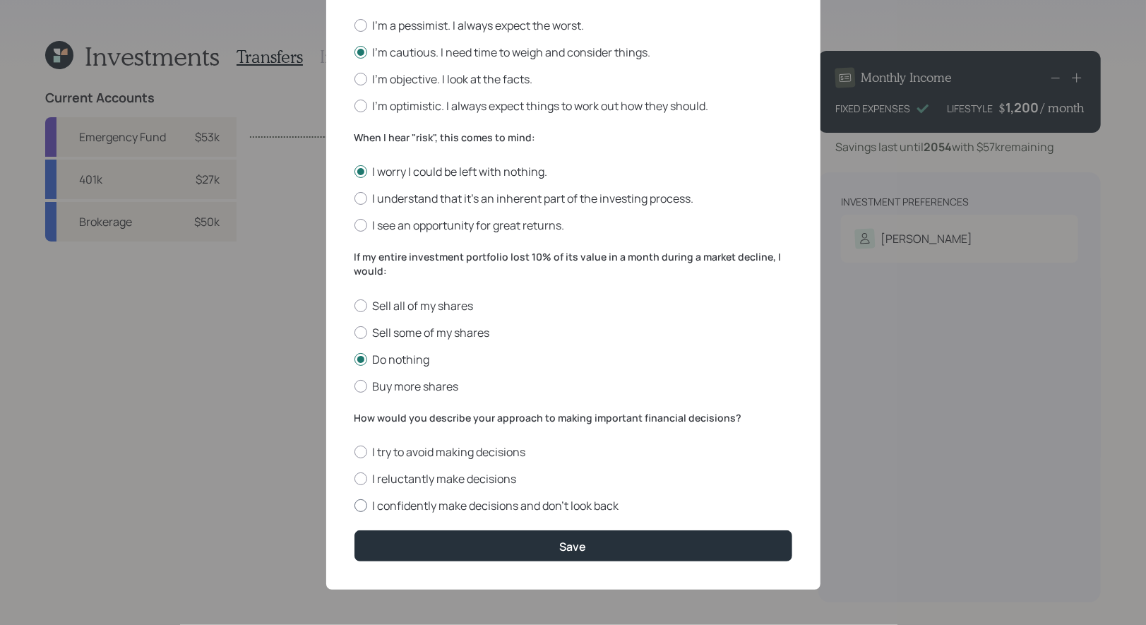
click at [532, 504] on label "I confidently make decisions and don’t look back" at bounding box center [574, 506] width 438 height 16
click at [355, 506] on input "I confidently make decisions and don’t look back" at bounding box center [354, 506] width 1 height 1
radio input "true"
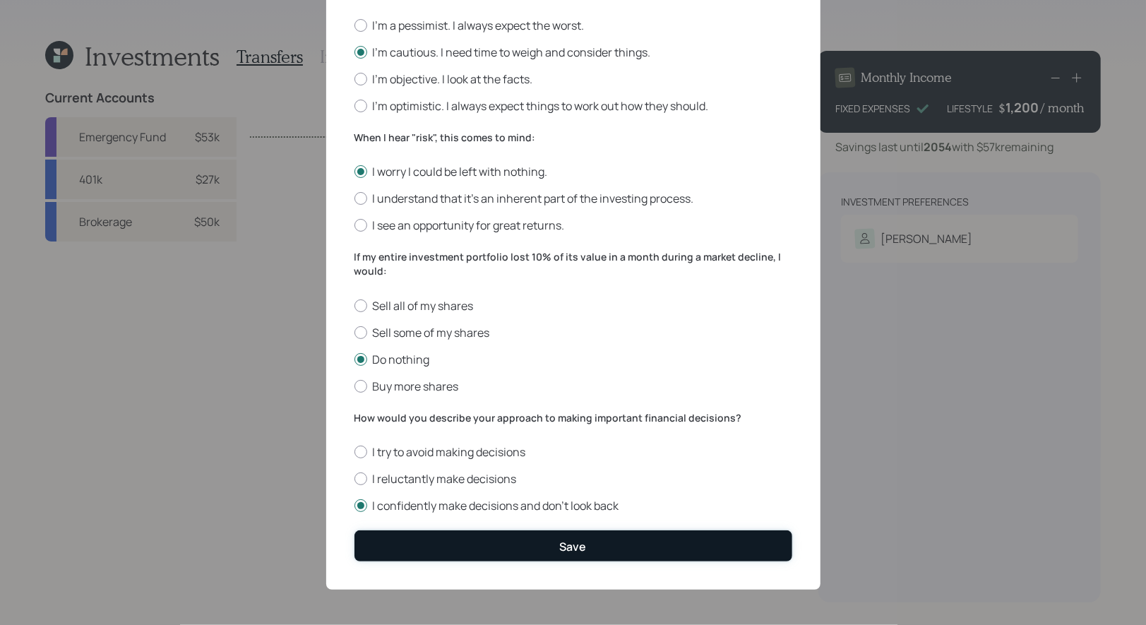
click at [532, 541] on button "Save" at bounding box center [574, 545] width 438 height 30
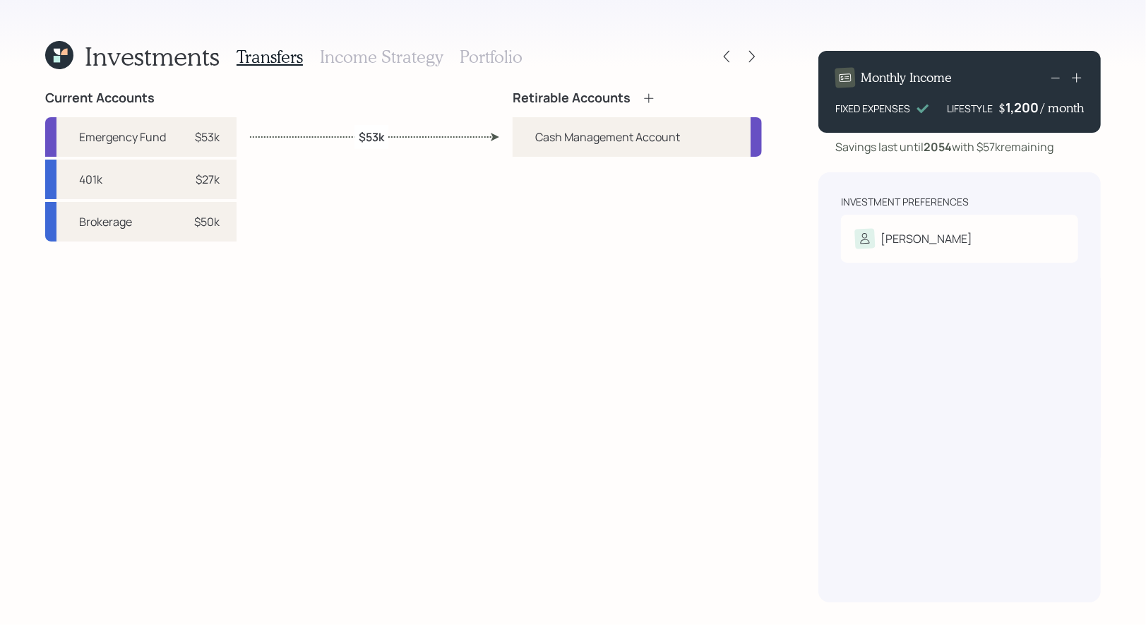
click at [650, 96] on icon at bounding box center [649, 98] width 14 height 14
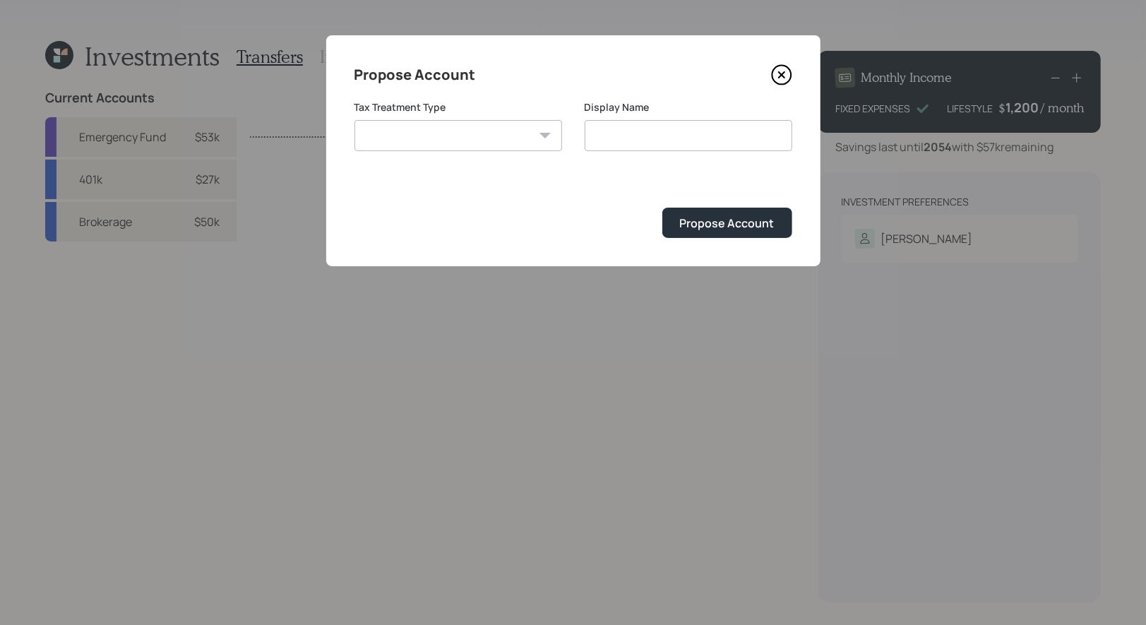
click at [537, 134] on select "Roth Taxable Traditional" at bounding box center [459, 135] width 208 height 31
select select "taxable"
click at [355, 120] on select "Roth Taxable Traditional" at bounding box center [459, 135] width 208 height 31
click at [693, 130] on input "Taxable" at bounding box center [689, 135] width 208 height 31
click at [657, 139] on input "Taxable Brokage" at bounding box center [689, 135] width 208 height 31
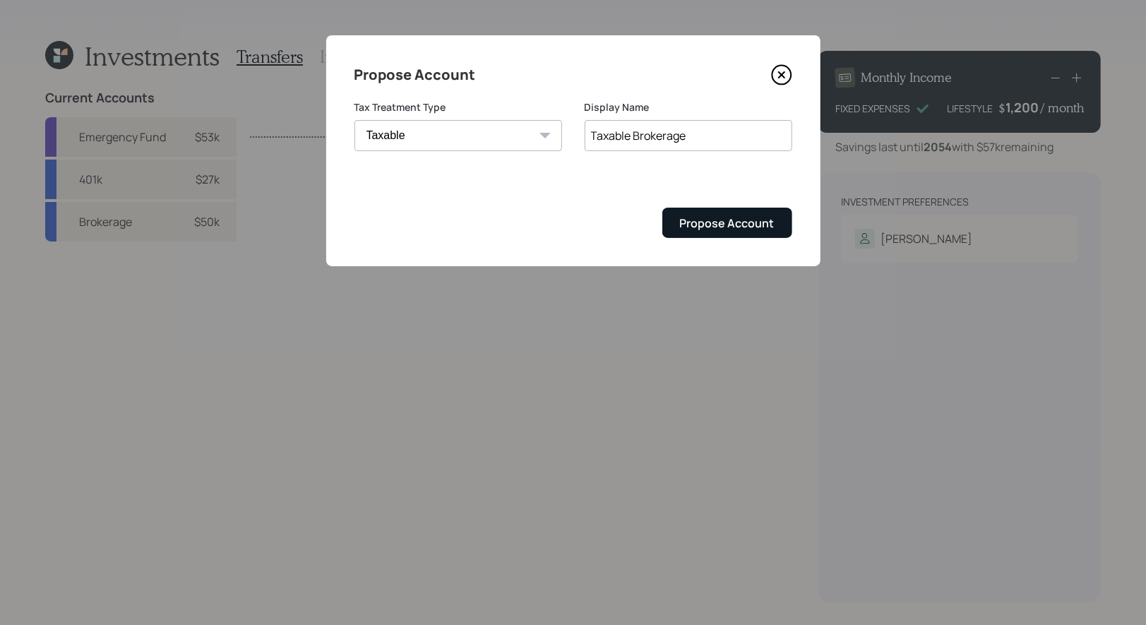
type input "Taxable Brokerage"
click at [710, 221] on div "Propose Account" at bounding box center [727, 223] width 95 height 16
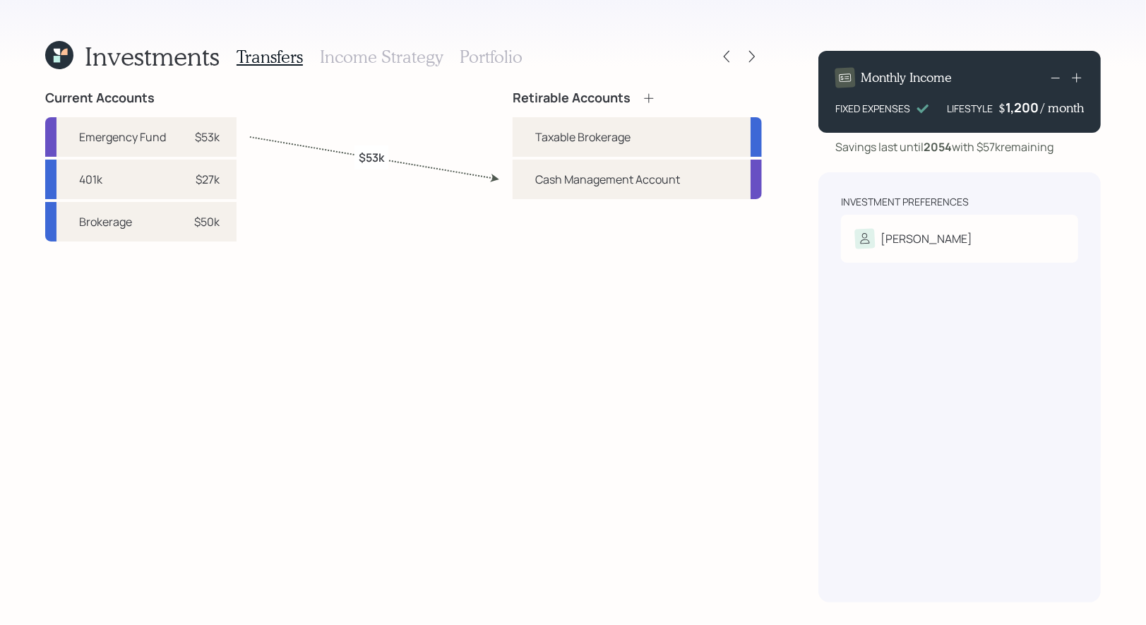
click at [650, 100] on icon at bounding box center [649, 98] width 14 height 14
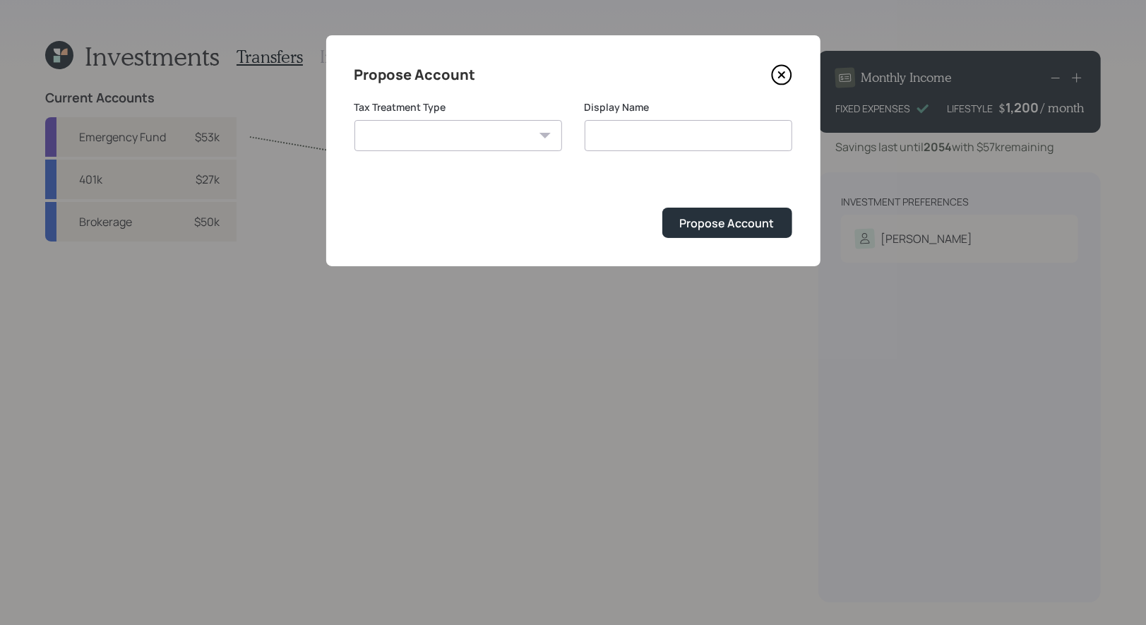
click at [477, 138] on select "Roth Taxable Traditional" at bounding box center [459, 135] width 208 height 31
select select "traditional"
click at [355, 120] on select "Roth Taxable Traditional" at bounding box center [459, 135] width 208 height 31
click at [660, 136] on input "Traditional" at bounding box center [689, 135] width 208 height 31
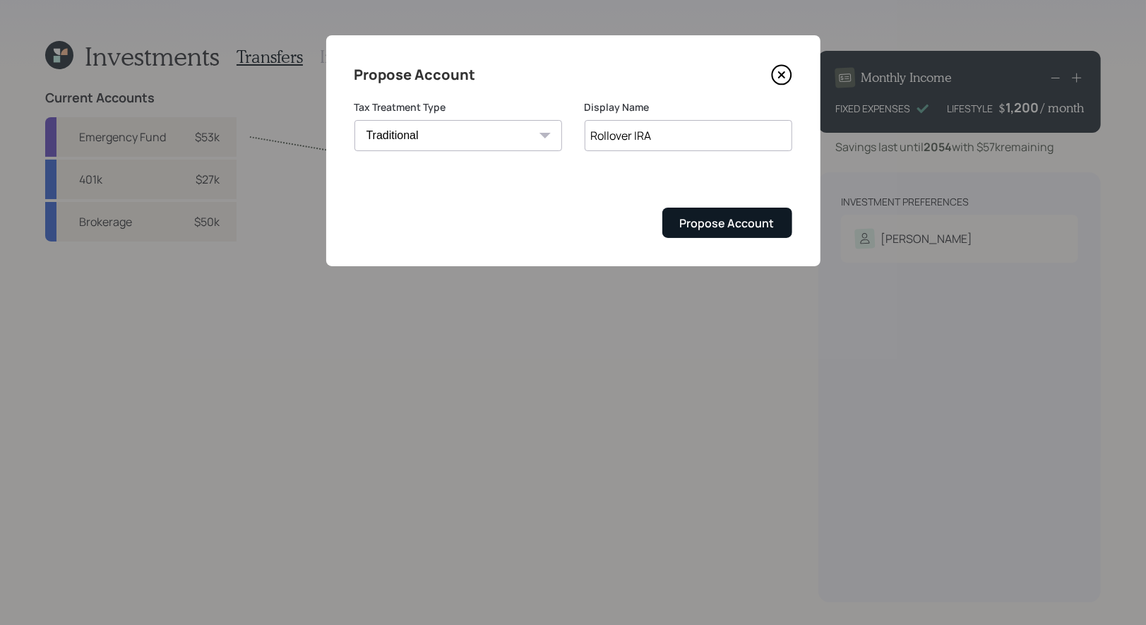
type input "Rollover IRA"
click at [709, 222] on div "Propose Account" at bounding box center [727, 223] width 95 height 16
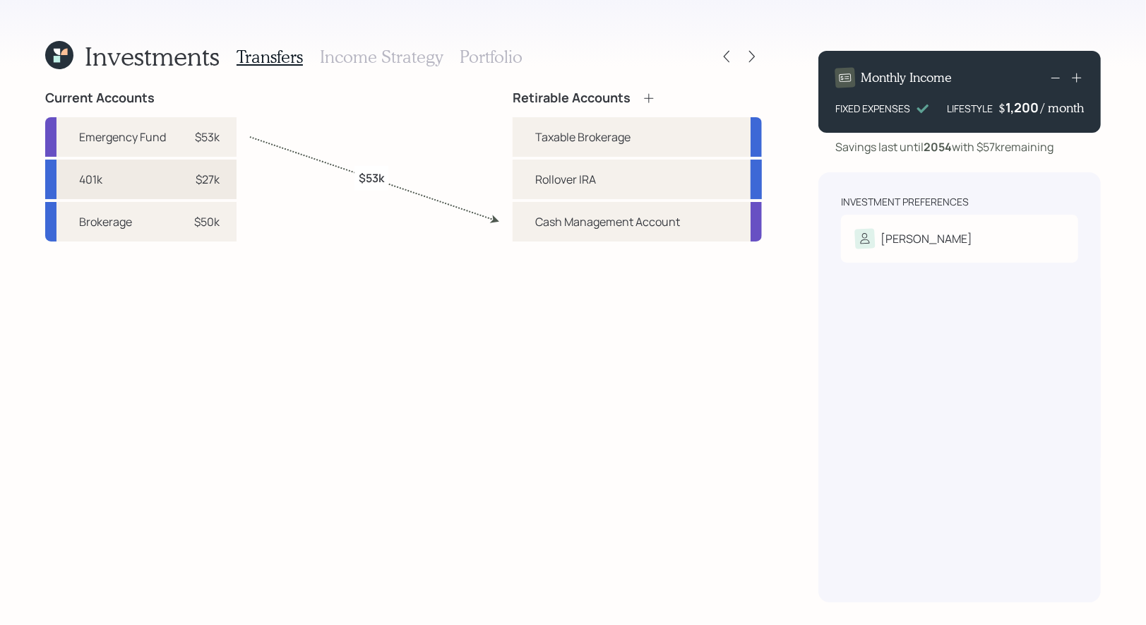
click at [196, 183] on div "$27k" at bounding box center [208, 179] width 24 height 17
click at [567, 184] on div "Rollover IRA" at bounding box center [565, 179] width 61 height 17
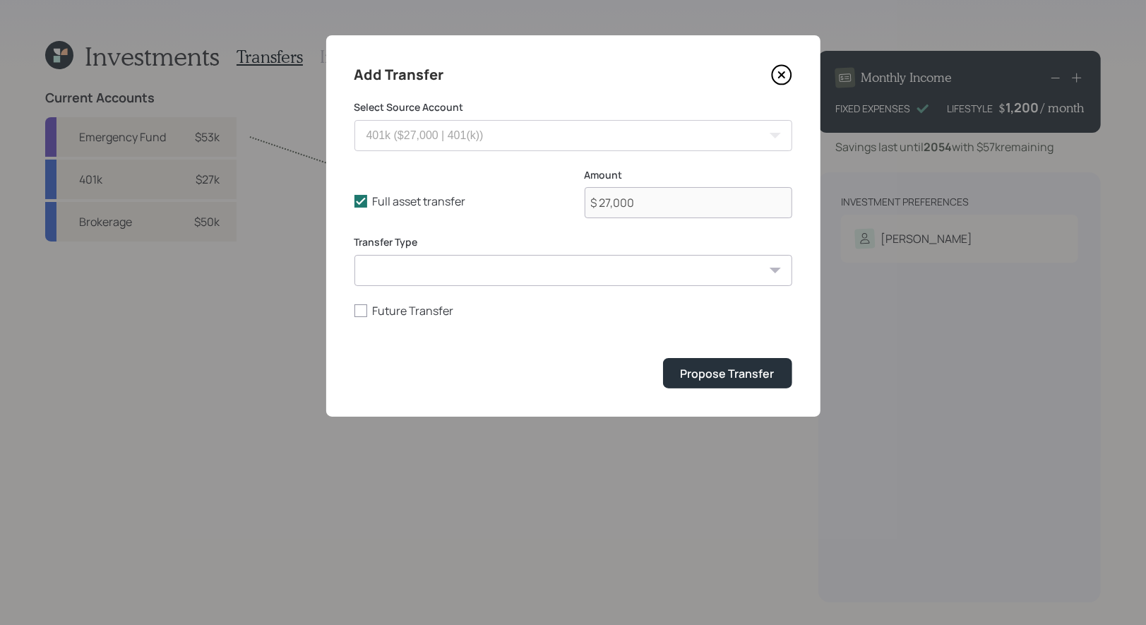
click at [470, 272] on select "ACAT Transfer Non ACAT Transfer Capitalize Rollover Rollover Deposit" at bounding box center [574, 270] width 438 height 31
click at [355, 255] on select "ACAT Transfer Non ACAT Transfer Capitalize Rollover Rollover Deposit" at bounding box center [574, 270] width 438 height 31
click at [571, 276] on select "ACAT Transfer Non ACAT Transfer Capitalize Rollover Rollover Deposit" at bounding box center [574, 270] width 438 height 31
select select "rollover"
click at [355, 255] on select "ACAT Transfer Non ACAT Transfer Capitalize Rollover Rollover Deposit" at bounding box center [574, 270] width 438 height 31
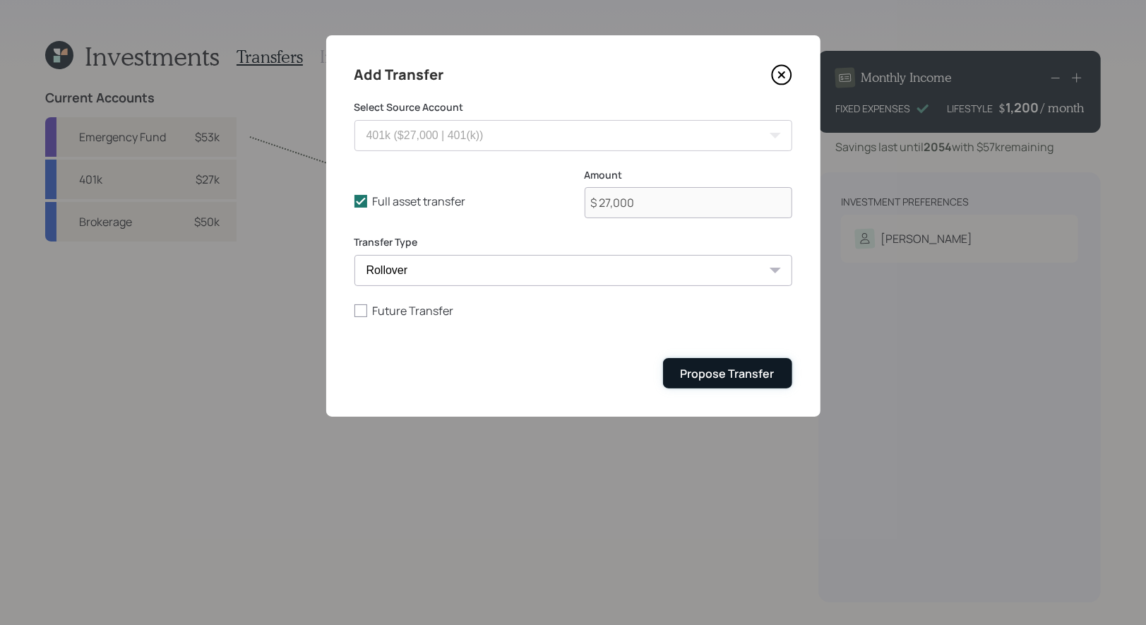
click at [731, 375] on div "Propose Transfer" at bounding box center [728, 374] width 94 height 16
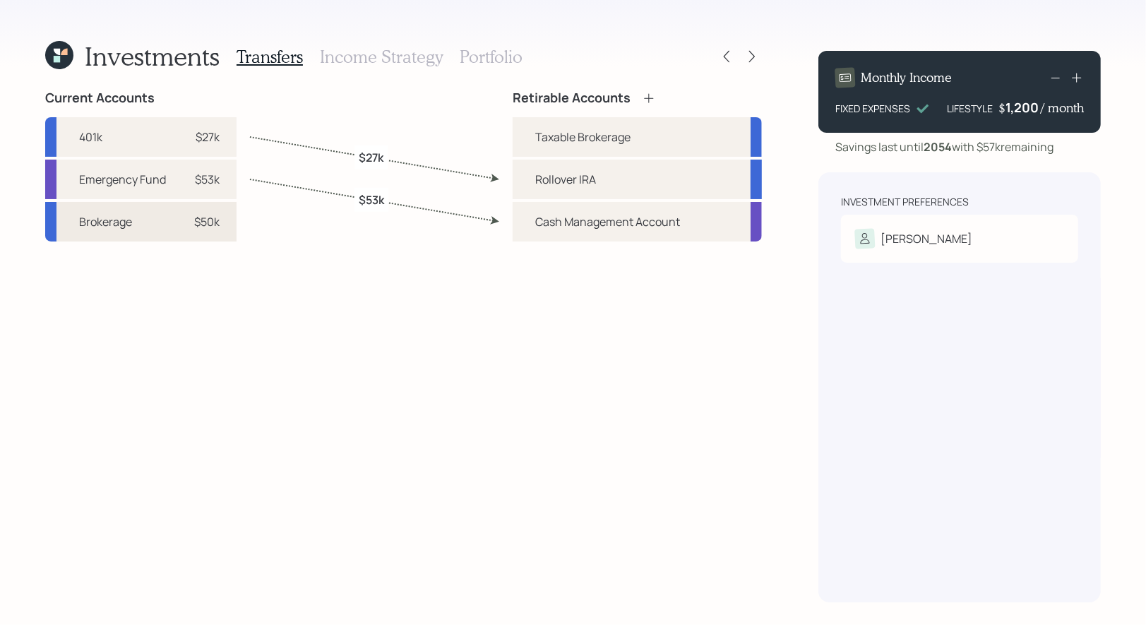
click at [218, 225] on div "$50k" at bounding box center [206, 221] width 25 height 17
click at [555, 131] on div "Taxable Brokerage" at bounding box center [582, 137] width 95 height 17
select select "98461ae2-641c-4c6d-83df-839494d37498"
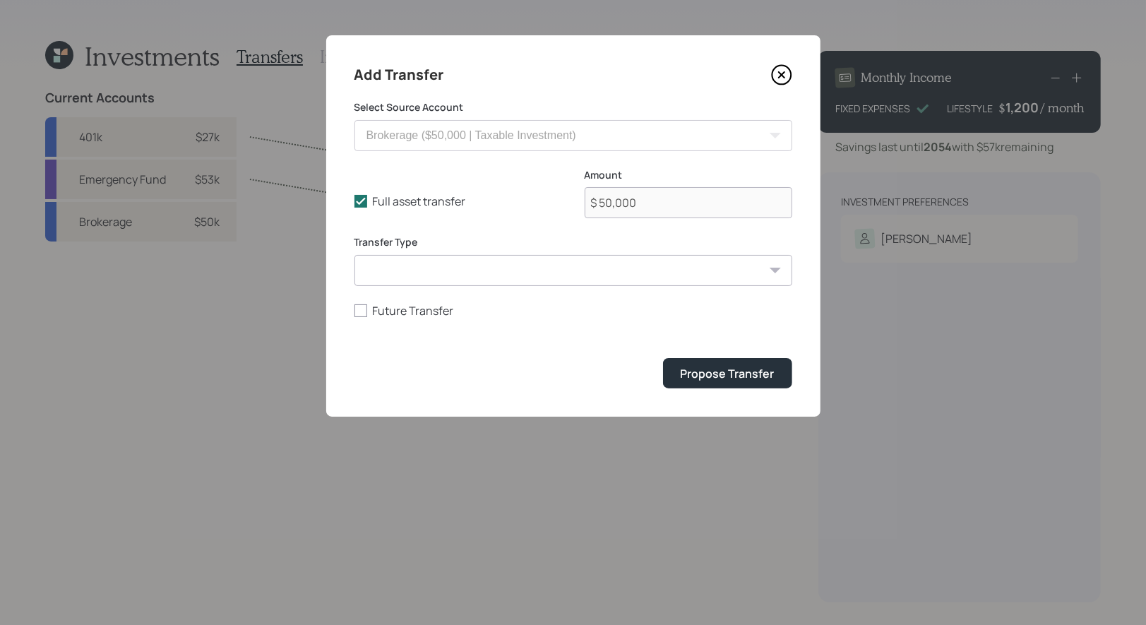
click at [479, 271] on select "ACAT Transfer Non ACAT Transfer Capitalize Rollover Rollover Deposit" at bounding box center [574, 270] width 438 height 31
click at [355, 255] on select "ACAT Transfer Non ACAT Transfer Capitalize Rollover Rollover Deposit" at bounding box center [574, 270] width 438 height 31
click at [523, 277] on select "ACAT Transfer Non ACAT Transfer Capitalize Rollover Rollover Deposit" at bounding box center [574, 270] width 438 height 31
select select "deposit"
click at [355, 255] on select "ACAT Transfer Non ACAT Transfer Capitalize Rollover Rollover Deposit" at bounding box center [574, 270] width 438 height 31
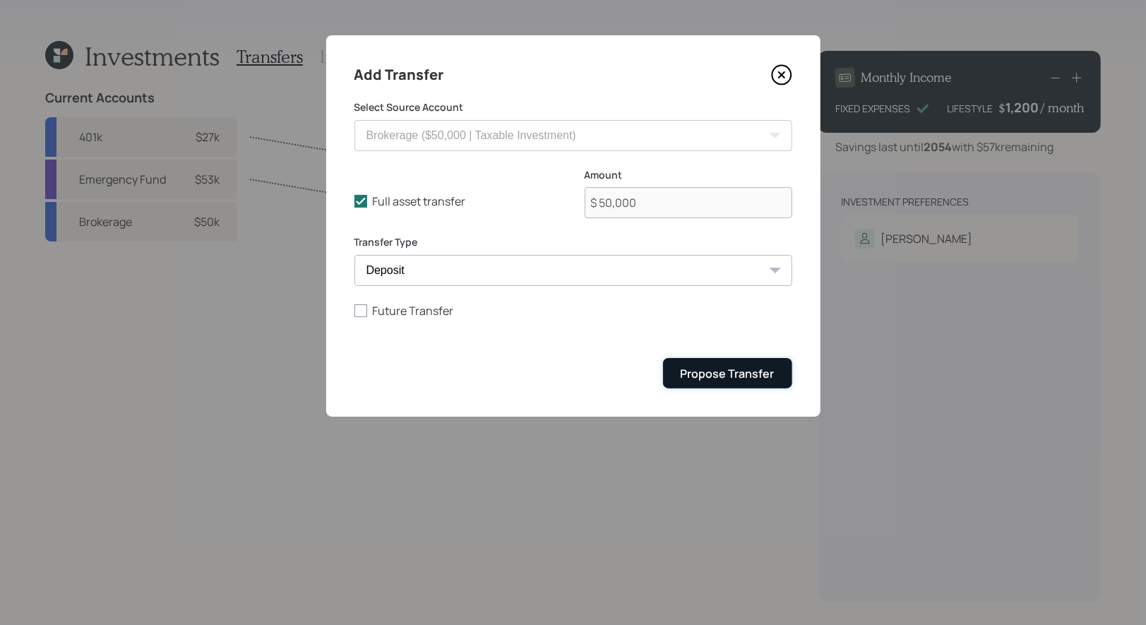
click at [734, 376] on div "Propose Transfer" at bounding box center [728, 374] width 94 height 16
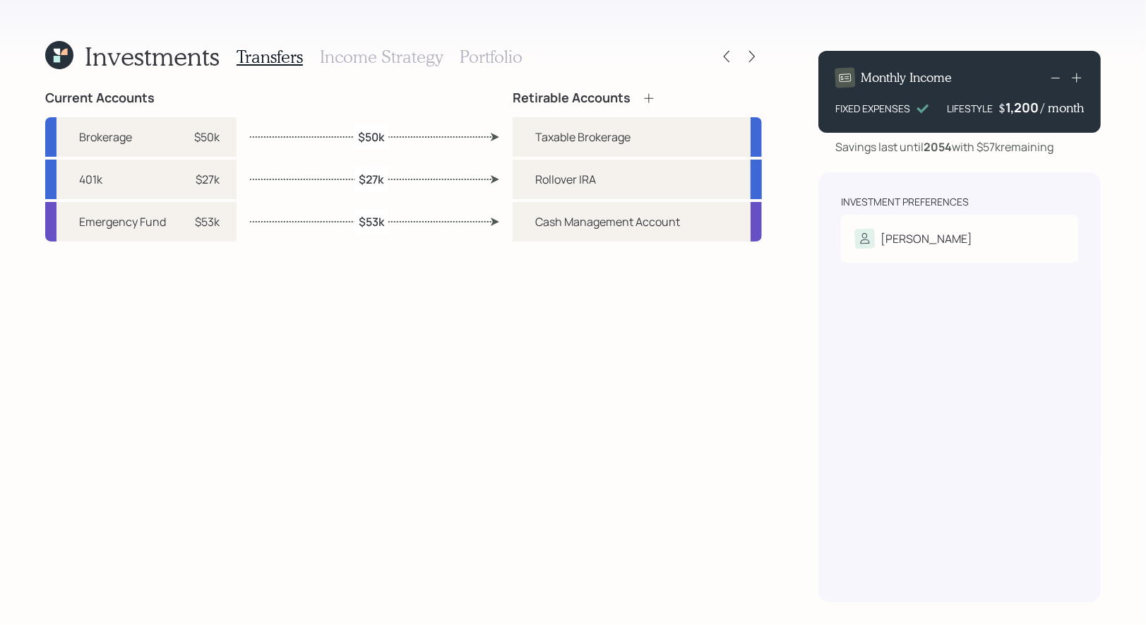
click at [352, 59] on h3 "Income Strategy" at bounding box center [381, 57] width 123 height 20
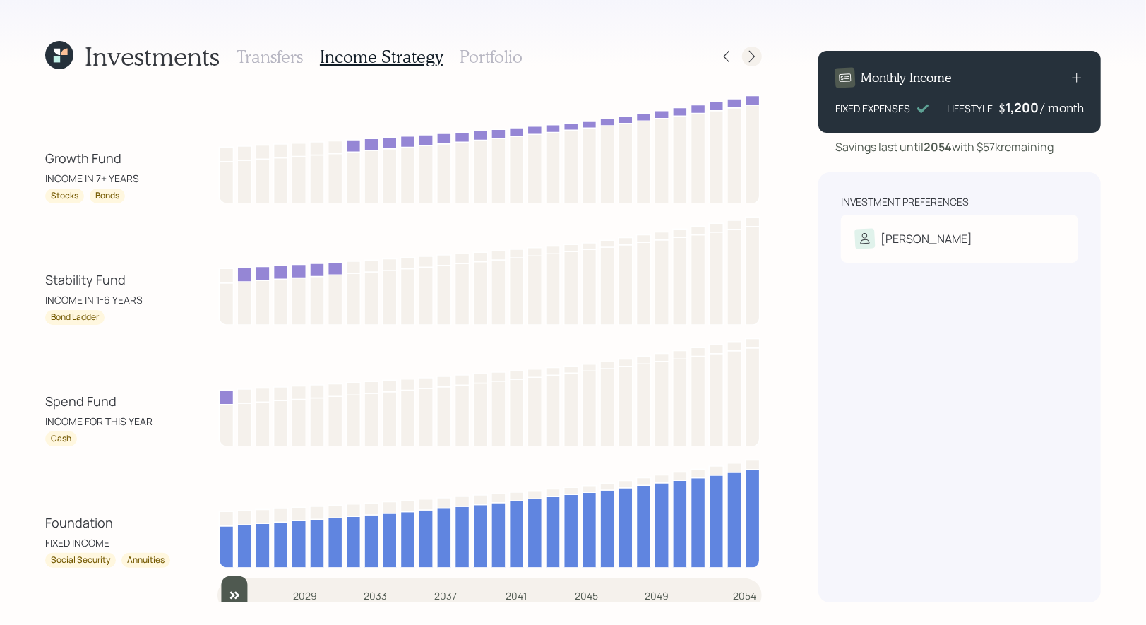
click at [755, 52] on icon at bounding box center [752, 56] width 14 height 14
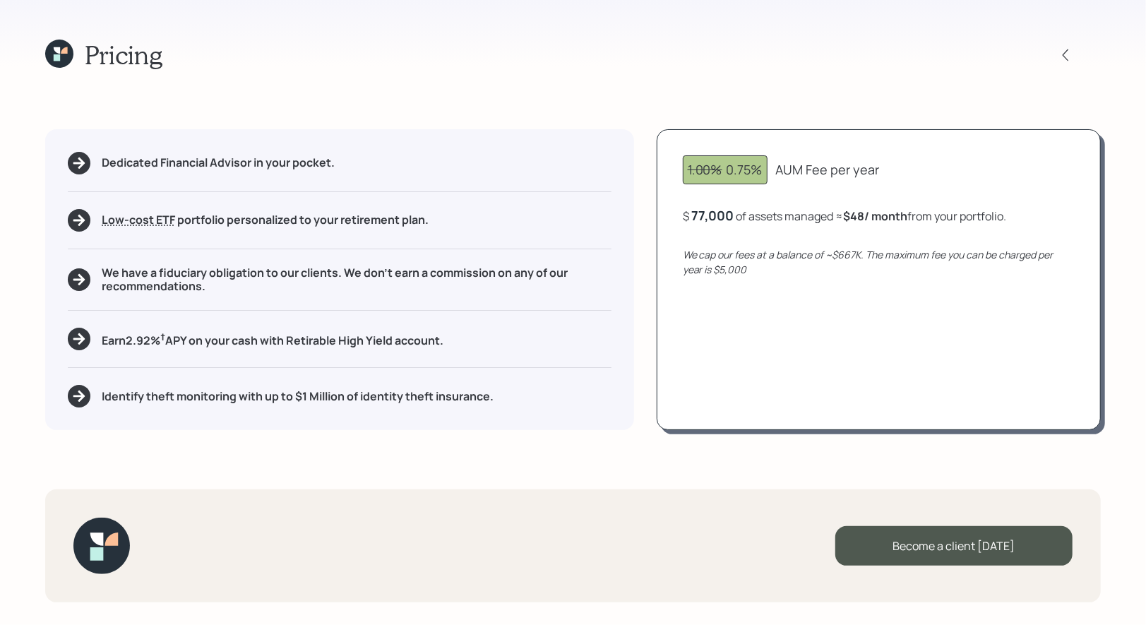
drag, startPoint x: 912, startPoint y: 217, endPoint x: 847, endPoint y: 221, distance: 65.1
click at [847, 221] on b "$48 / month" at bounding box center [876, 216] width 64 height 16
drag, startPoint x: 482, startPoint y: 341, endPoint x: 100, endPoint y: 340, distance: 382.0
click at [100, 340] on div "Earn 2.92 % † APY on your cash with Retirable High Yield account." at bounding box center [340, 339] width 544 height 23
click at [1070, 49] on icon at bounding box center [1066, 55] width 14 height 14
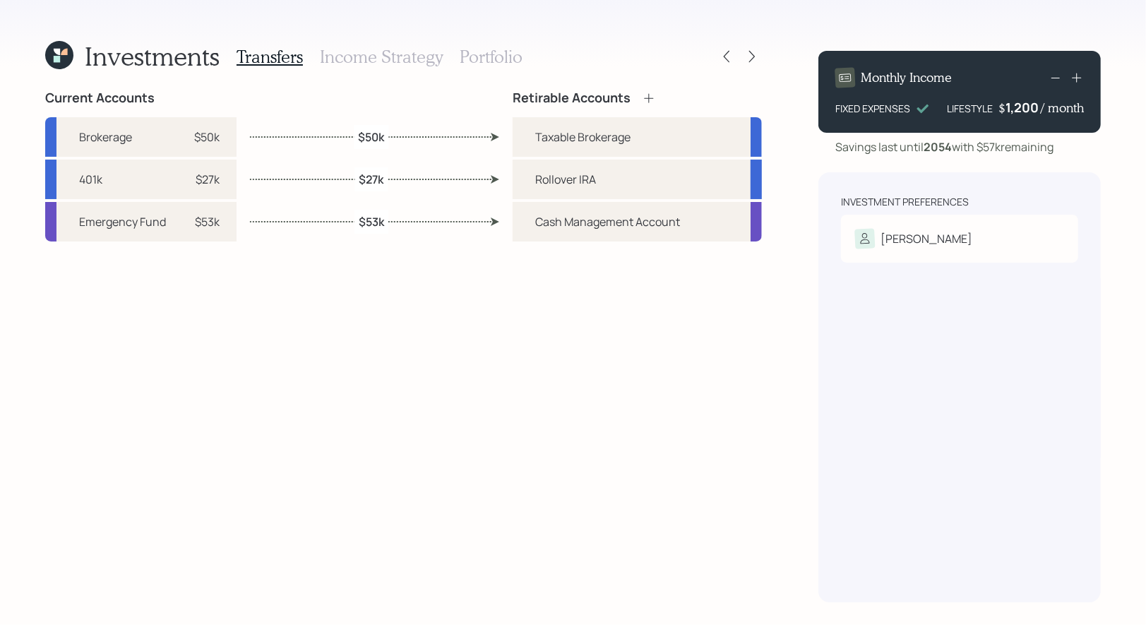
click at [463, 54] on h3 "Portfolio" at bounding box center [491, 57] width 63 height 20
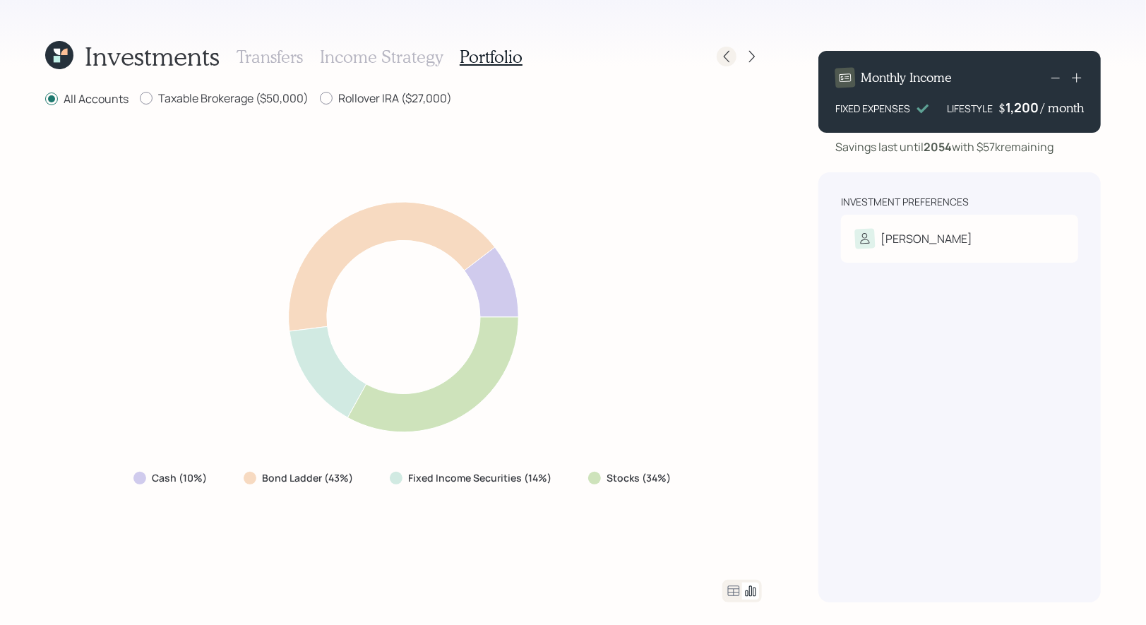
click at [725, 56] on icon at bounding box center [727, 57] width 6 height 12
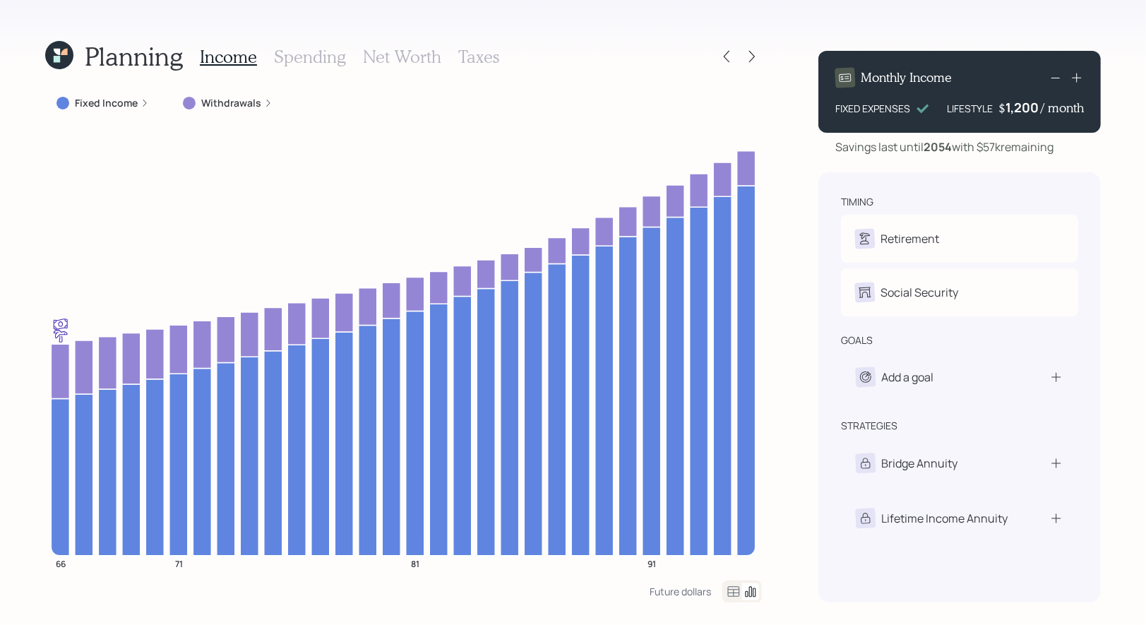
click at [61, 55] on icon at bounding box center [59, 55] width 28 height 28
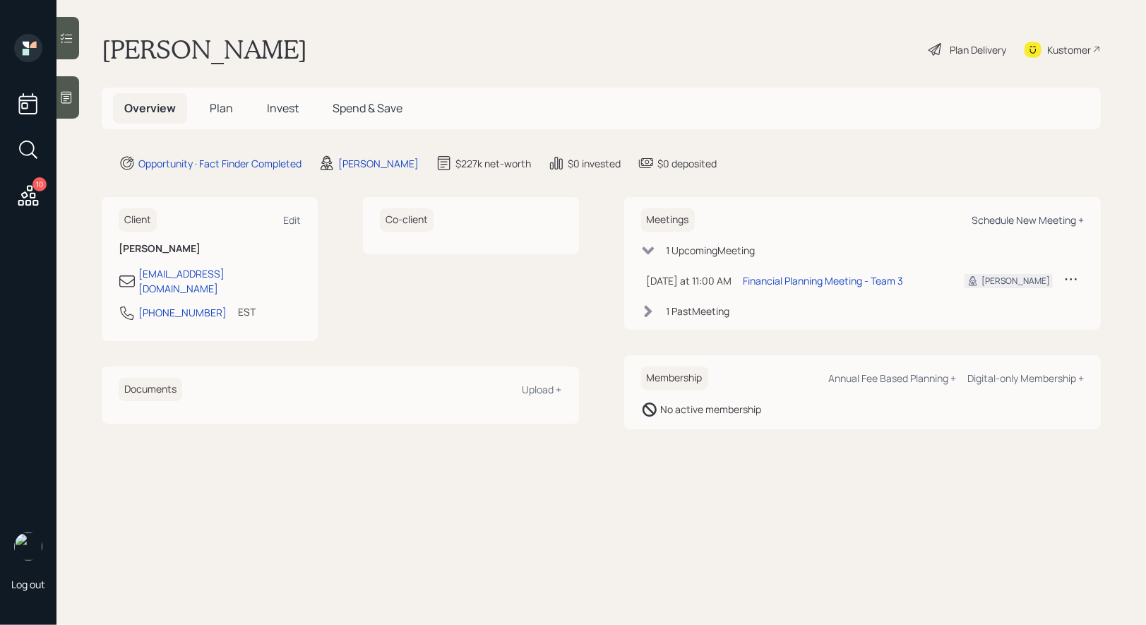
click at [1056, 221] on div "Schedule New Meeting +" at bounding box center [1028, 219] width 112 height 13
select select "8b79112e-3cfb-44f9-89e7-15267fe946c1"
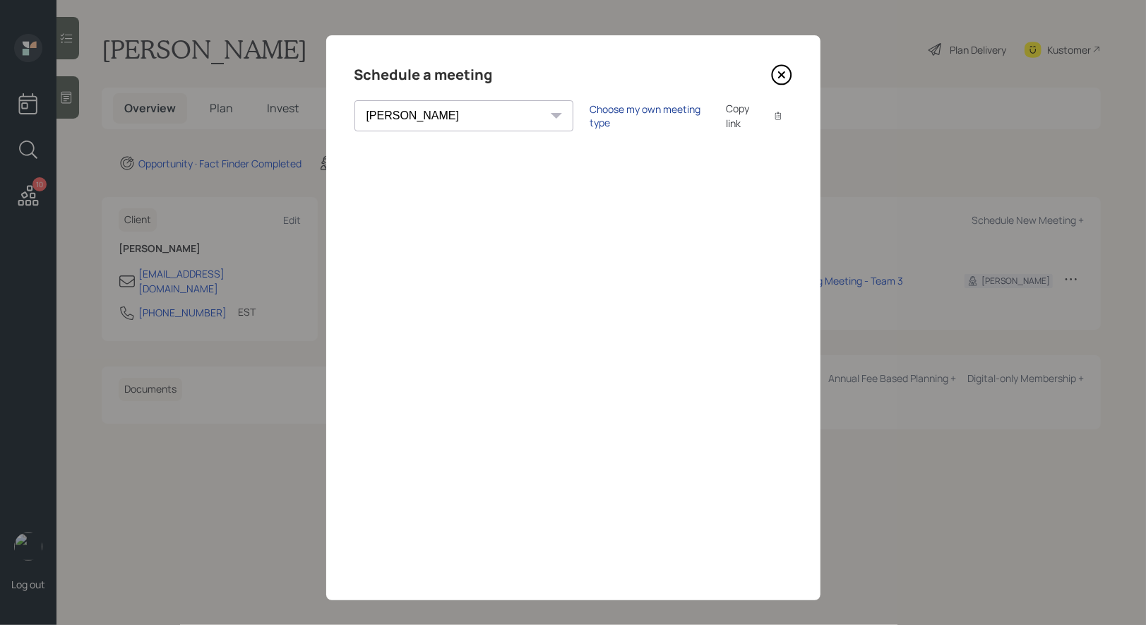
click at [590, 118] on div "Choose my own meeting type" at bounding box center [649, 115] width 119 height 27
click at [781, 73] on icon at bounding box center [781, 74] width 21 height 21
